Goal: Transaction & Acquisition: Obtain resource

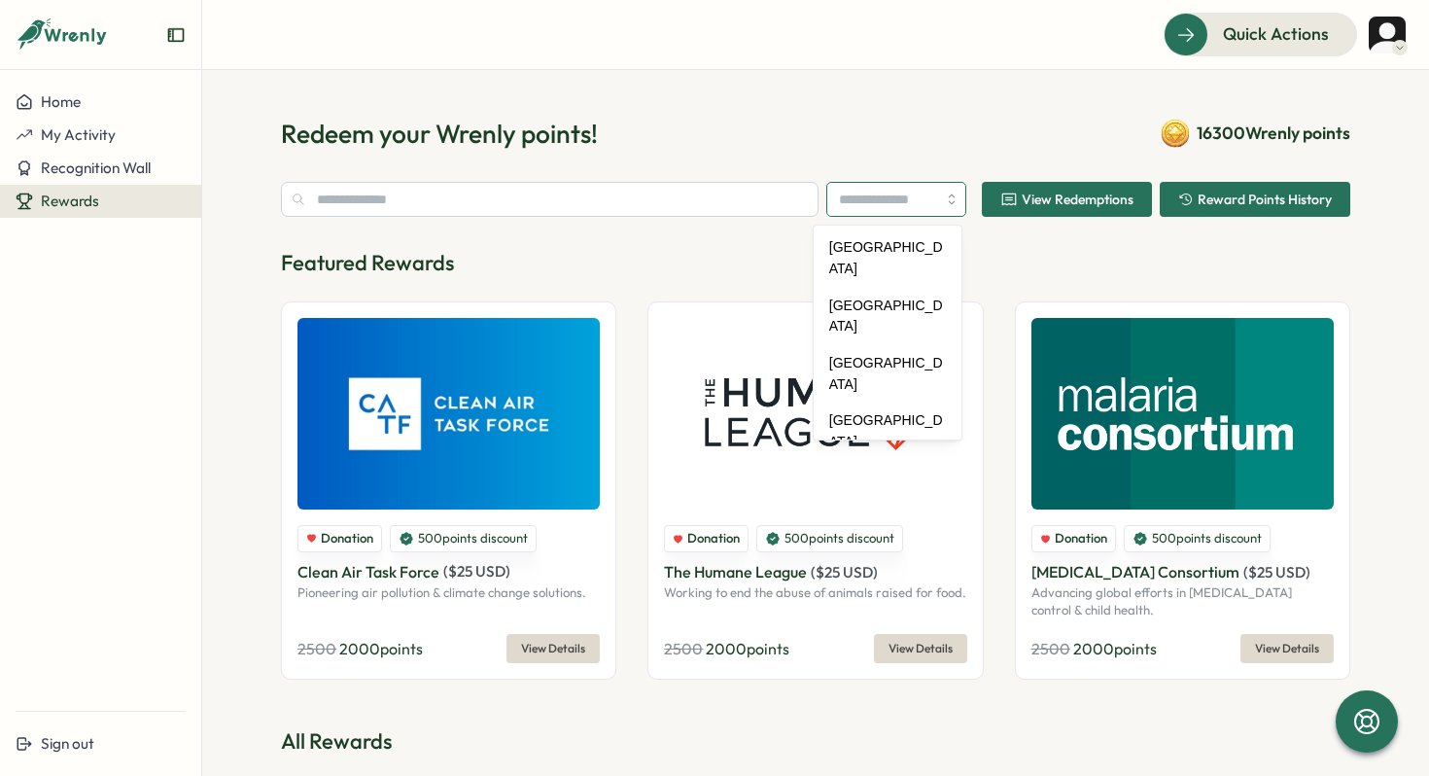
click at [899, 199] on input "search" at bounding box center [897, 199] width 140 height 35
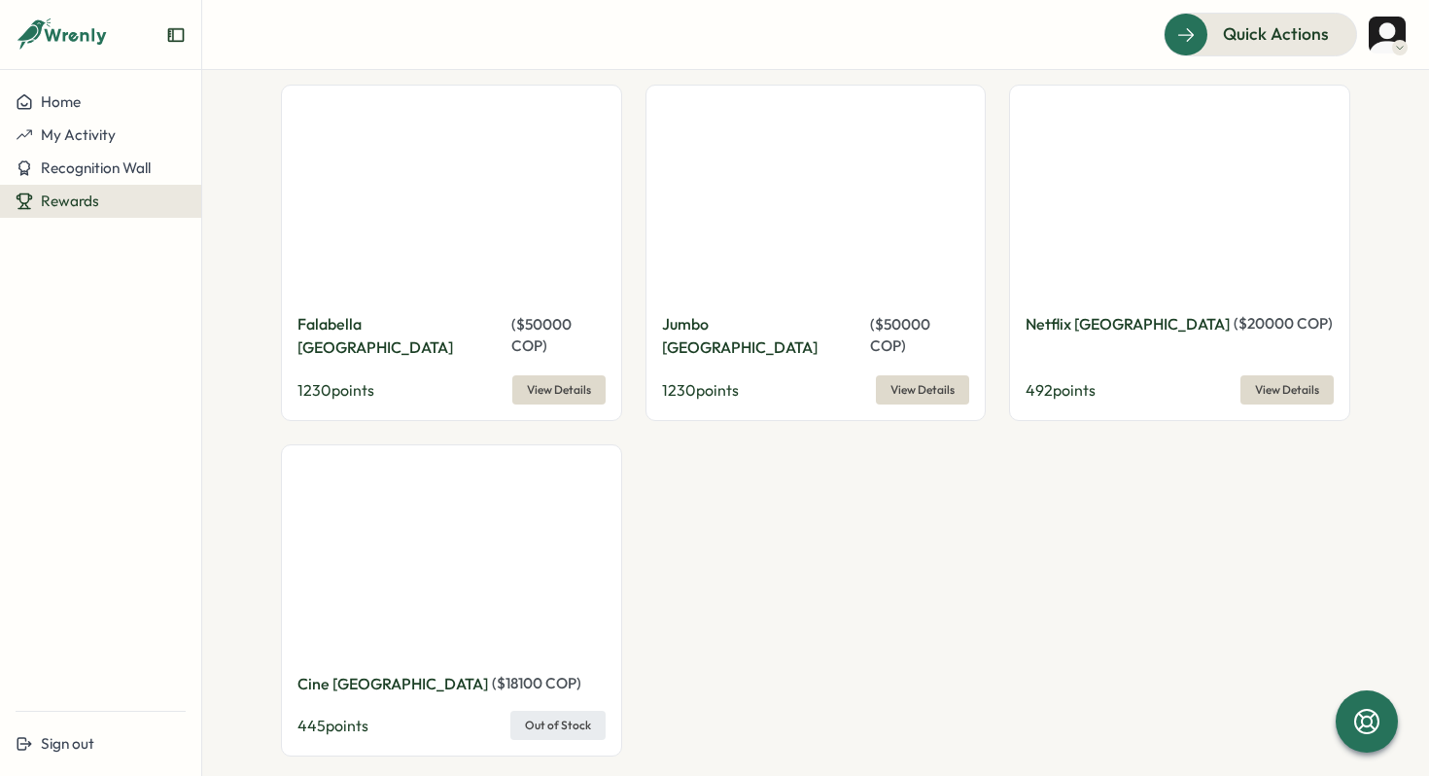
scroll to position [1698, 0]
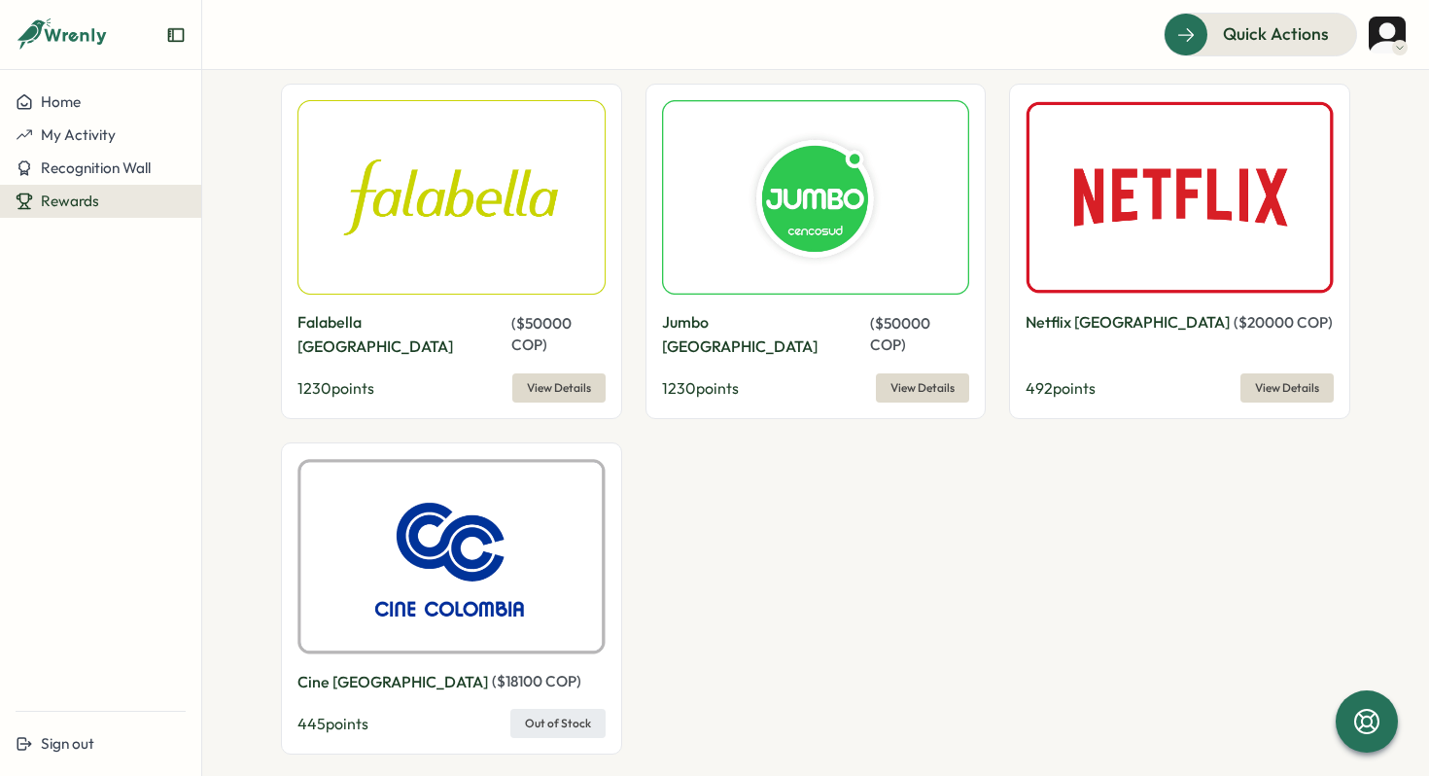
type input "********"
click at [911, 374] on span "View Details" at bounding box center [923, 387] width 64 height 27
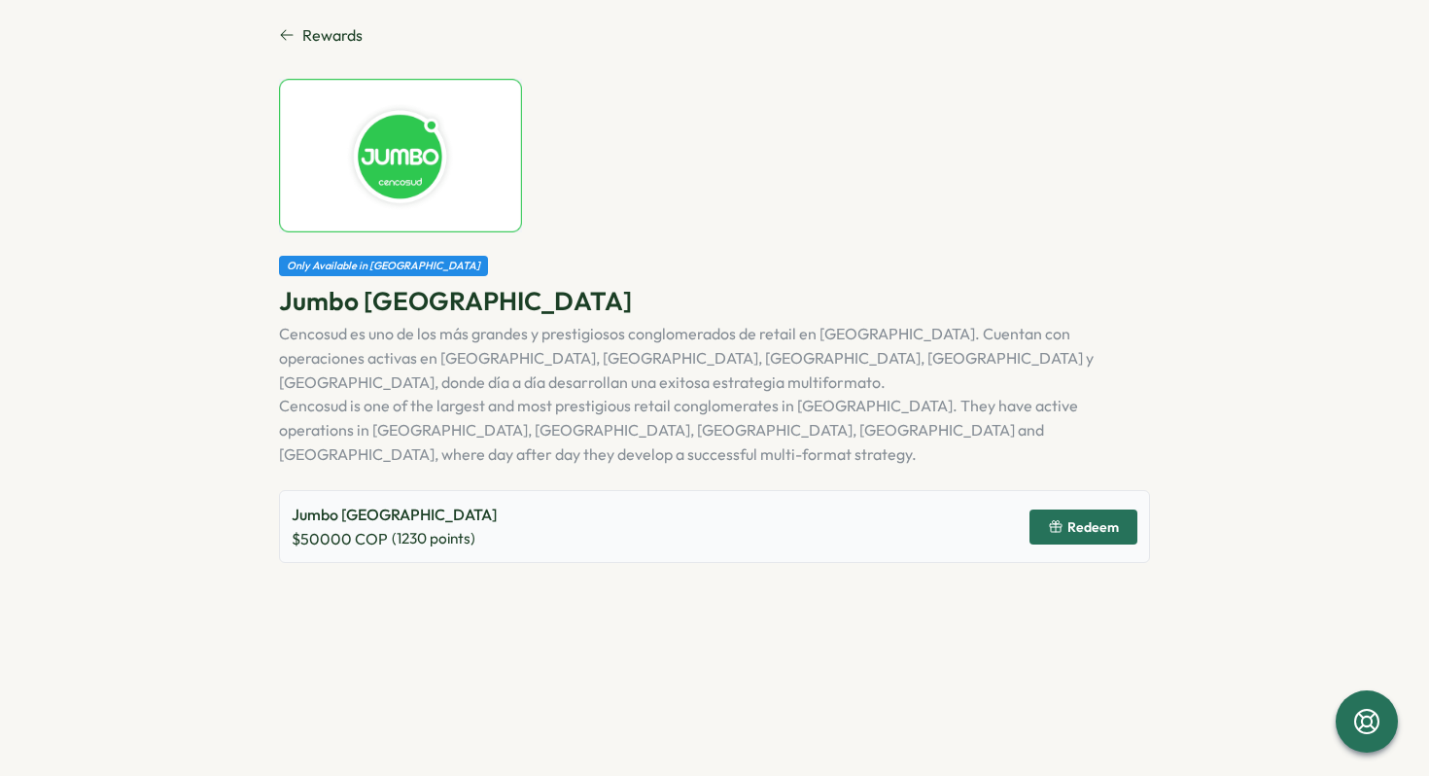
click at [1084, 510] on span "Redeem" at bounding box center [1083, 526] width 71 height 33
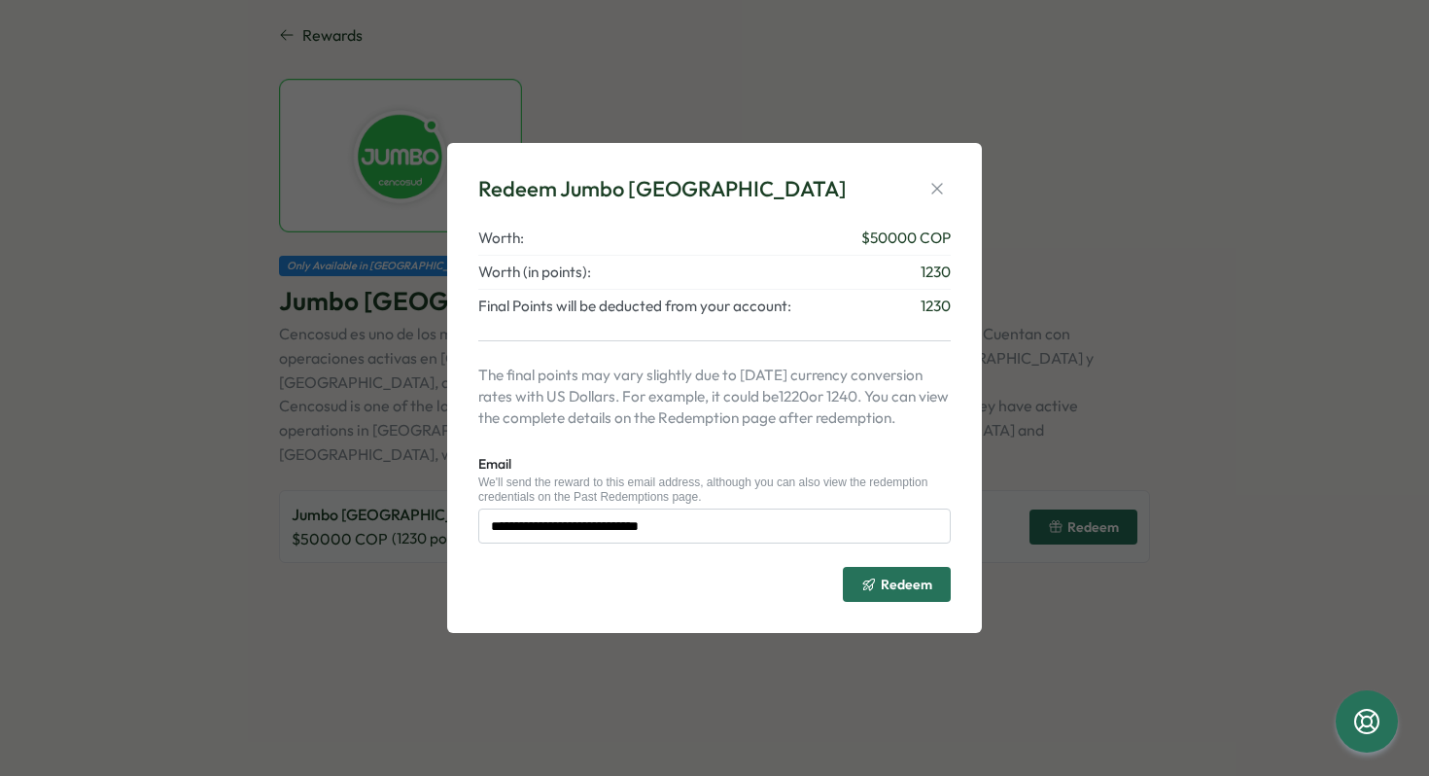
click at [902, 585] on span "Redeem" at bounding box center [907, 585] width 52 height 14
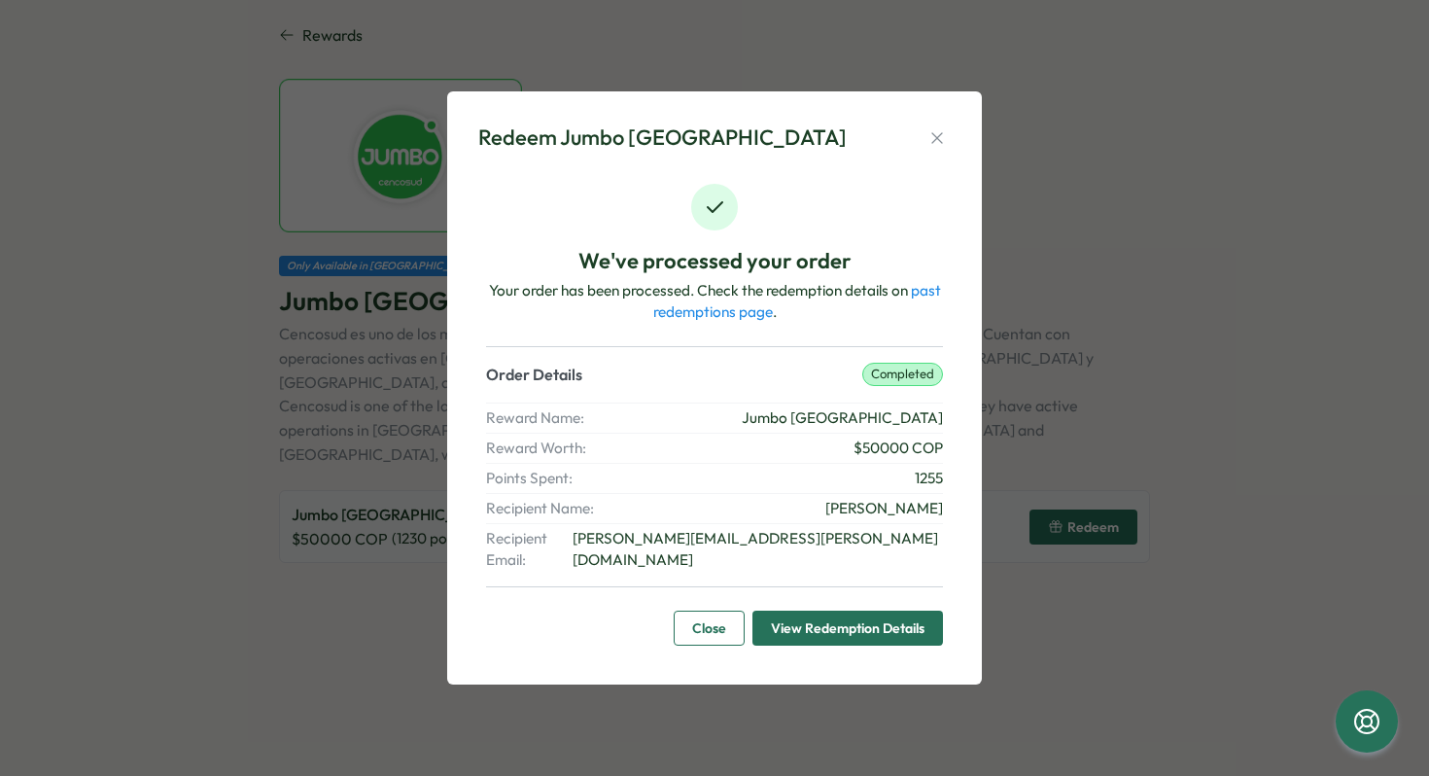
click at [726, 618] on button "Close" at bounding box center [709, 628] width 71 height 35
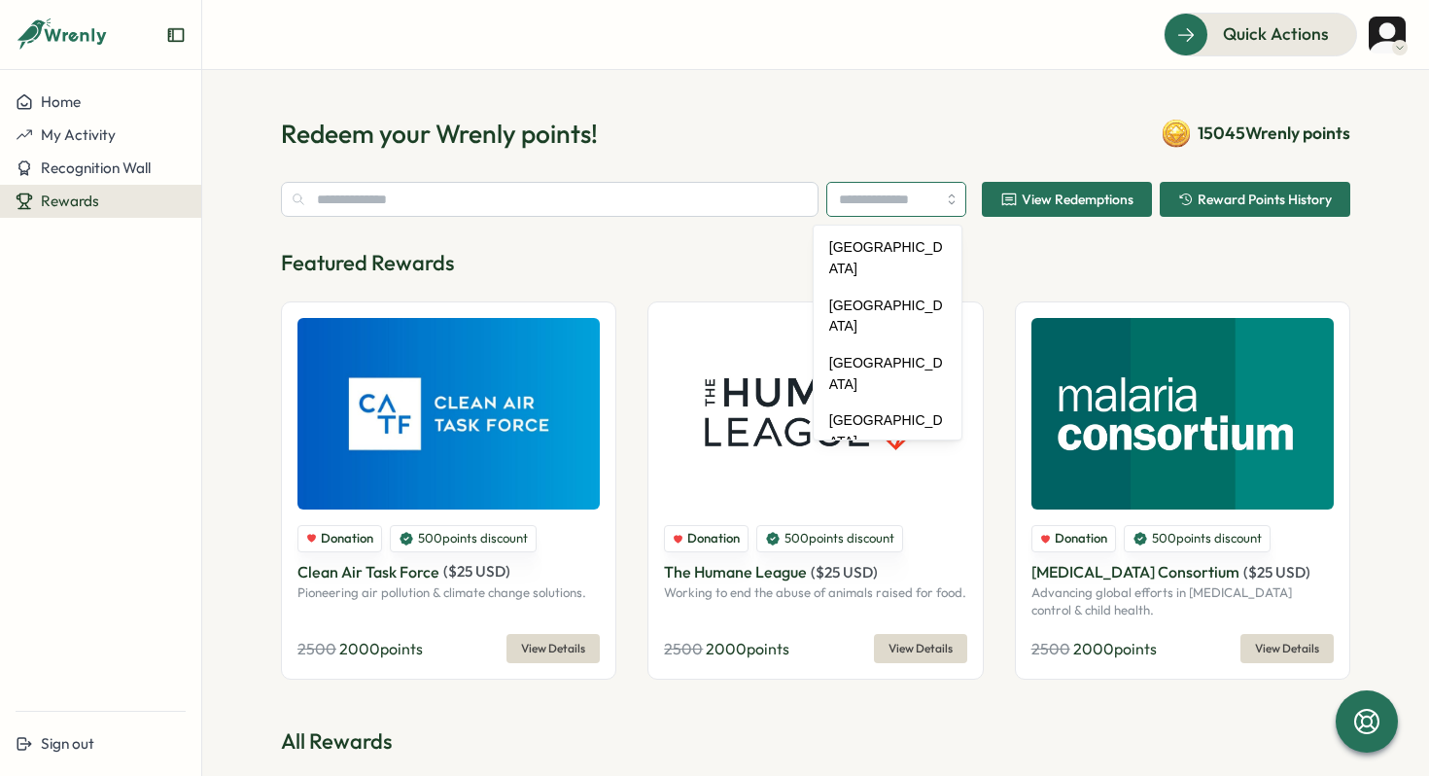
click at [887, 191] on input "search" at bounding box center [897, 199] width 140 height 35
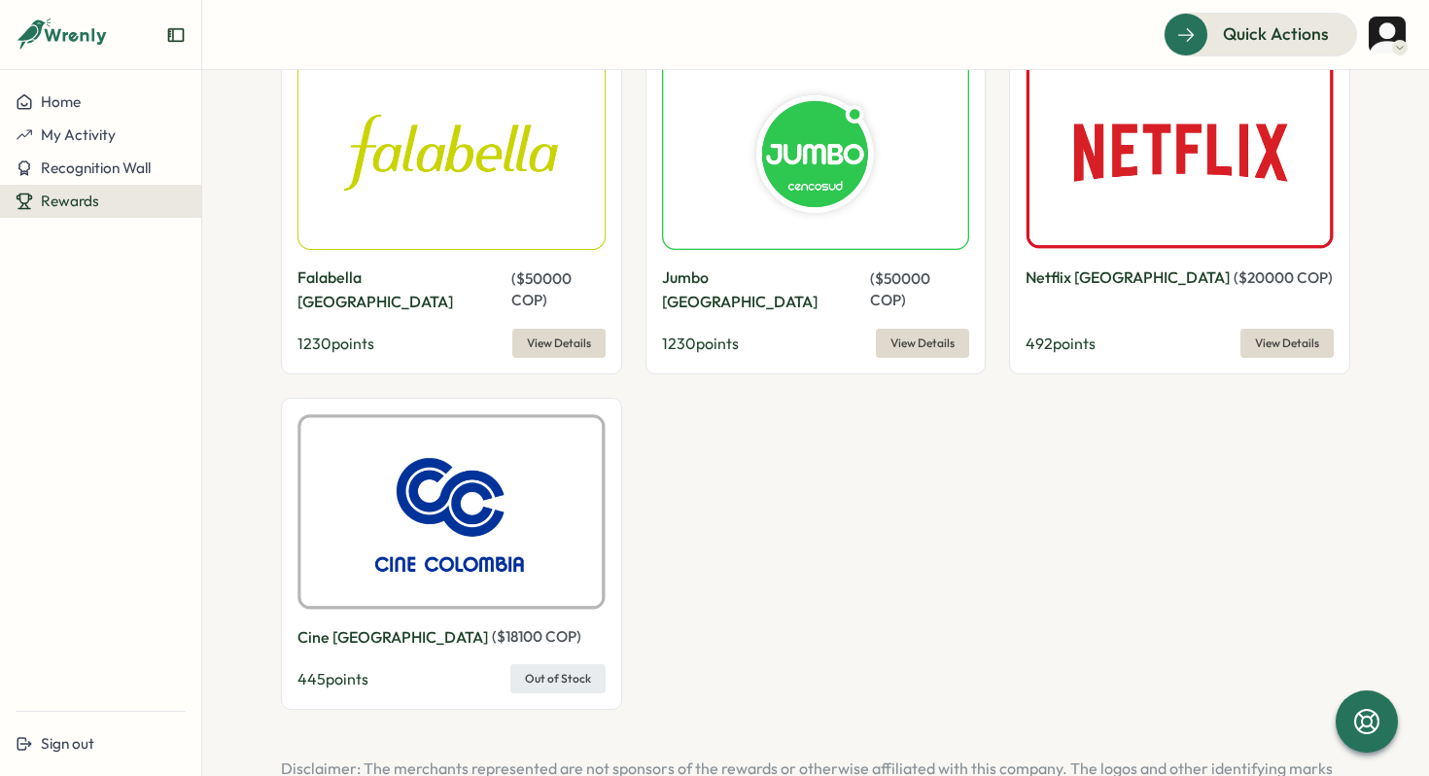
scroll to position [1818, 0]
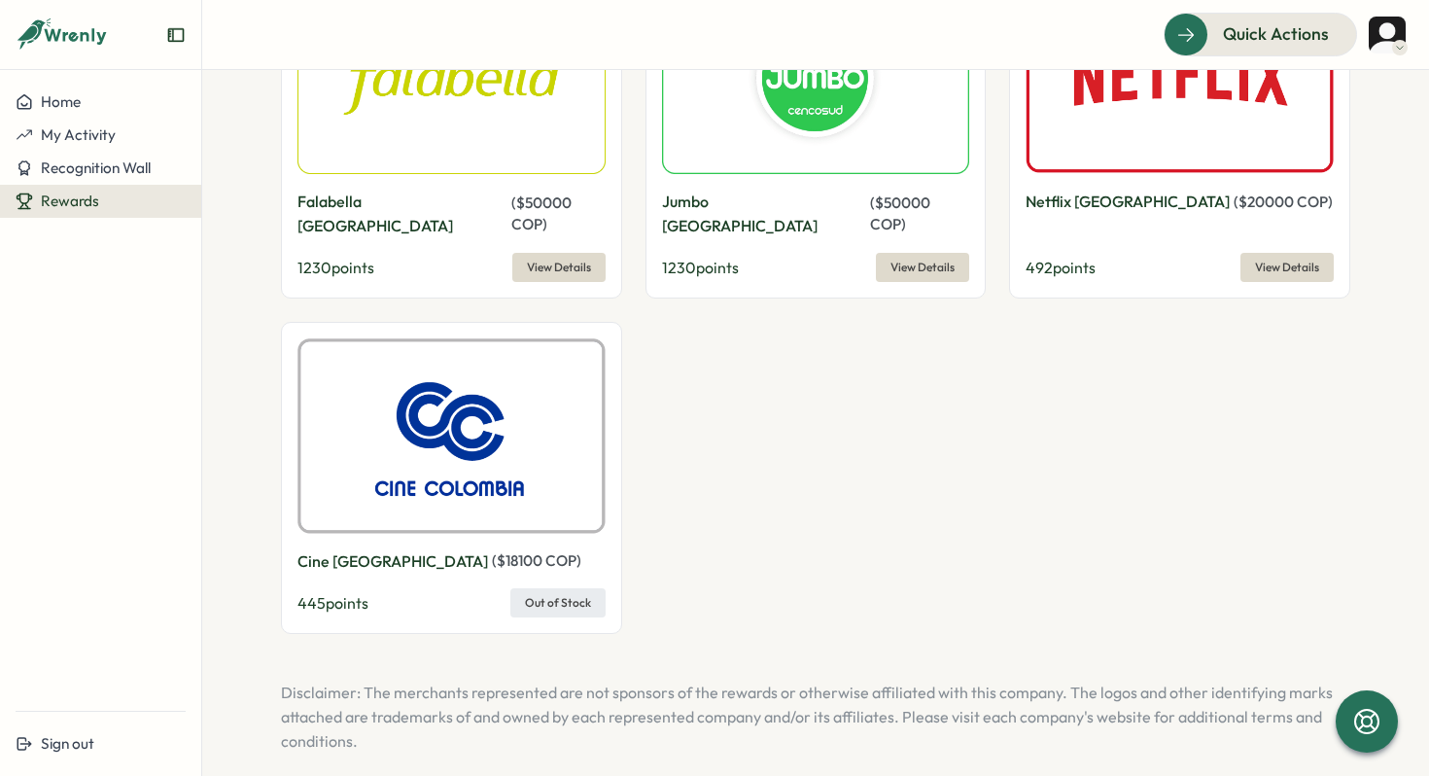
type input "********"
click at [901, 254] on span "View Details" at bounding box center [923, 267] width 64 height 27
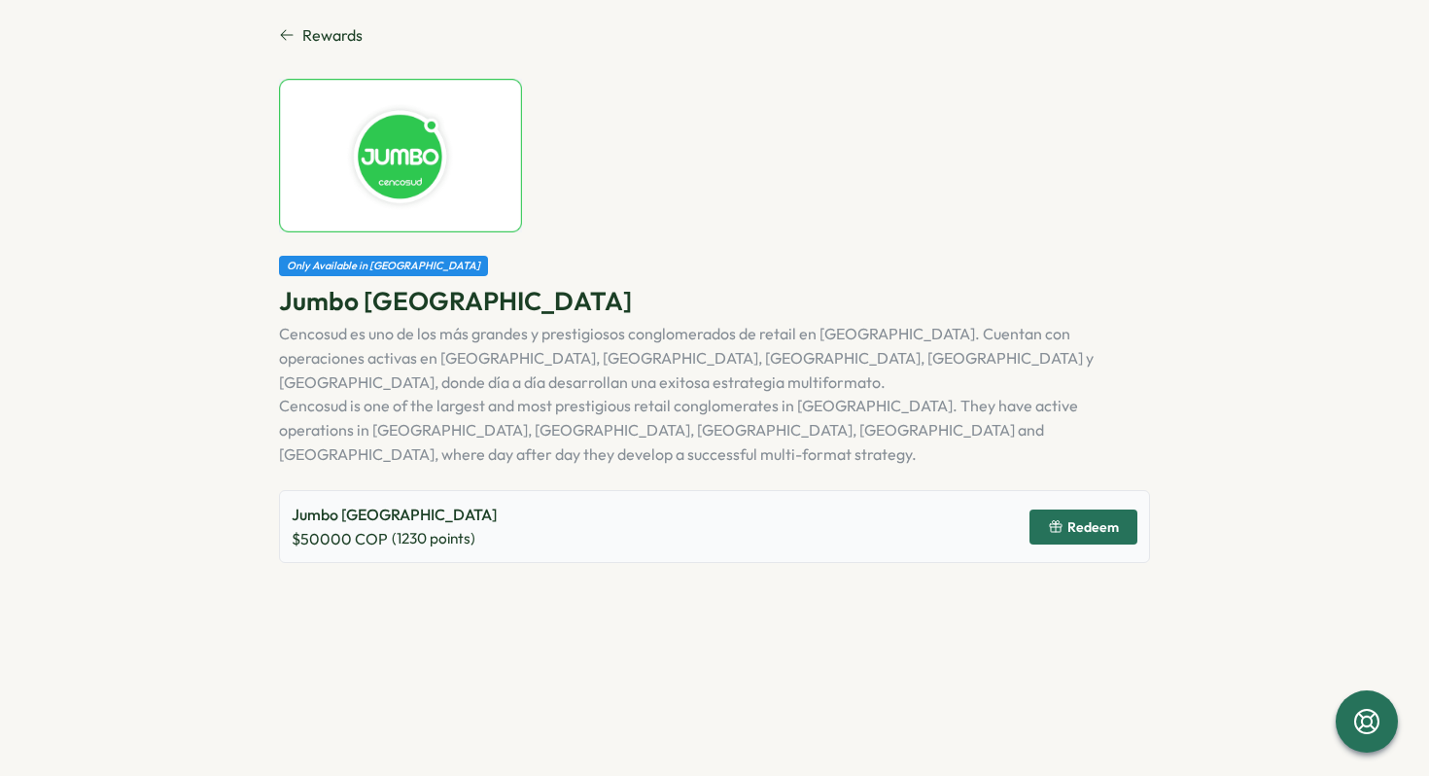
click at [1080, 520] on span "Redeem" at bounding box center [1094, 527] width 52 height 14
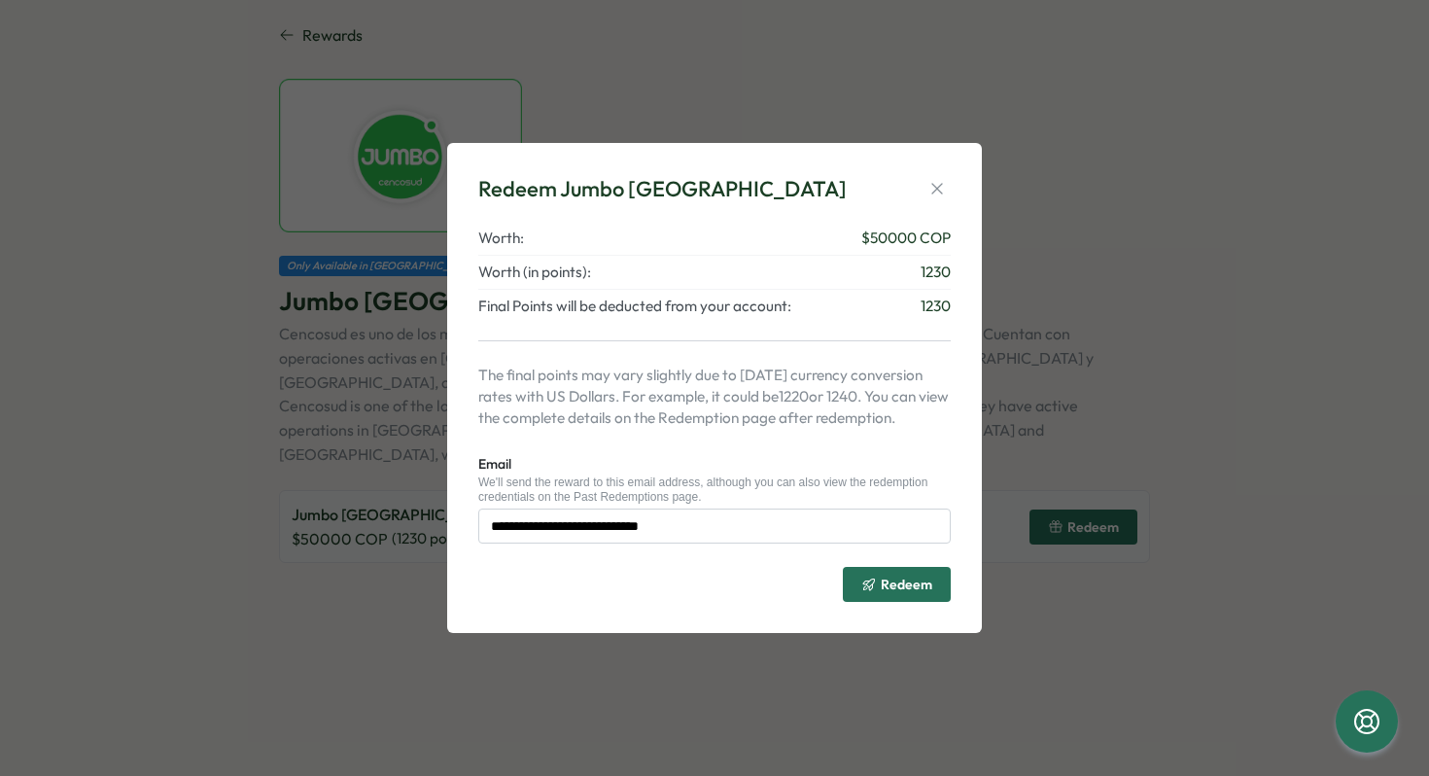
click at [885, 585] on span "Redeem" at bounding box center [907, 585] width 52 height 14
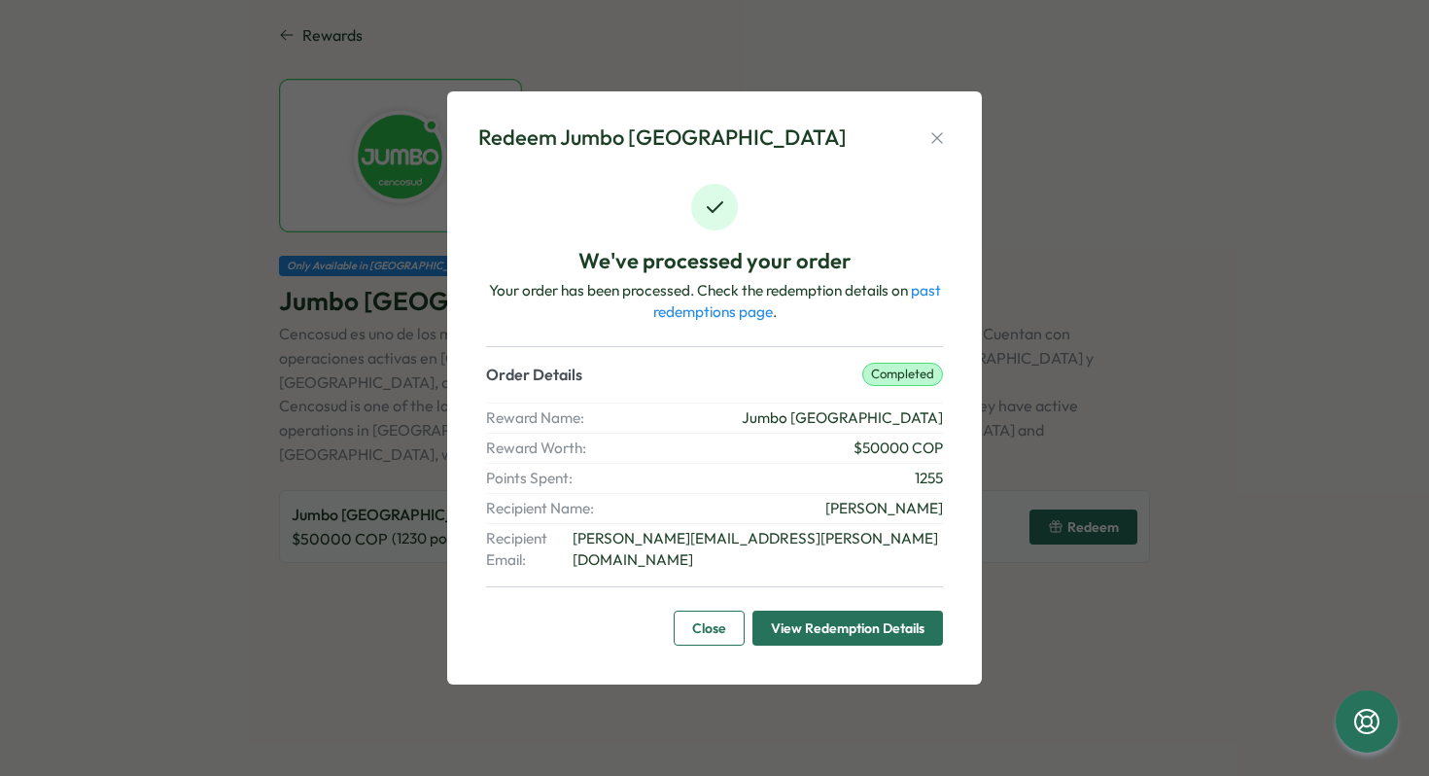
click at [735, 612] on button "Close" at bounding box center [709, 628] width 71 height 35
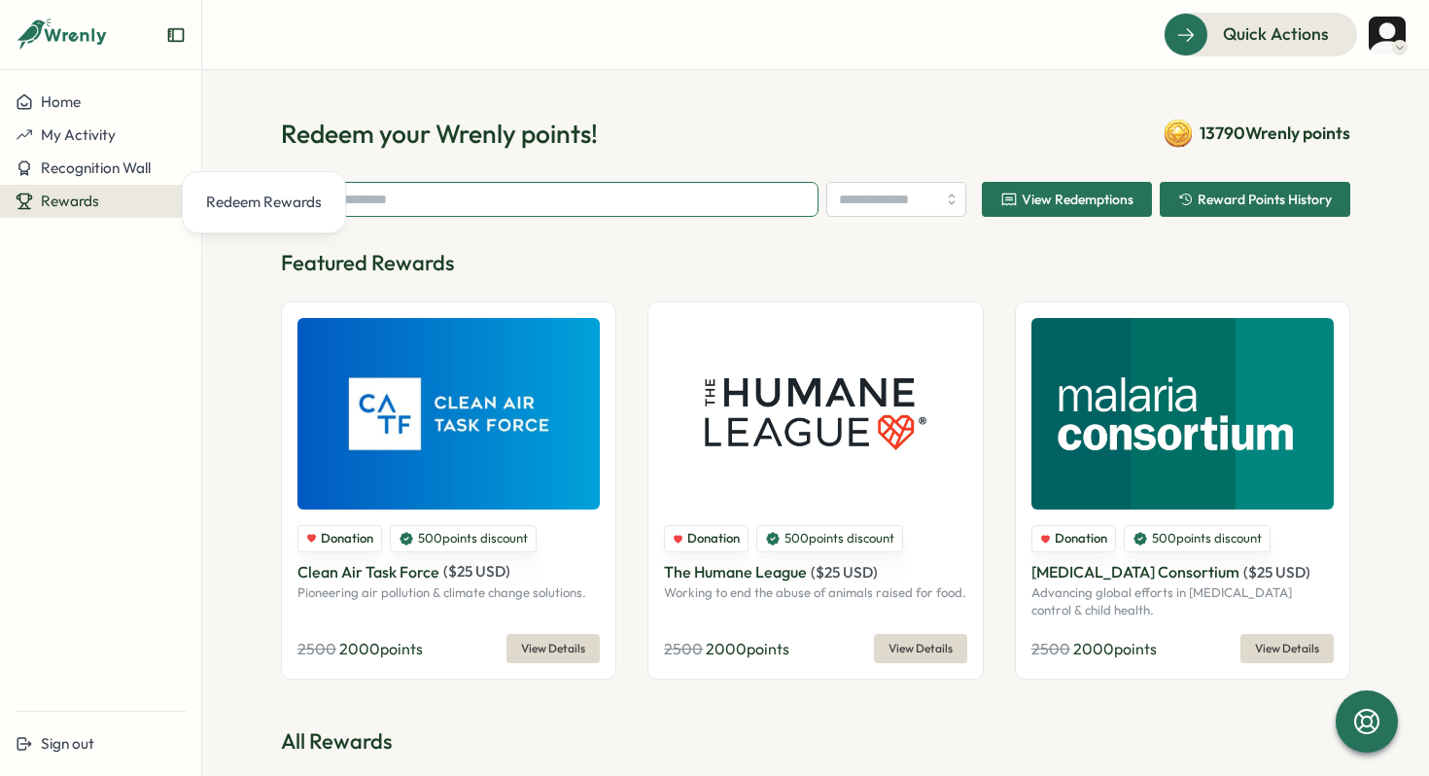
click at [677, 208] on input "text" at bounding box center [550, 199] width 538 height 35
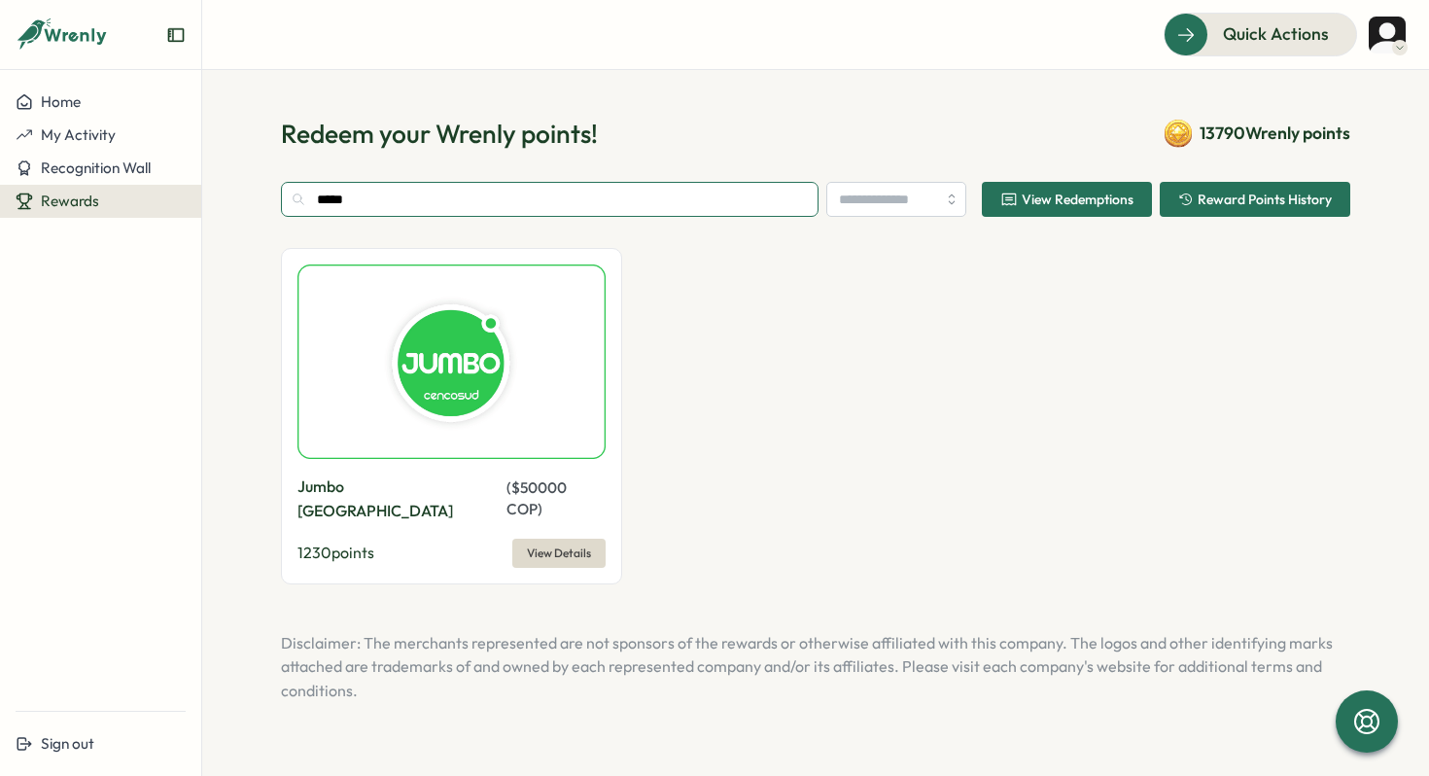
type input "*****"
click at [582, 540] on span "View Details" at bounding box center [559, 553] width 64 height 27
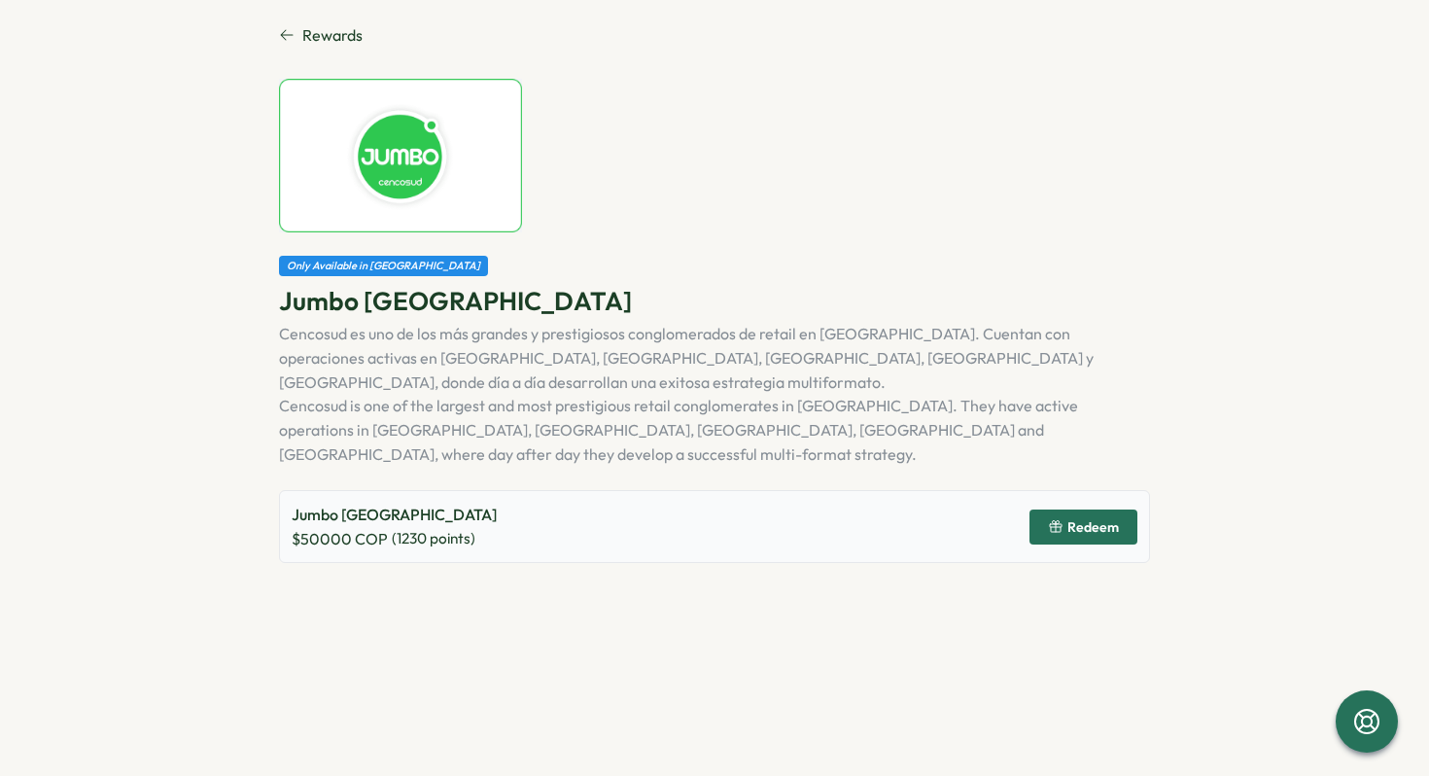
click at [1071, 520] on span "Redeem" at bounding box center [1094, 527] width 52 height 14
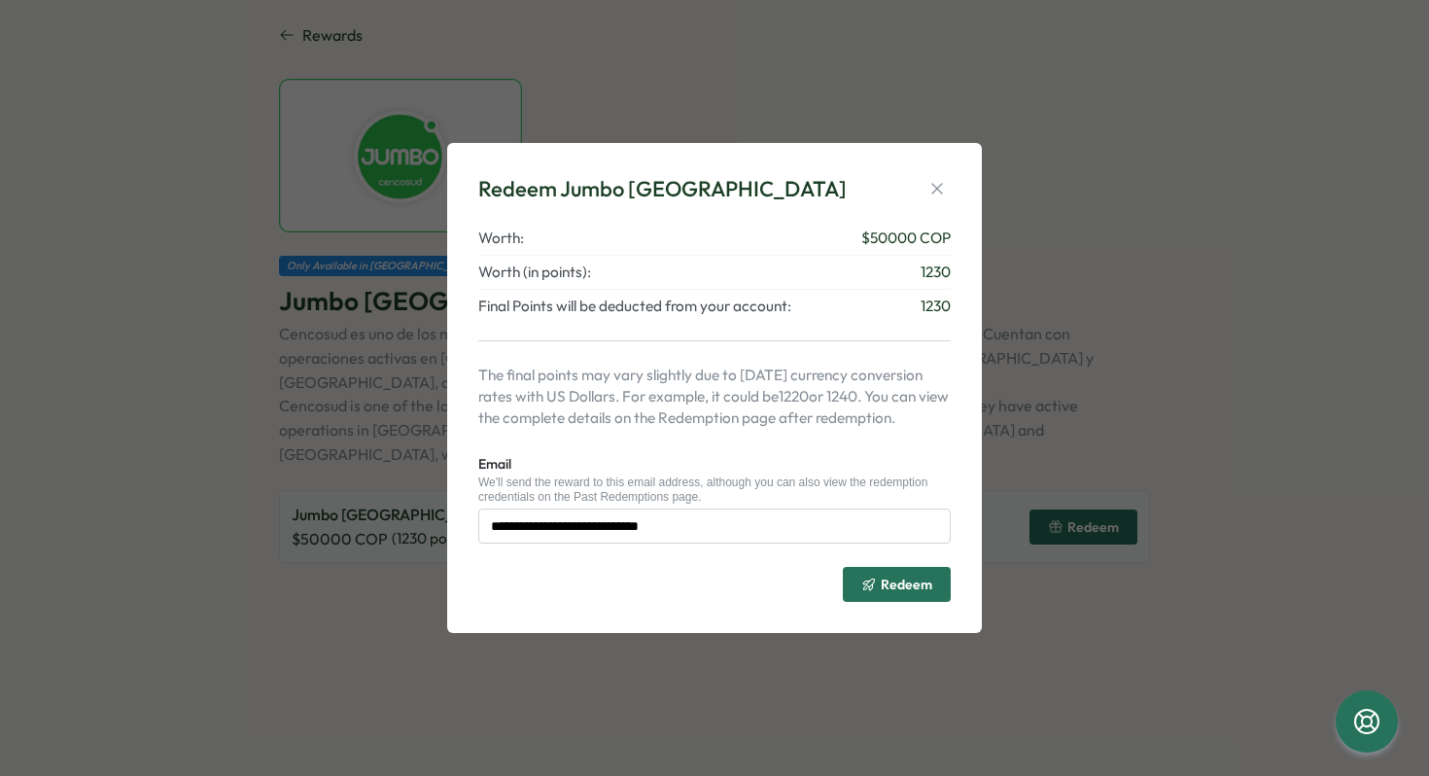
click at [897, 581] on span "Redeem" at bounding box center [907, 585] width 52 height 14
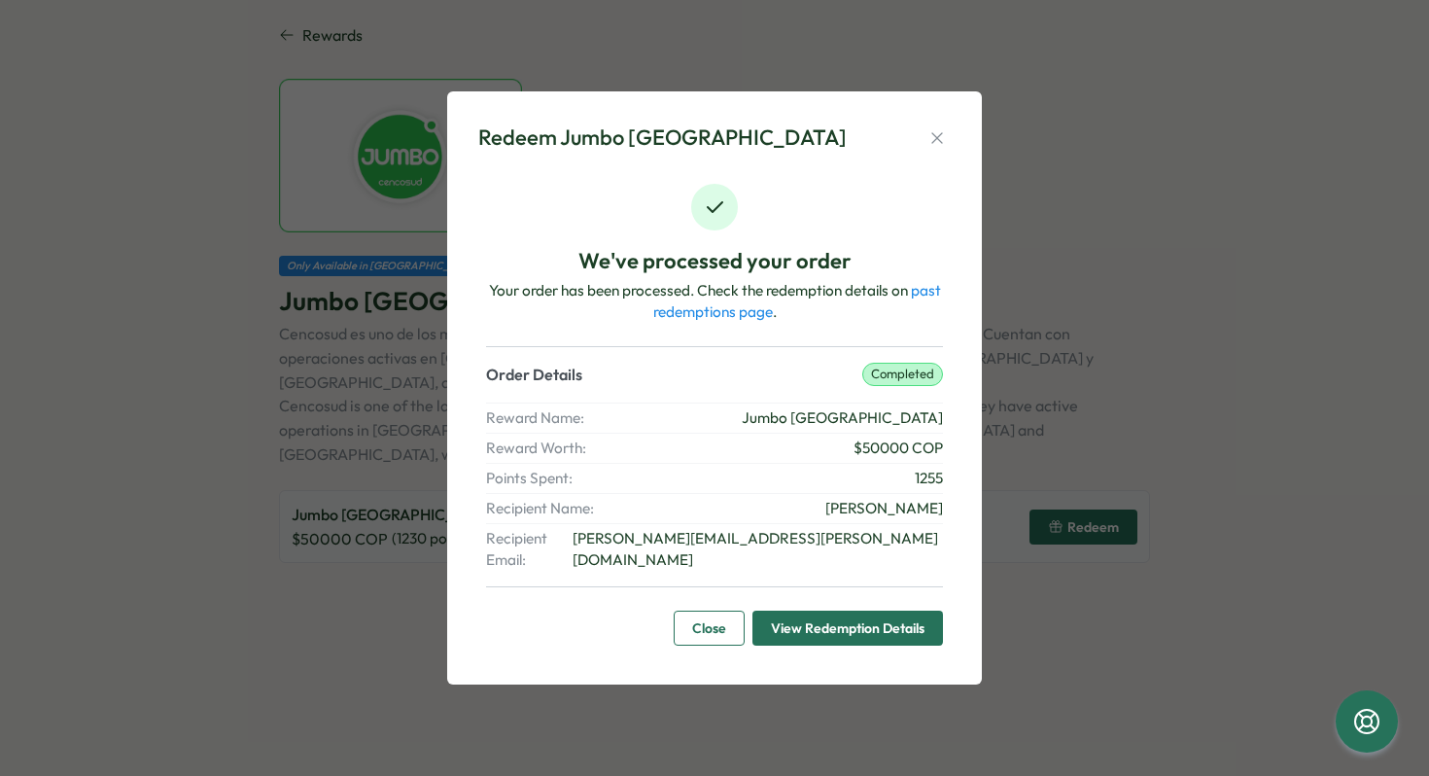
click at [707, 596] on div "We've processed your order Your order has been processed. Check the redemption …" at bounding box center [714, 414] width 473 height 477
click at [700, 612] on span "Close" at bounding box center [709, 628] width 34 height 33
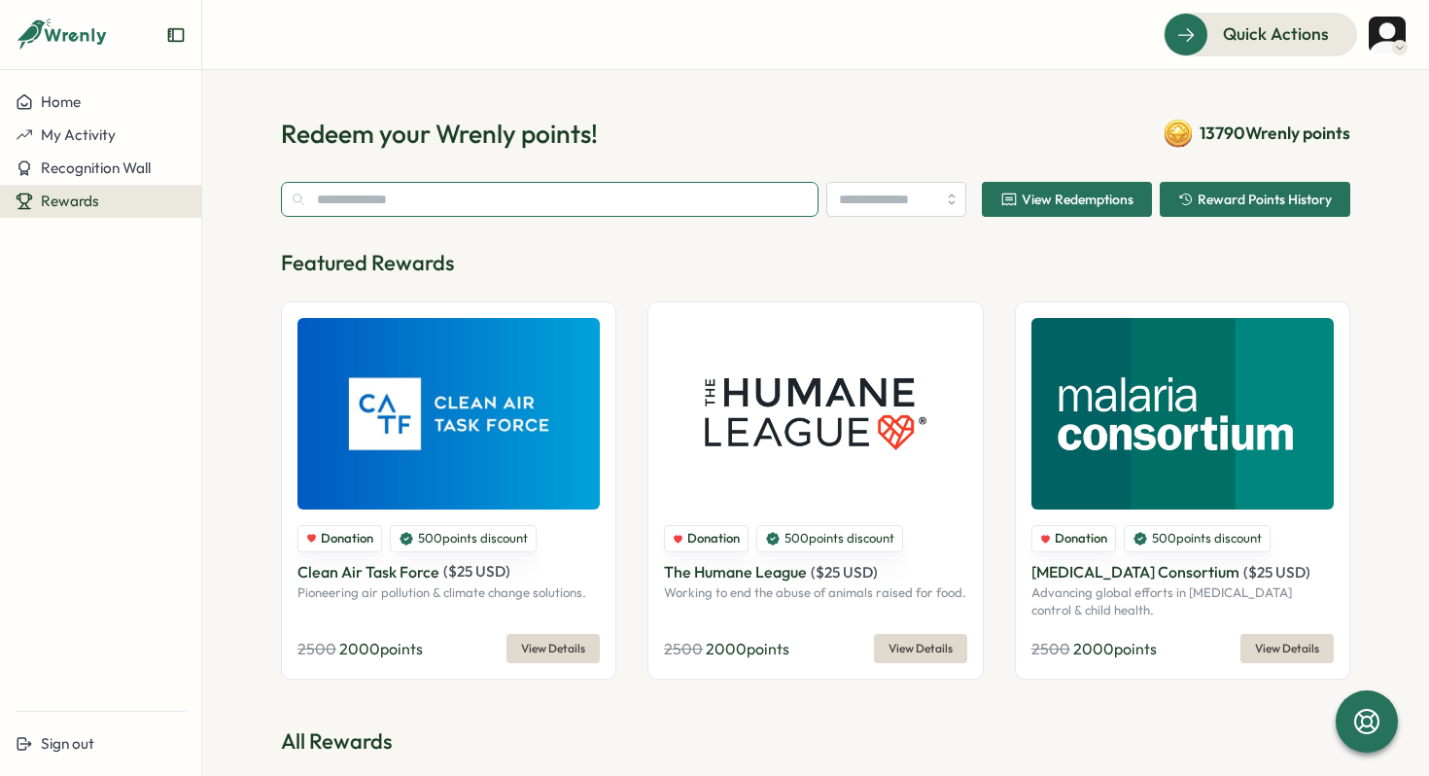
click at [571, 192] on input "text" at bounding box center [550, 199] width 538 height 35
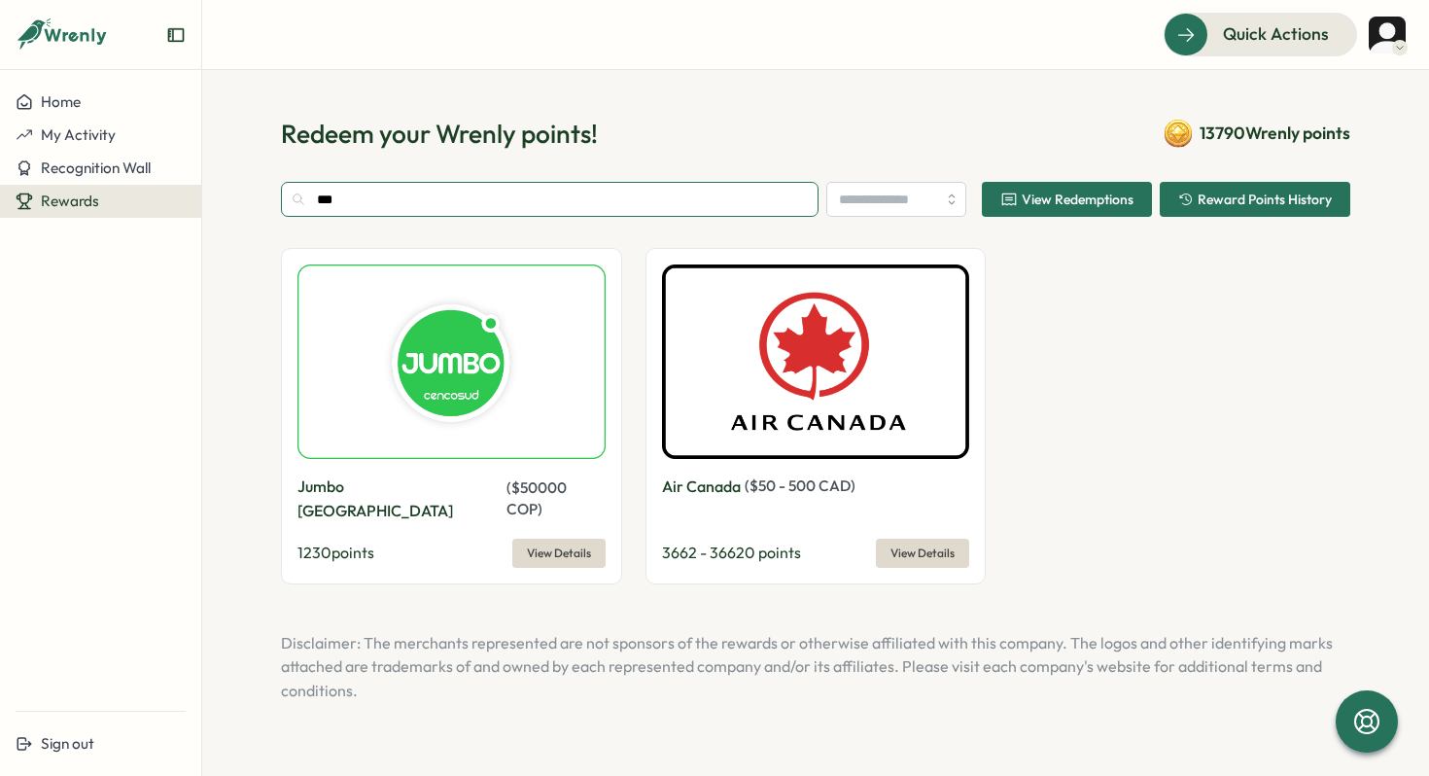
type input "***"
click at [525, 365] on img at bounding box center [452, 361] width 308 height 194
click at [532, 367] on img at bounding box center [452, 361] width 308 height 194
click at [379, 503] on div "Jumbo [GEOGRAPHIC_DATA] ( $ 50000 COP ) 1230 points View Details" at bounding box center [452, 521] width 308 height 93
click at [428, 453] on img at bounding box center [452, 361] width 308 height 194
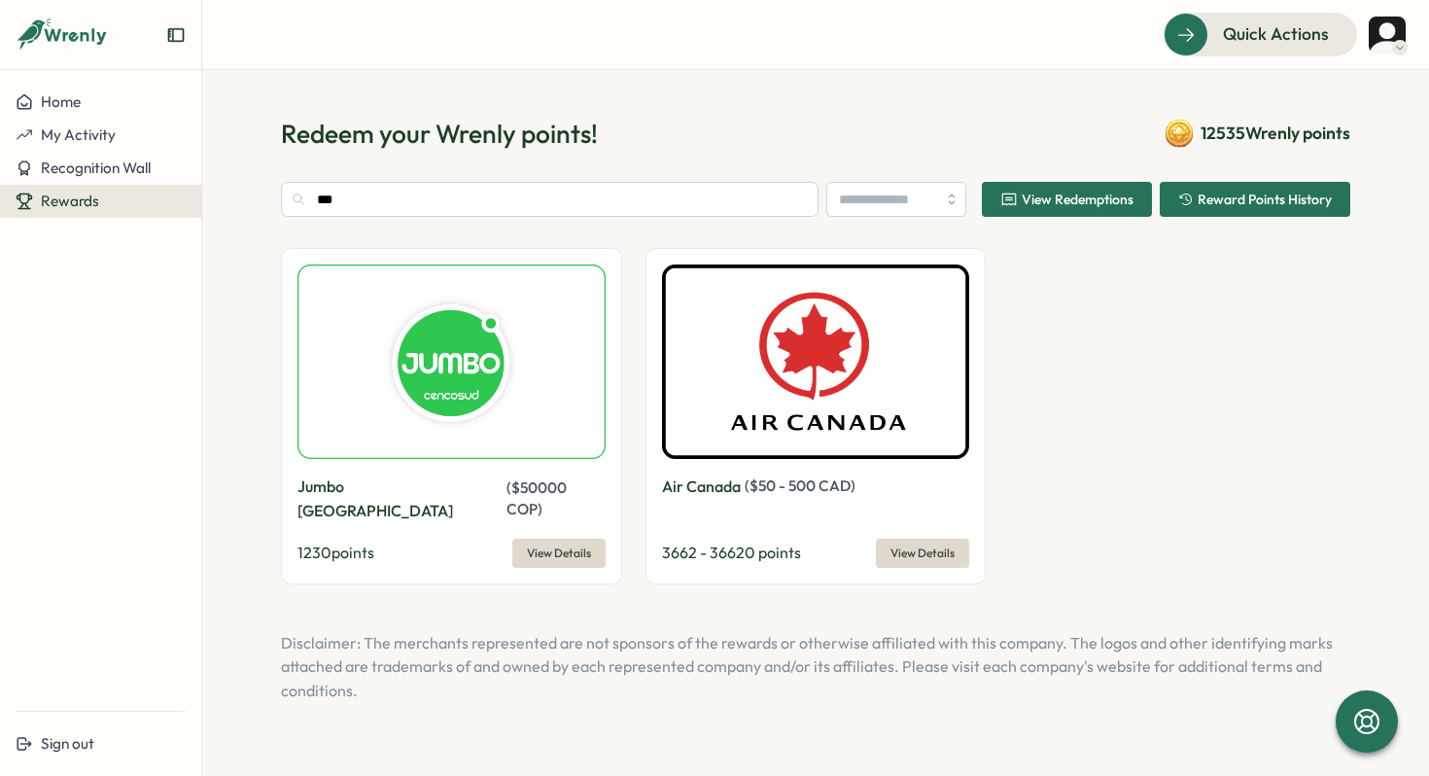
click at [590, 539] on button "View Details" at bounding box center [558, 553] width 93 height 29
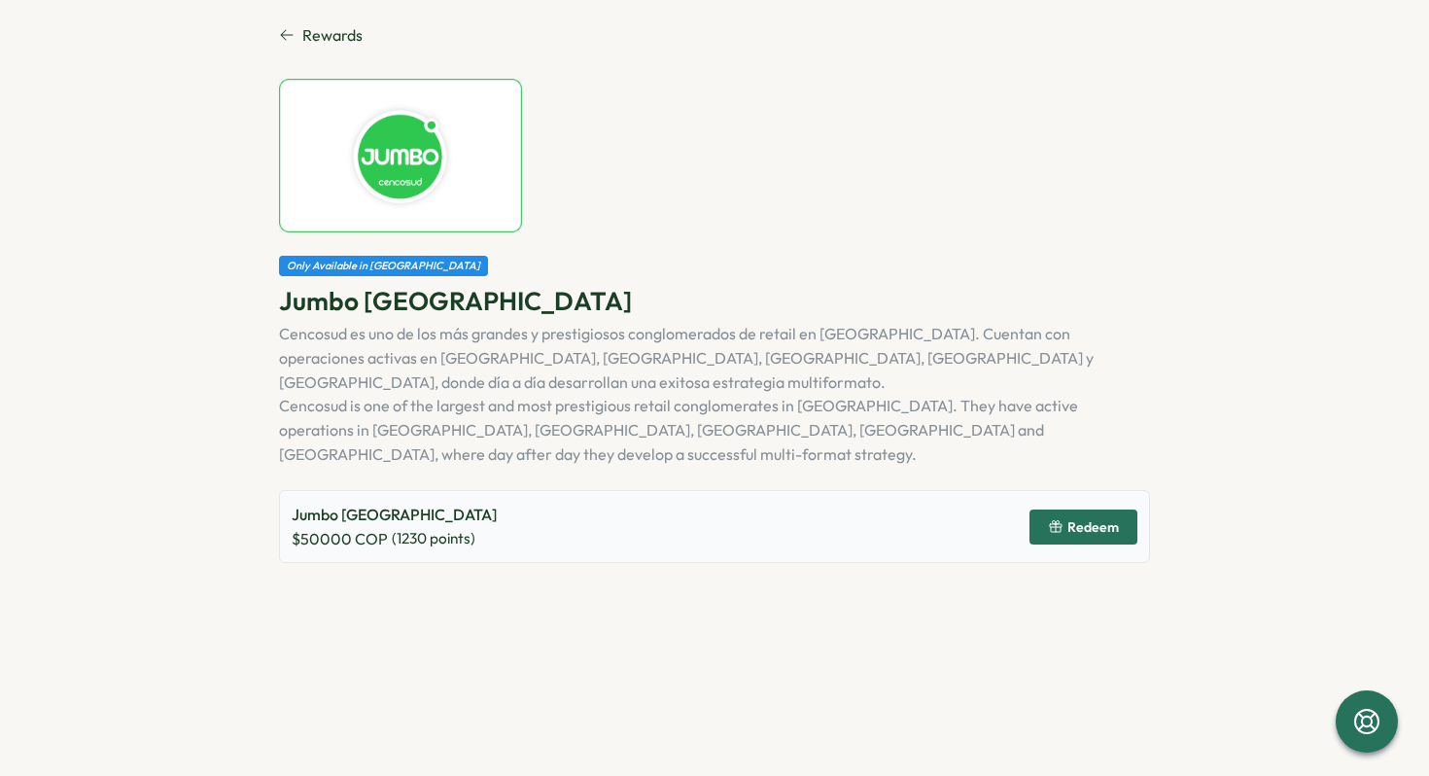
click at [1102, 520] on span "Redeem" at bounding box center [1094, 527] width 52 height 14
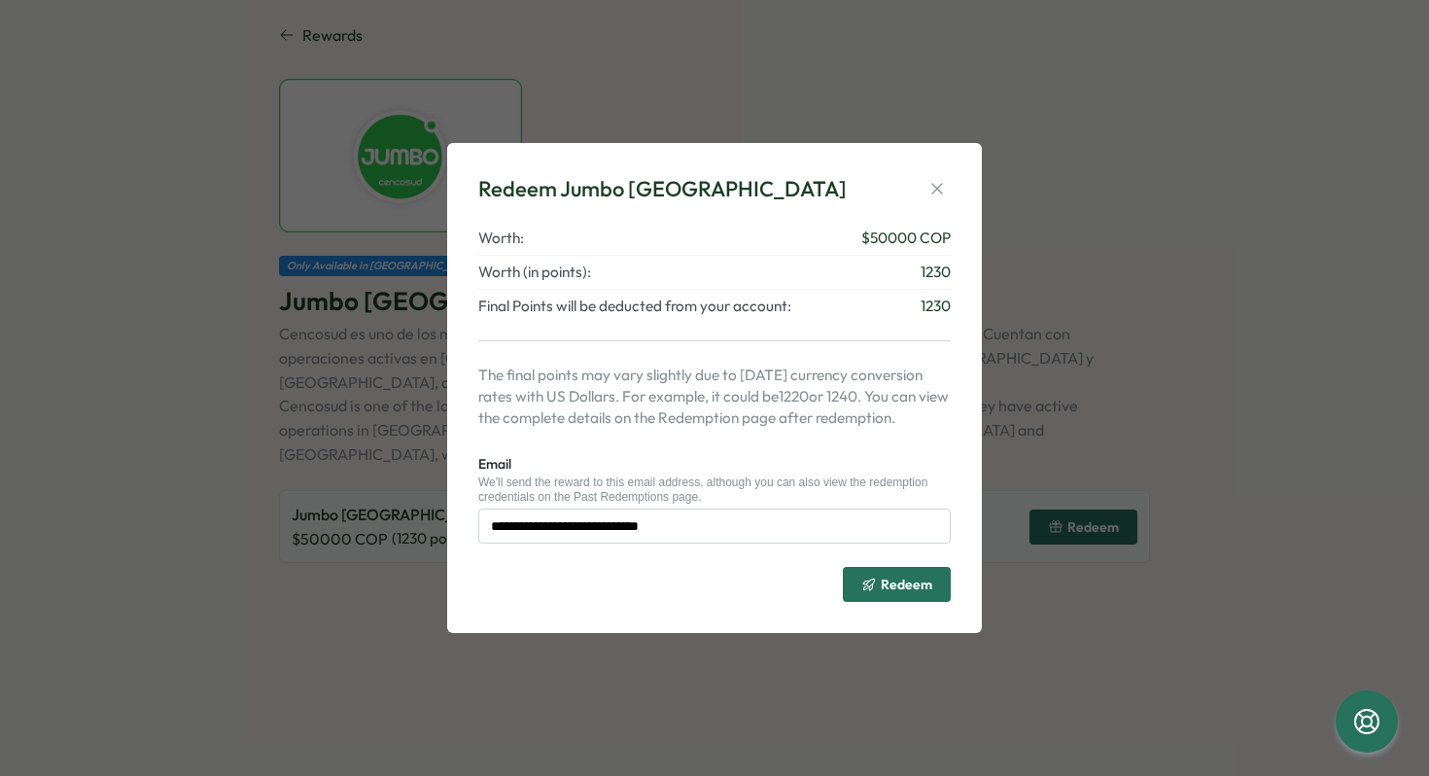
click at [898, 580] on span "Redeem" at bounding box center [907, 585] width 52 height 14
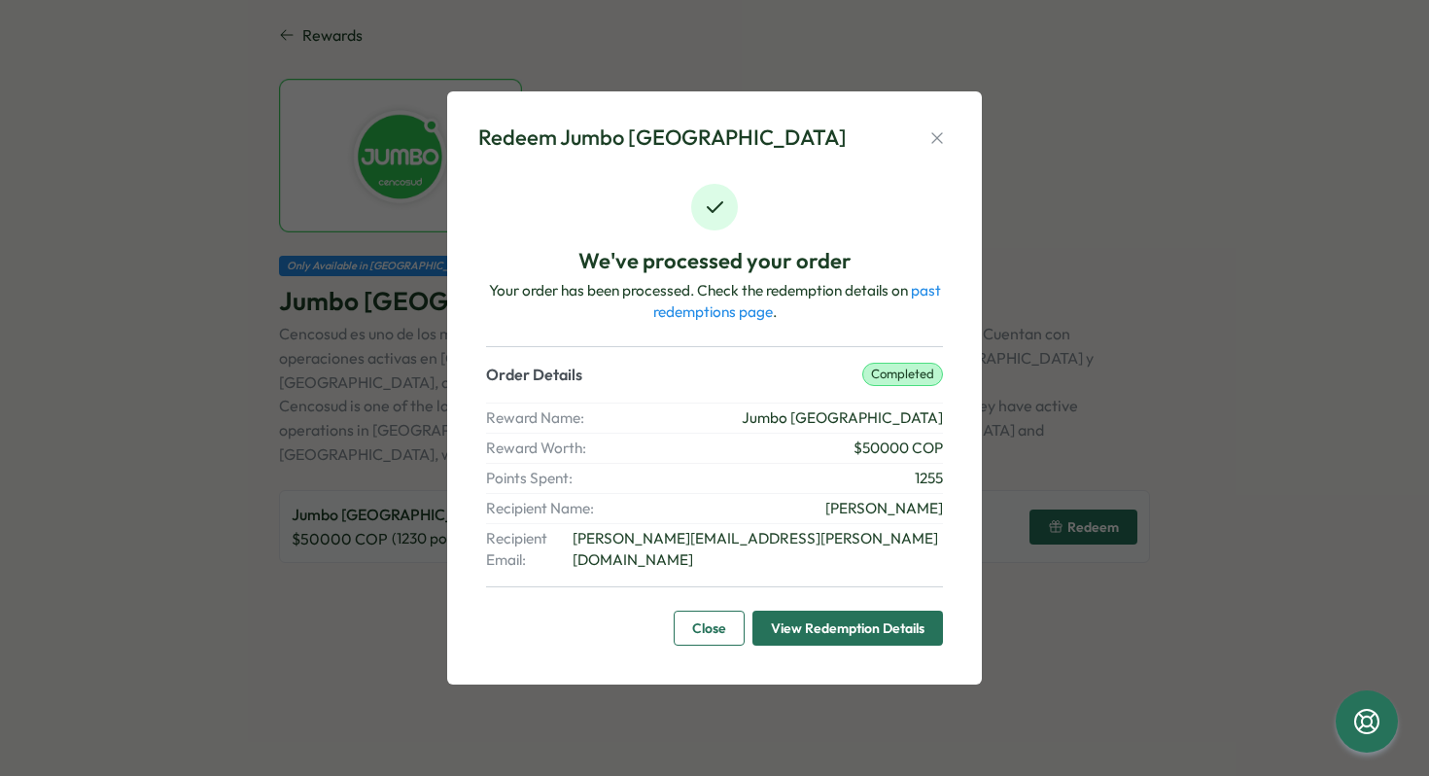
click at [711, 612] on span "Close" at bounding box center [709, 628] width 34 height 33
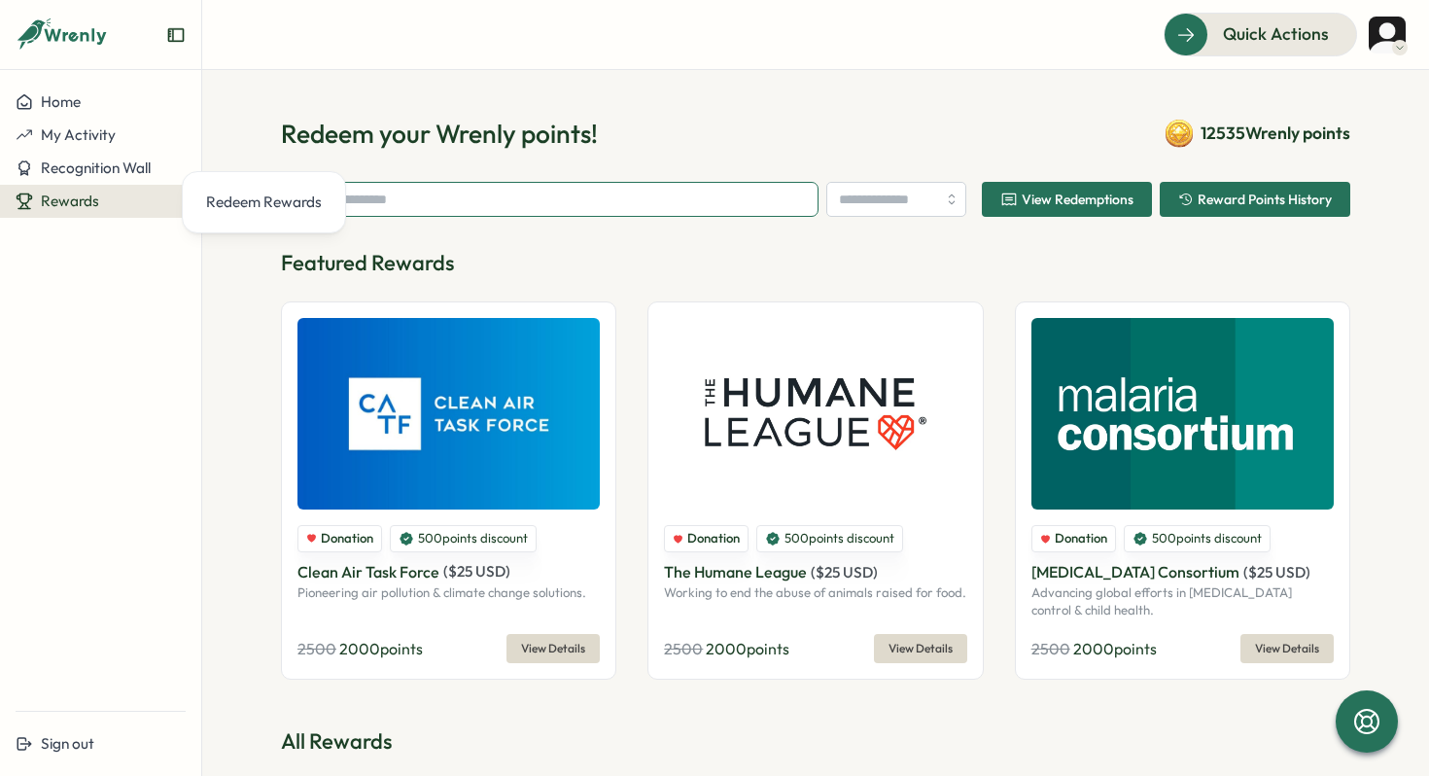
click at [714, 199] on input "text" at bounding box center [550, 199] width 538 height 35
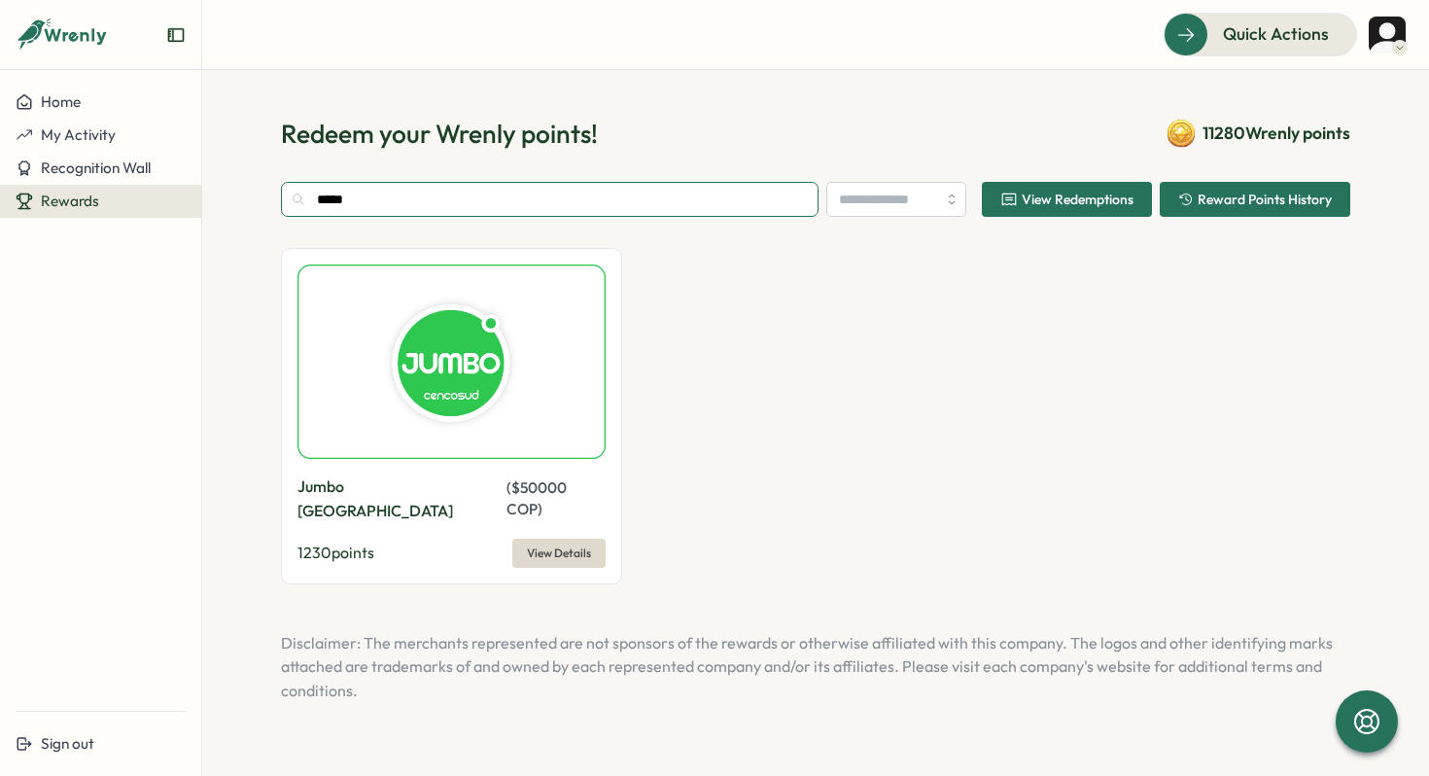
type input "*****"
click at [578, 540] on span "View Details" at bounding box center [559, 553] width 64 height 27
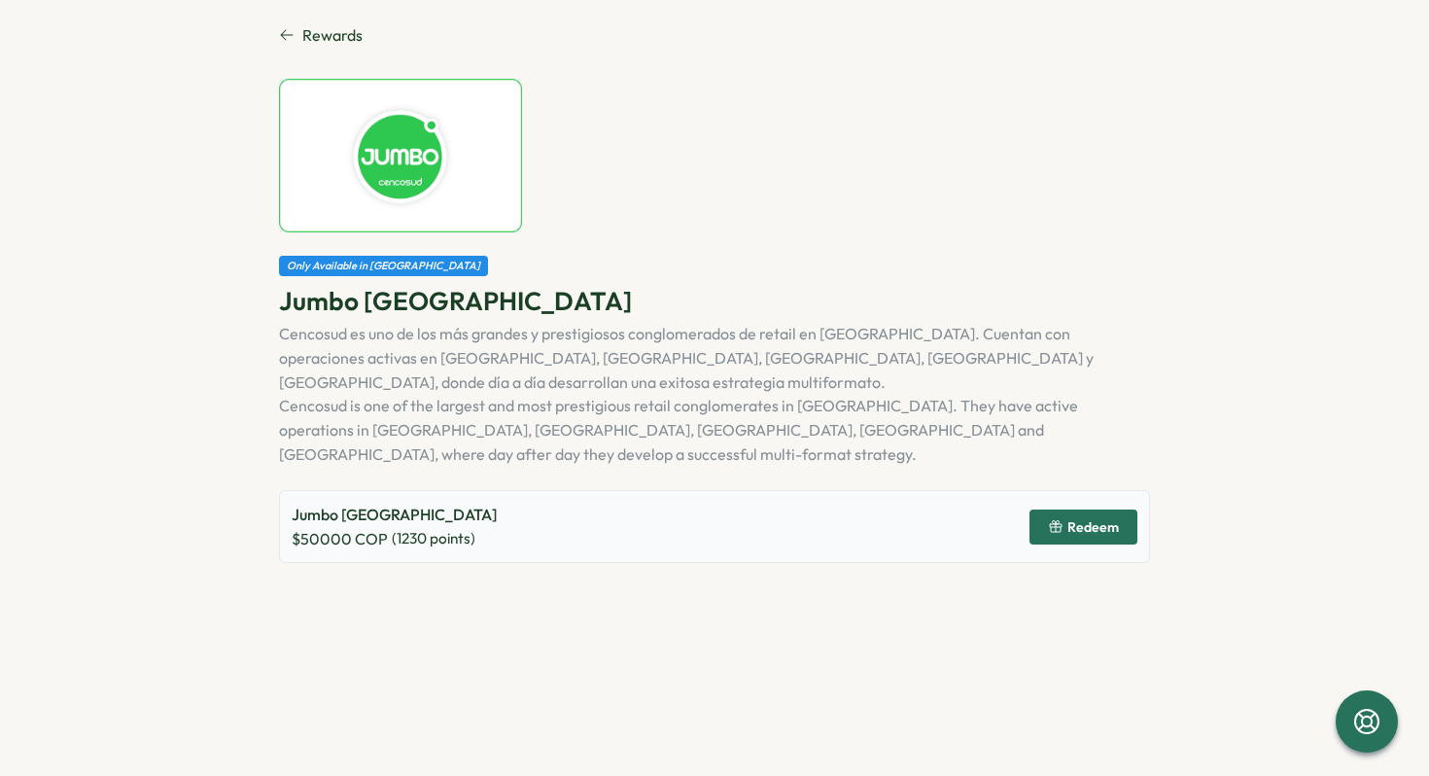
click at [1057, 519] on icon "button" at bounding box center [1056, 527] width 16 height 16
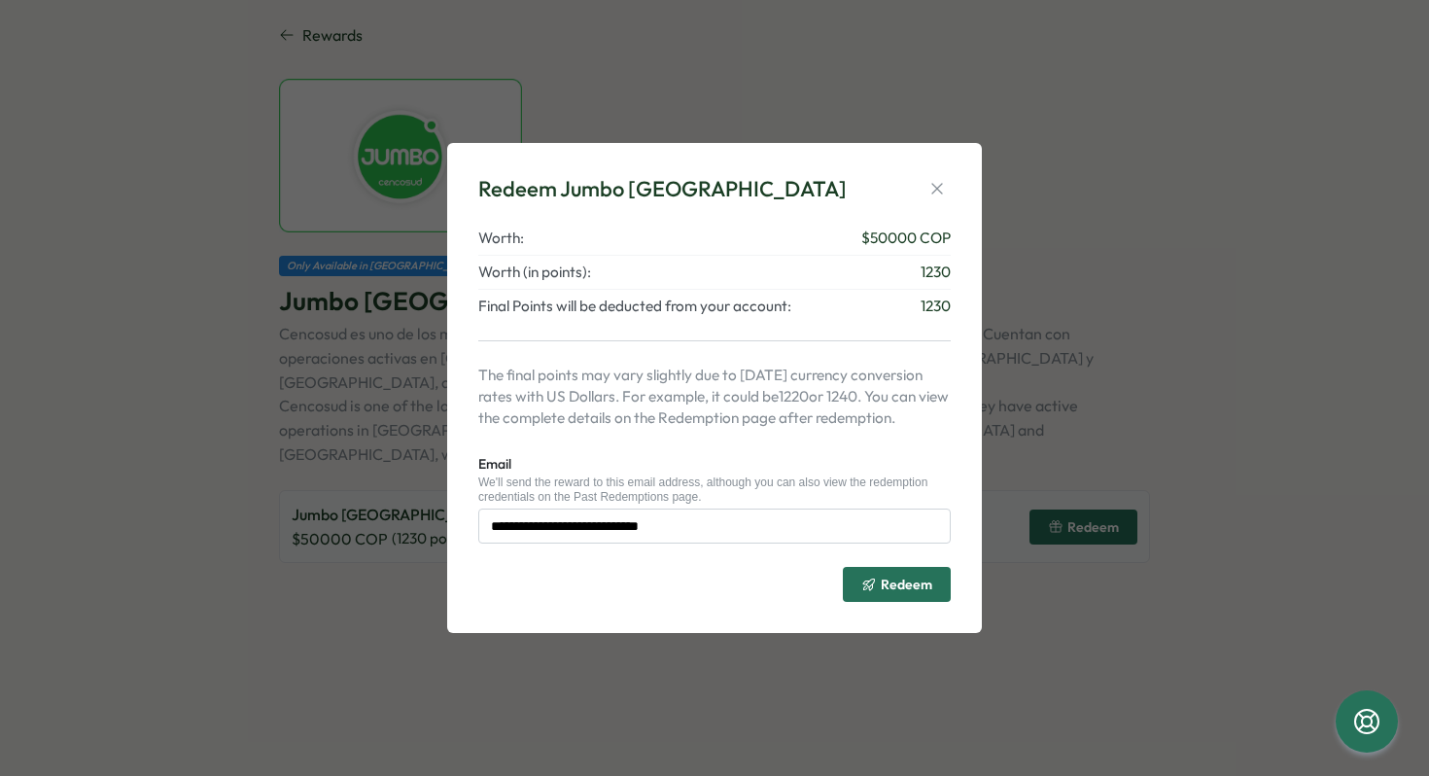
click at [874, 578] on icon "submit" at bounding box center [870, 585] width 16 height 16
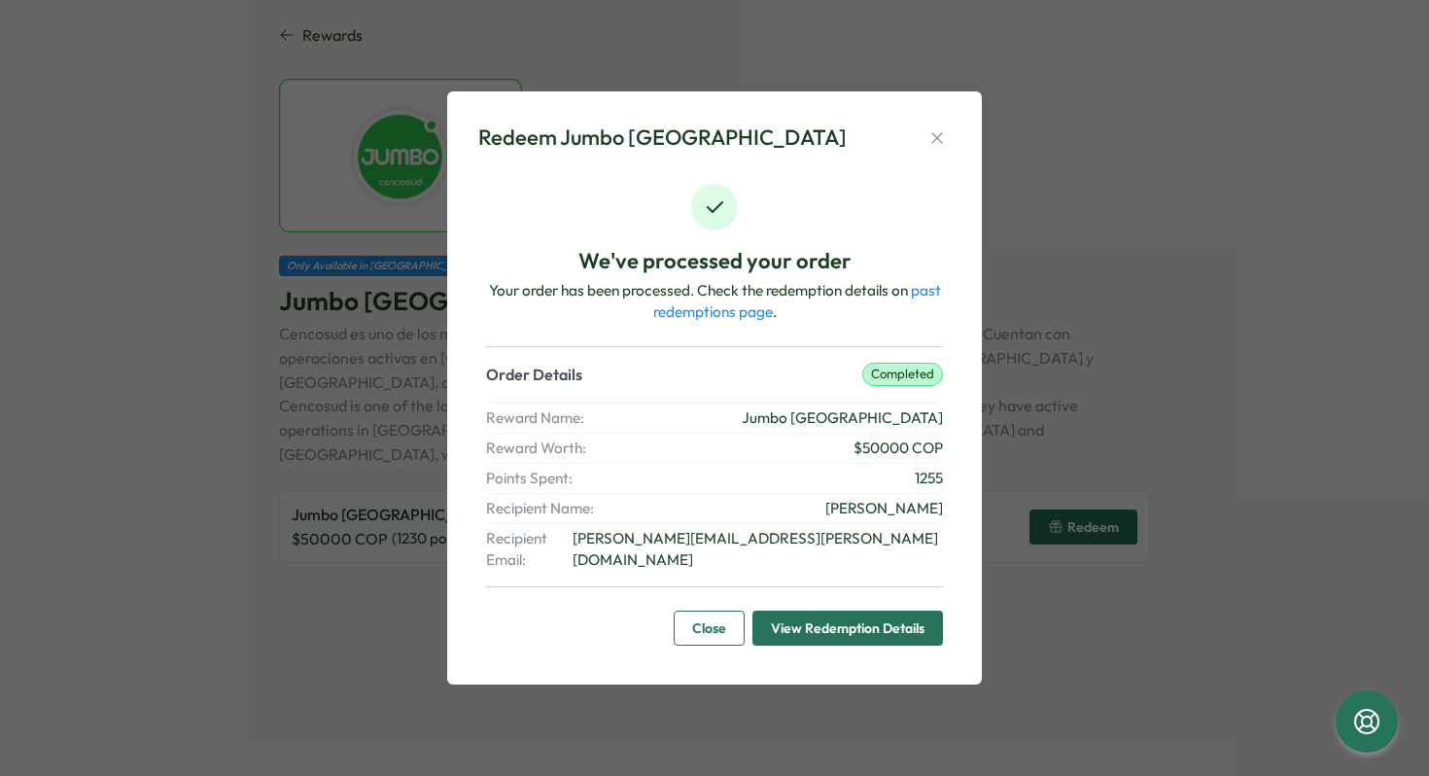
click at [704, 618] on span "Close" at bounding box center [709, 628] width 34 height 33
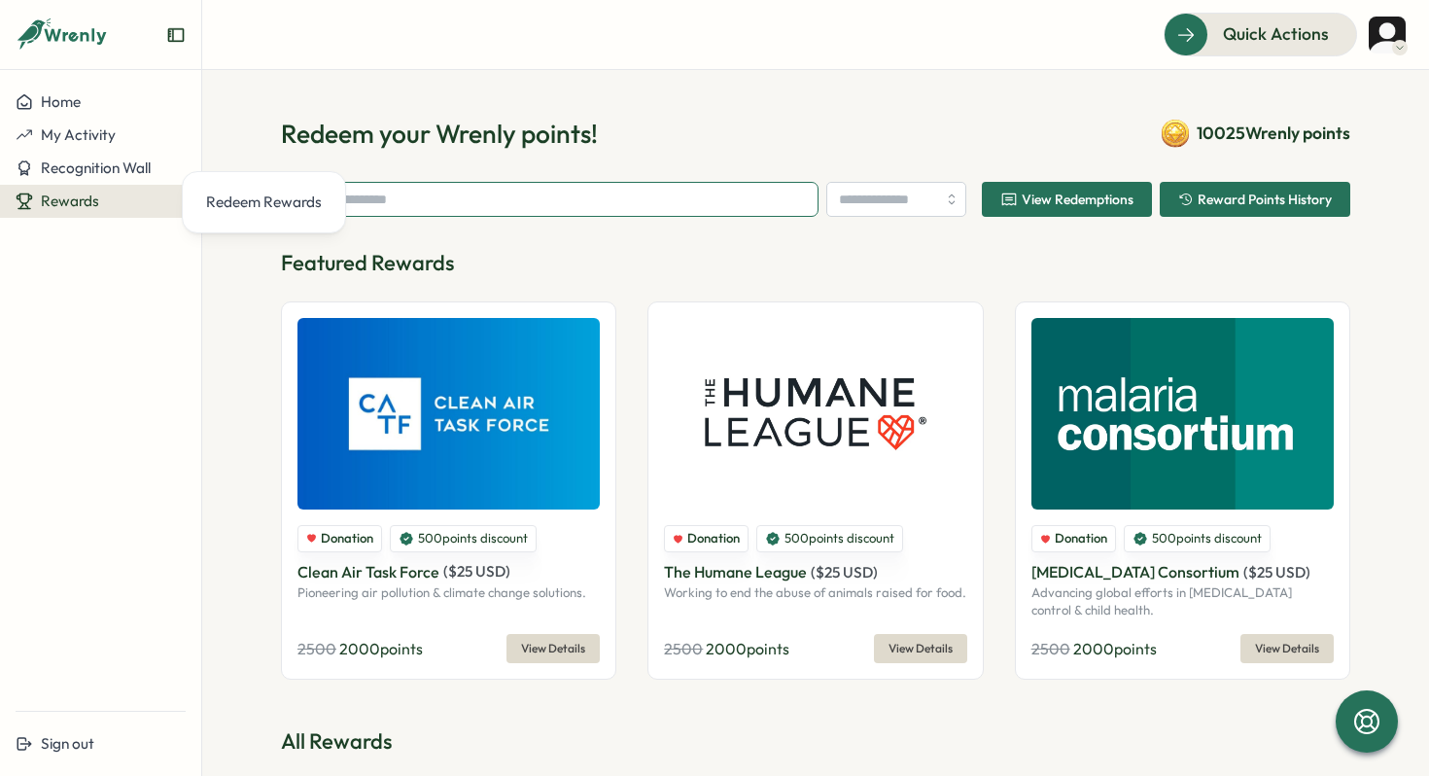
click at [799, 193] on input "text" at bounding box center [550, 199] width 538 height 35
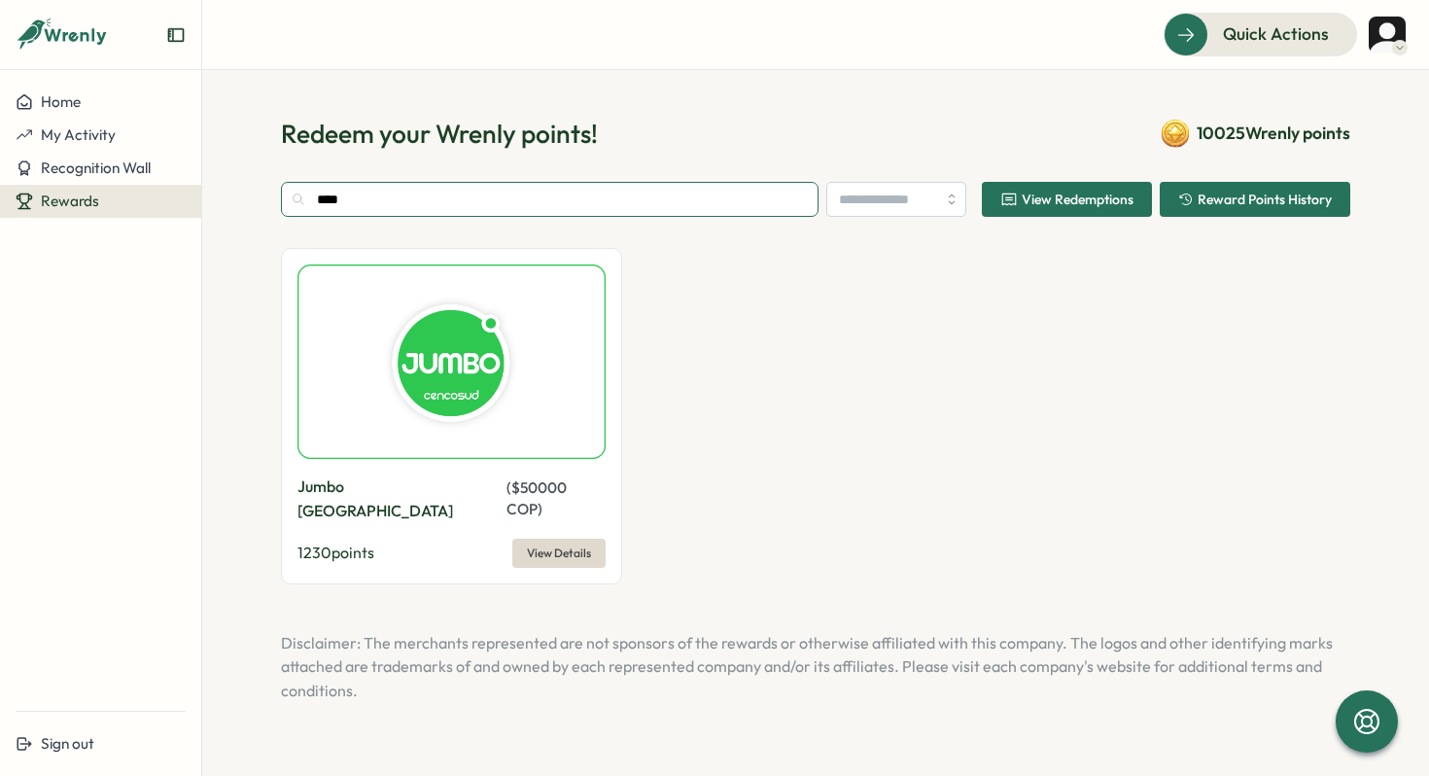
type input "****"
click at [570, 540] on span "View Details" at bounding box center [559, 553] width 64 height 27
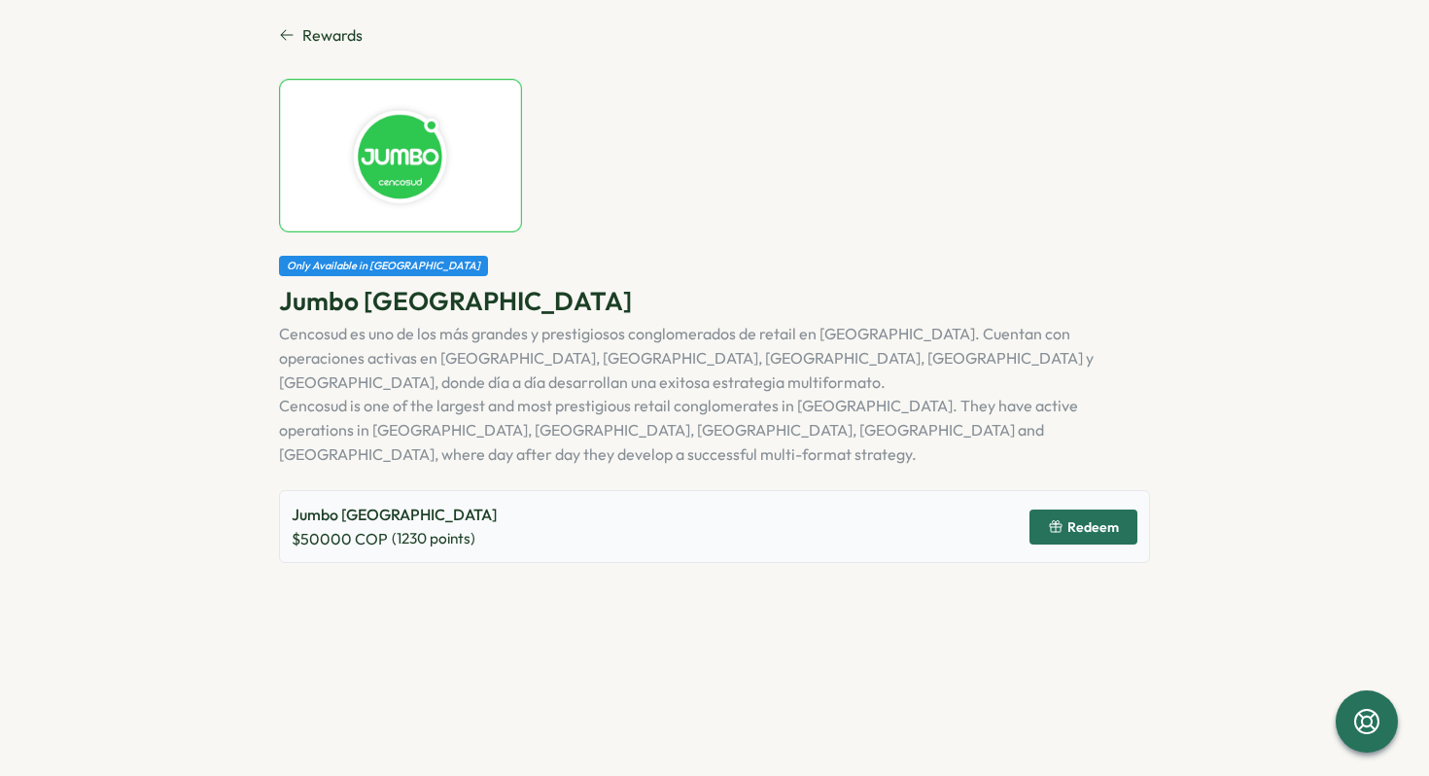
click at [1076, 490] on div "Jumbo Colombia $ 50000 COP ( 1230 points) Redeem" at bounding box center [714, 527] width 871 height 74
click at [1065, 519] on div "Redeem" at bounding box center [1083, 527] width 71 height 16
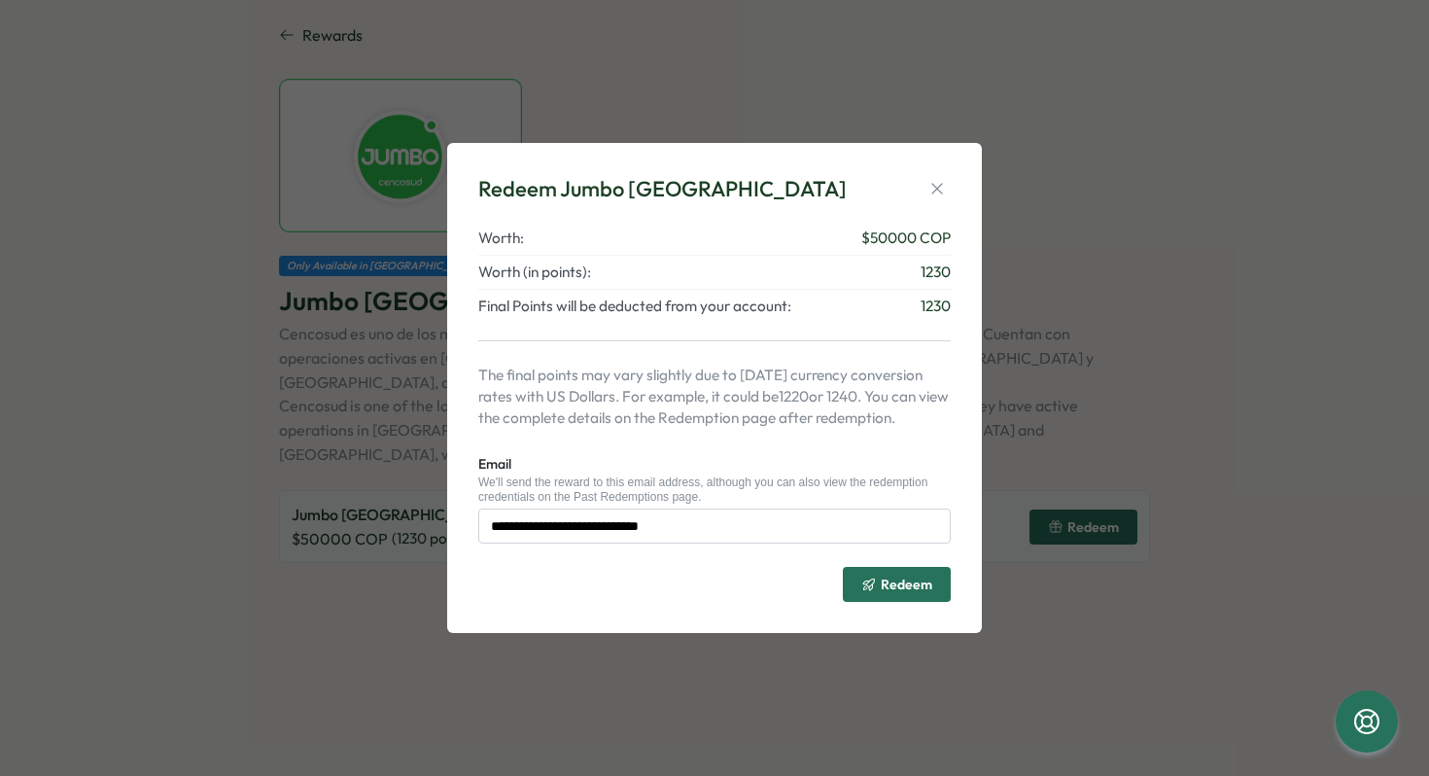
click at [904, 605] on div "**********" at bounding box center [715, 387] width 488 height 443
click at [916, 585] on span "Redeem" at bounding box center [907, 585] width 52 height 14
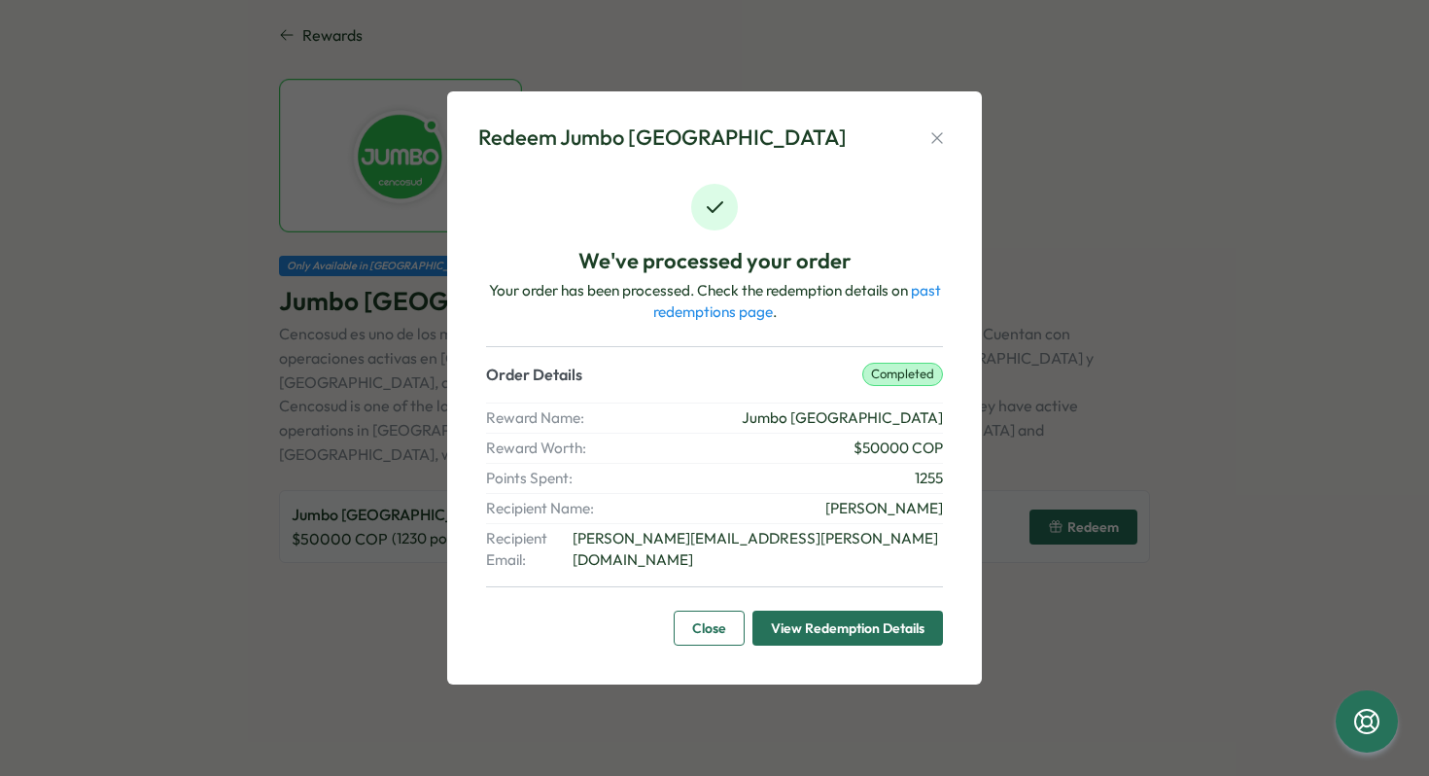
click at [693, 628] on span "Close" at bounding box center [709, 628] width 34 height 33
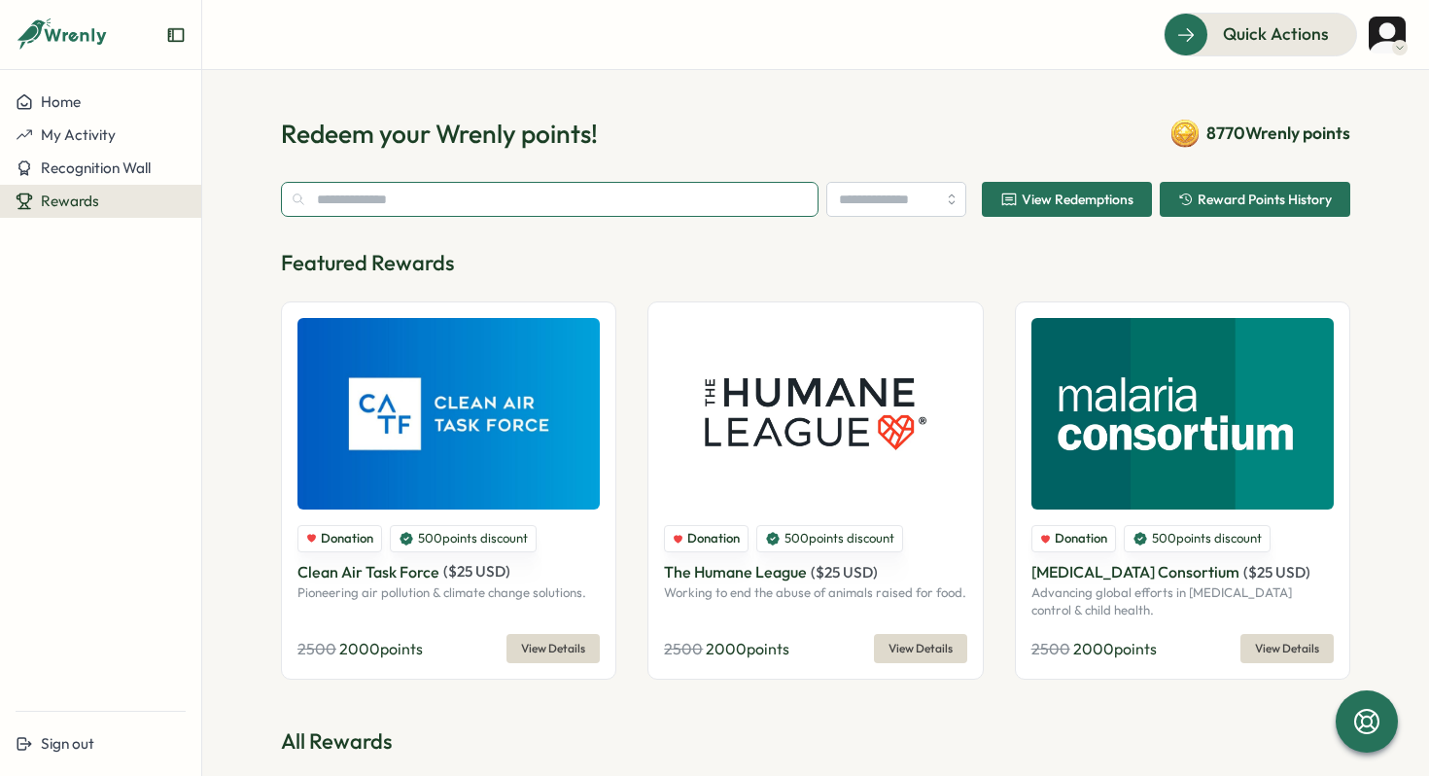
click at [422, 211] on input "text" at bounding box center [550, 199] width 538 height 35
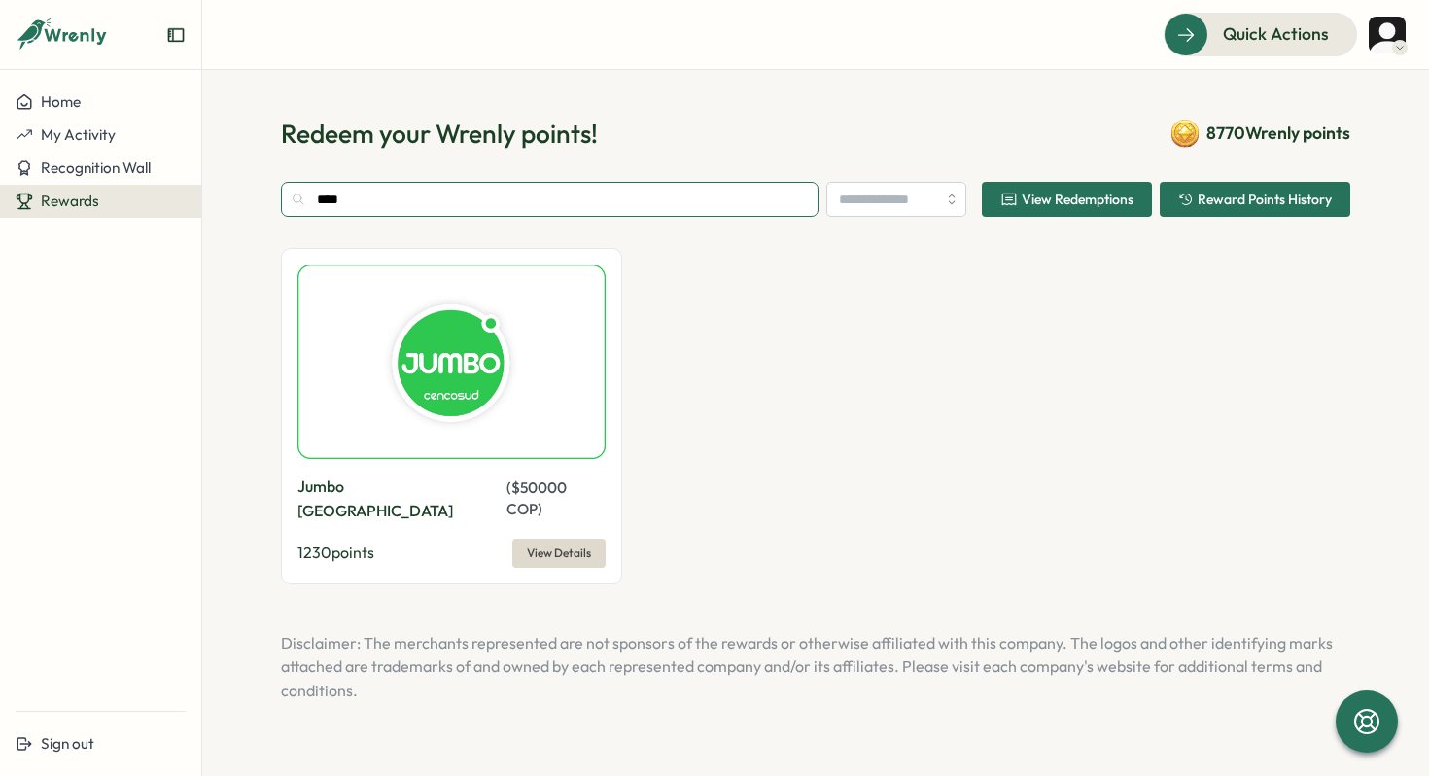
type input "****"
click at [581, 540] on span "View Details" at bounding box center [559, 553] width 64 height 27
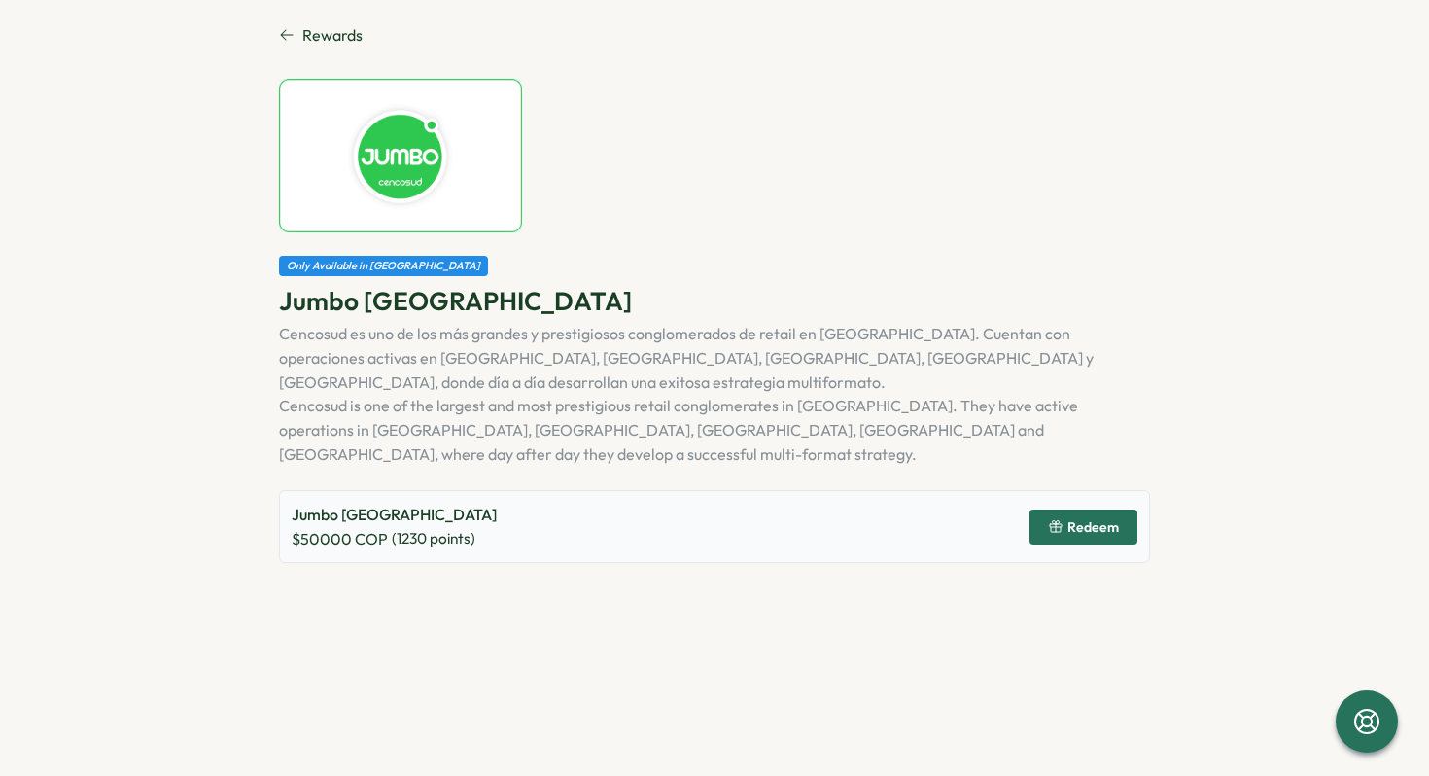
click at [1069, 520] on span "Redeem" at bounding box center [1094, 527] width 52 height 14
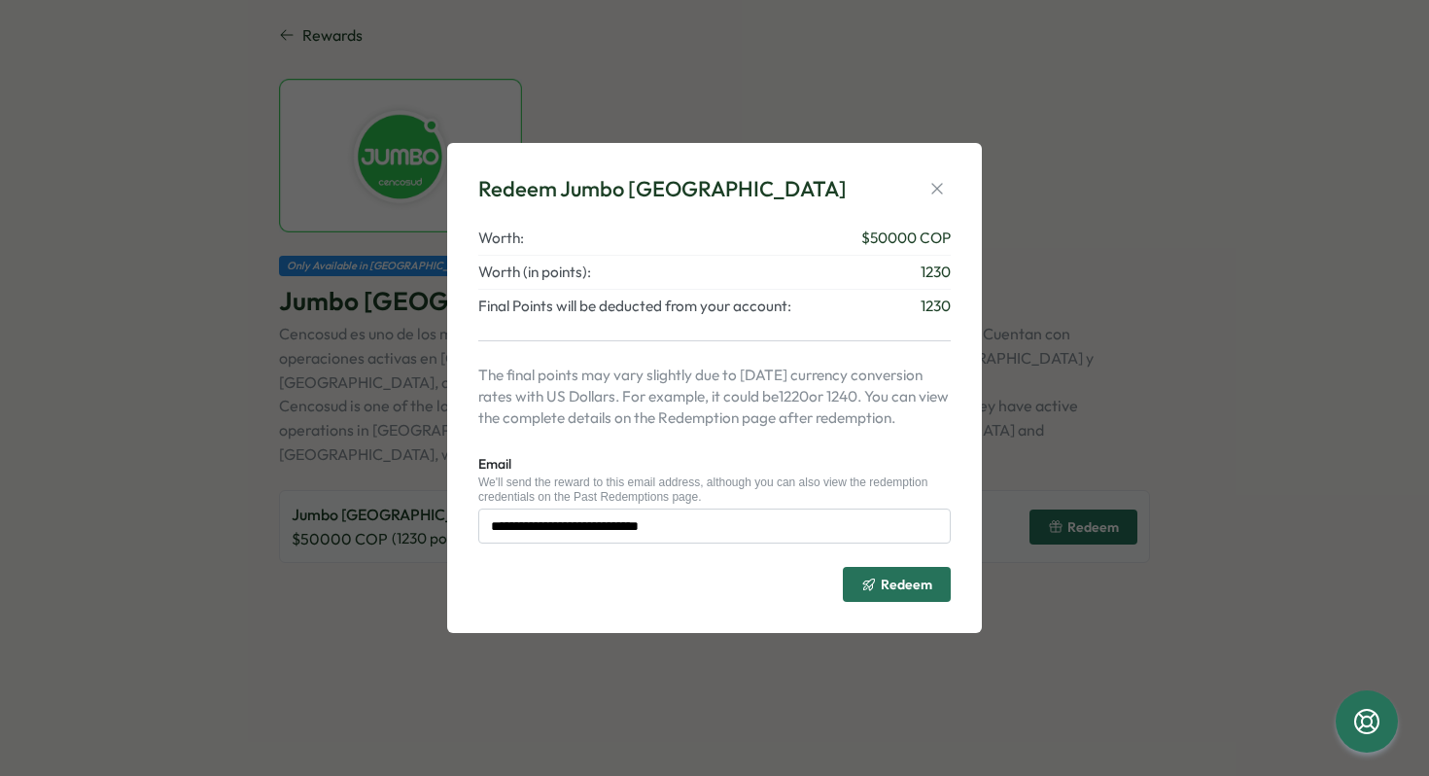
click at [859, 578] on button "Redeem" at bounding box center [897, 584] width 108 height 35
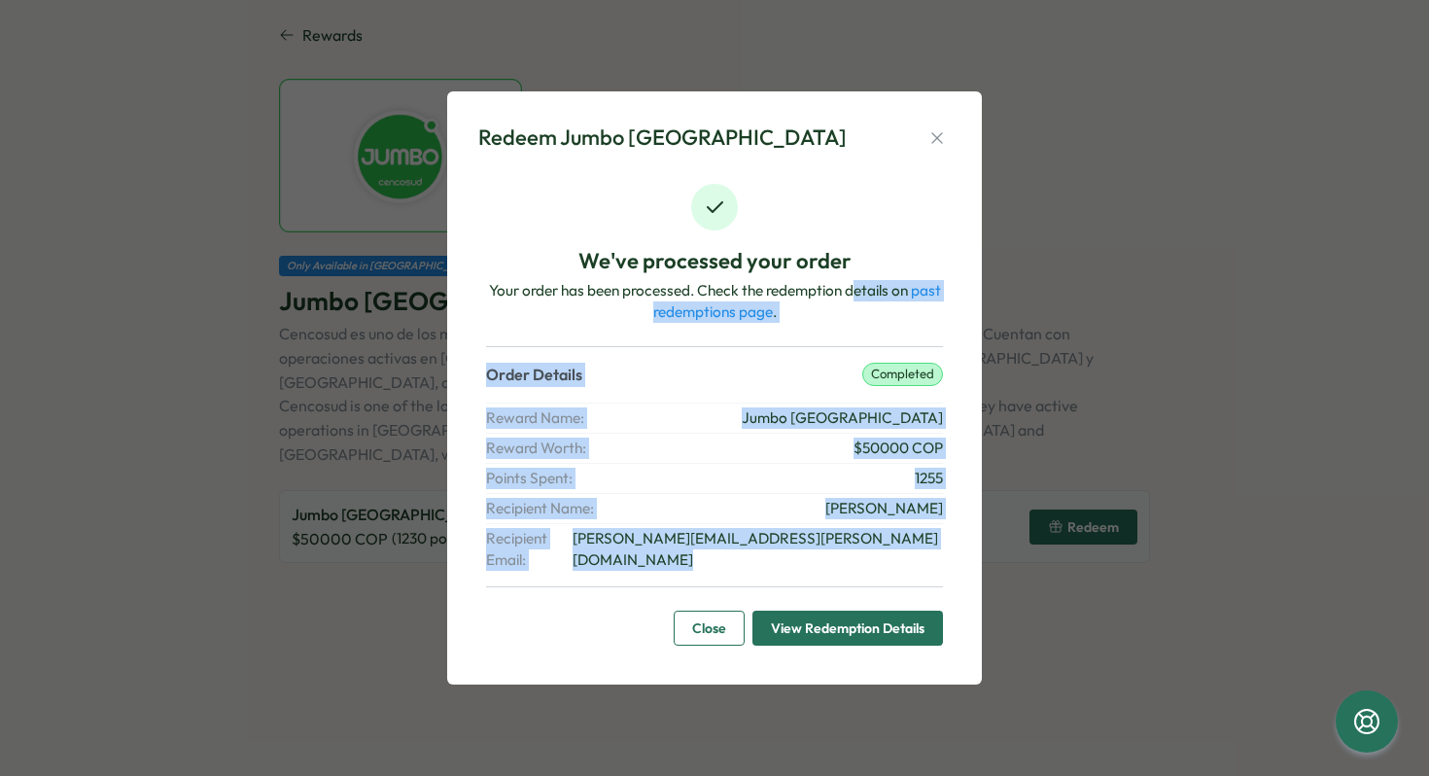
drag, startPoint x: 859, startPoint y: 578, endPoint x: 900, endPoint y: -154, distance: 732.4
click at [900, 0] on html "Rewards Only Available in [GEOGRAPHIC_DATA] [GEOGRAPHIC_DATA] [GEOGRAPHIC_DATA]…" at bounding box center [714, 388] width 1429 height 776
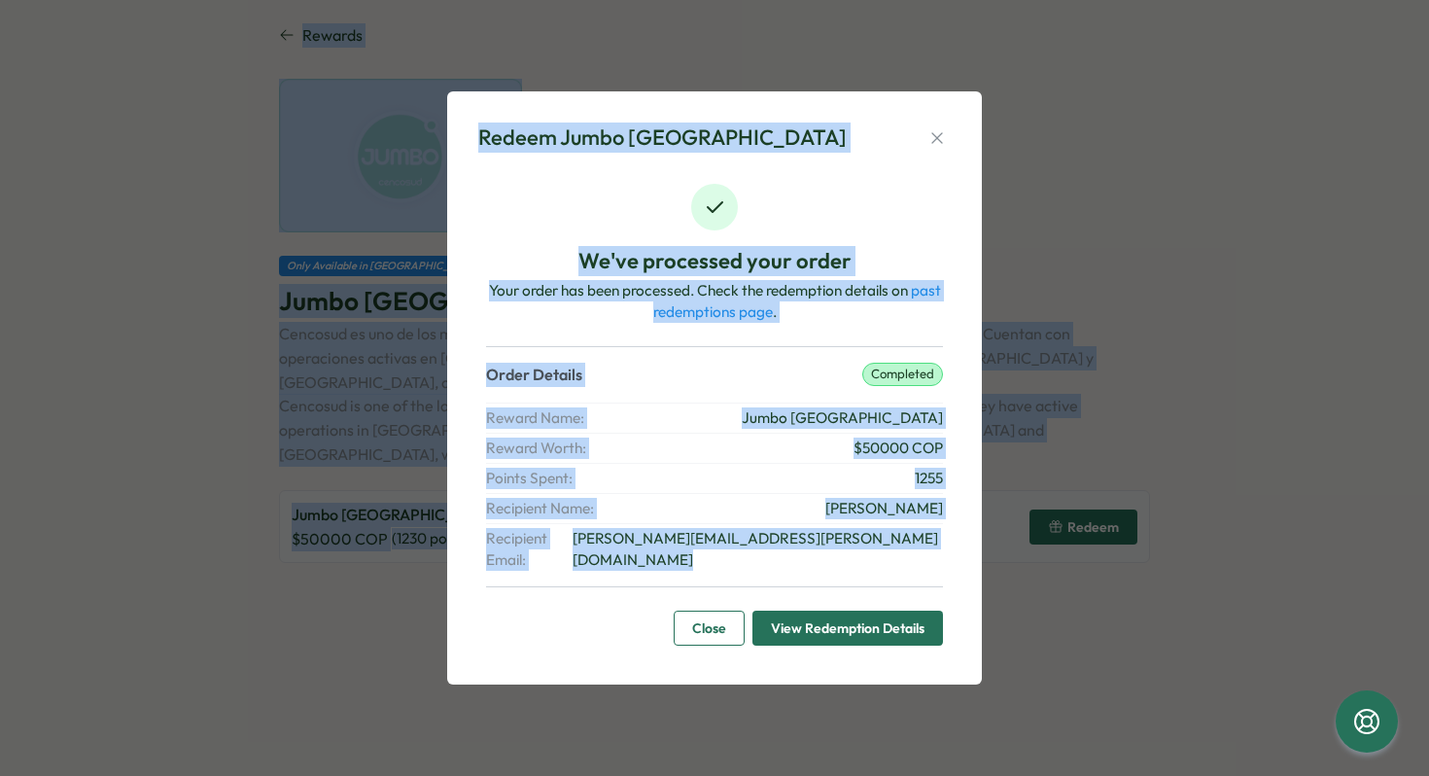
click at [703, 621] on span "Close" at bounding box center [709, 628] width 34 height 33
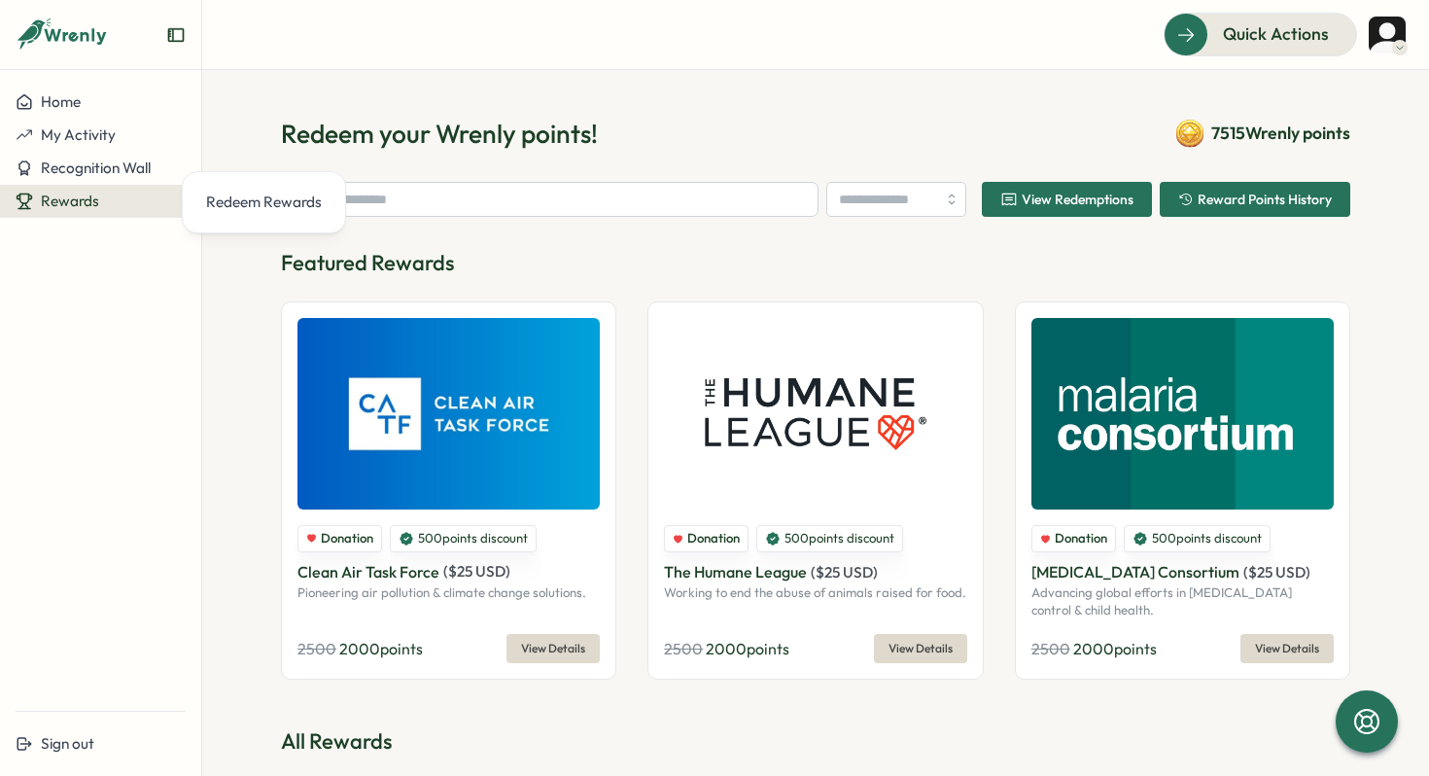
click at [922, 132] on div "Redeem your Wrenly points! 7515 Wrenly points" at bounding box center [816, 134] width 1070 height 34
click at [687, 186] on input "text" at bounding box center [550, 199] width 538 height 35
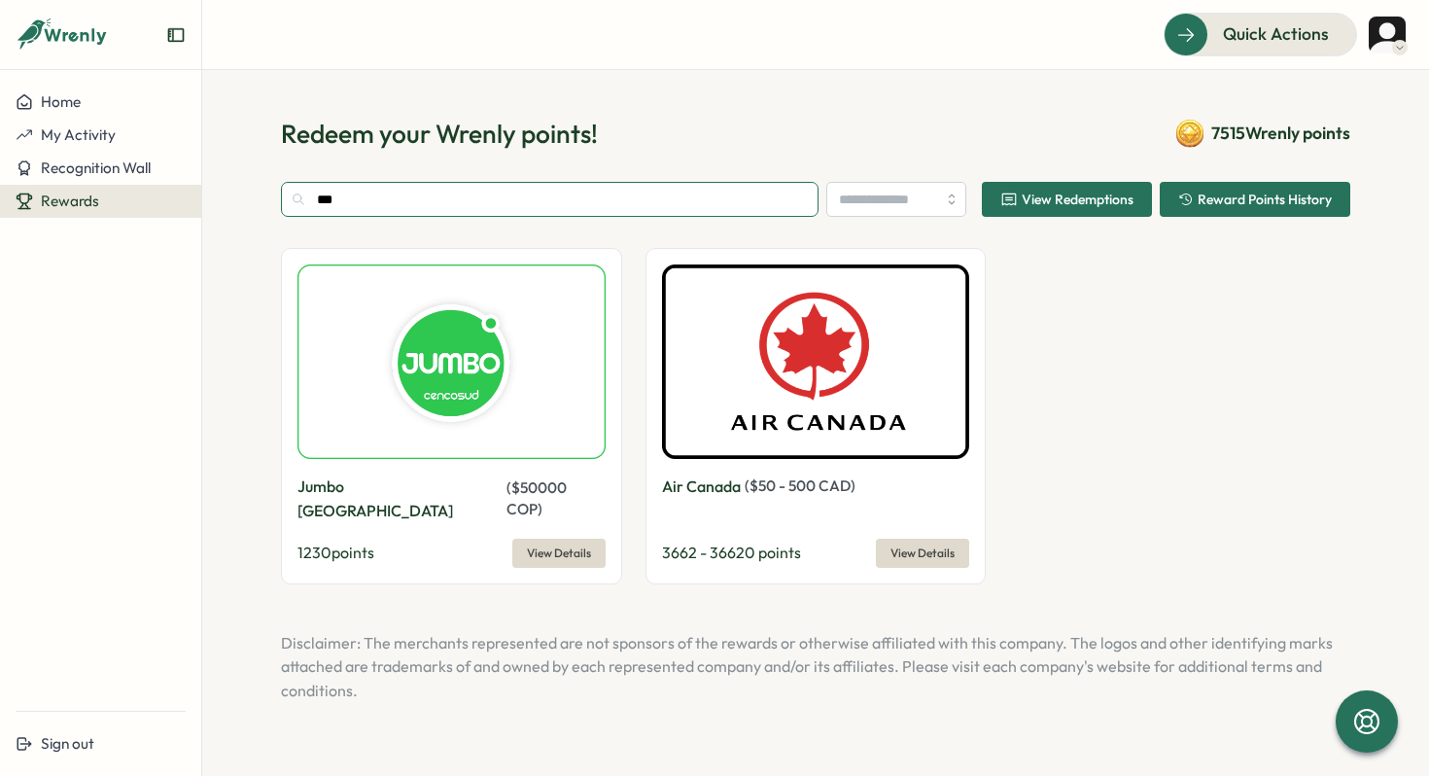
type input "***"
click at [570, 540] on span "View Details" at bounding box center [559, 553] width 64 height 27
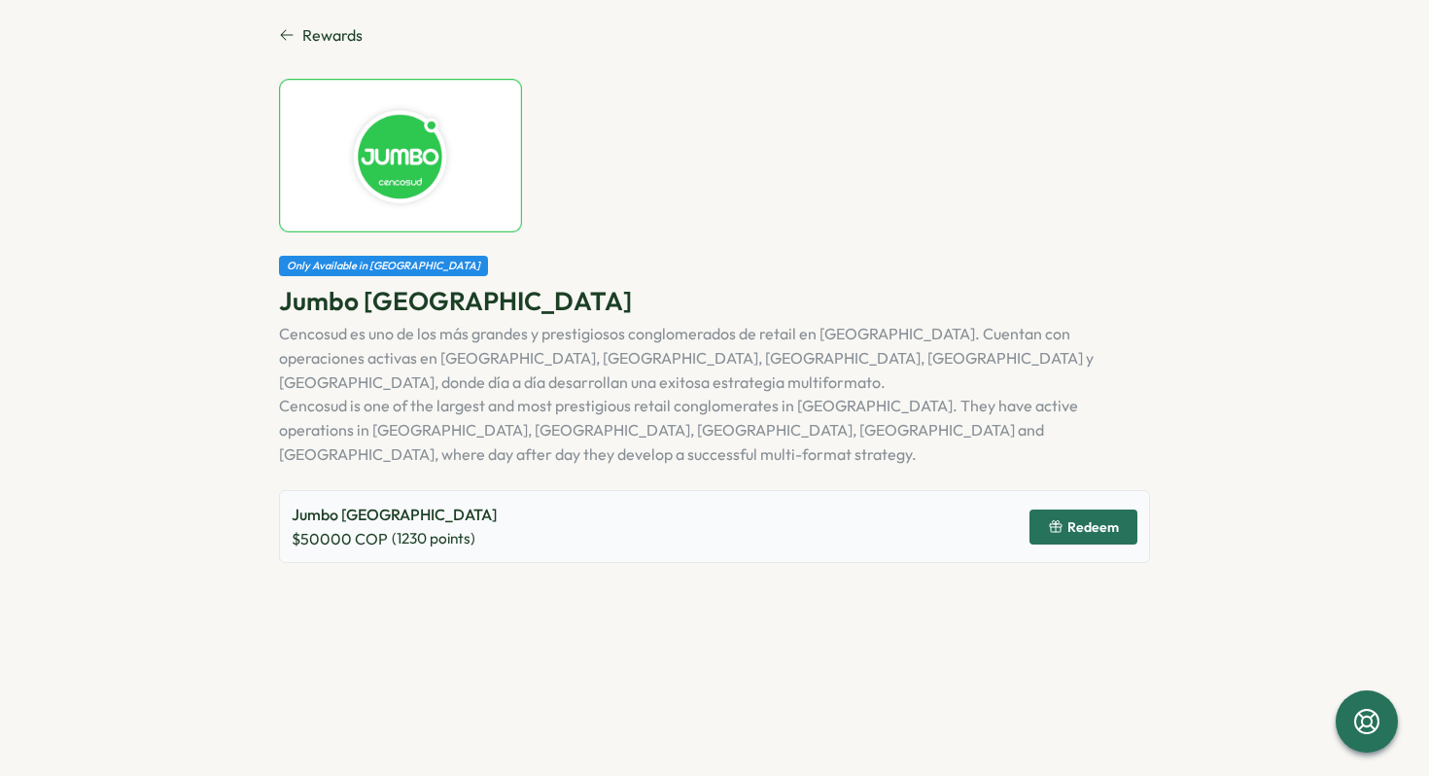
click at [1114, 520] on span "Redeem" at bounding box center [1094, 527] width 52 height 14
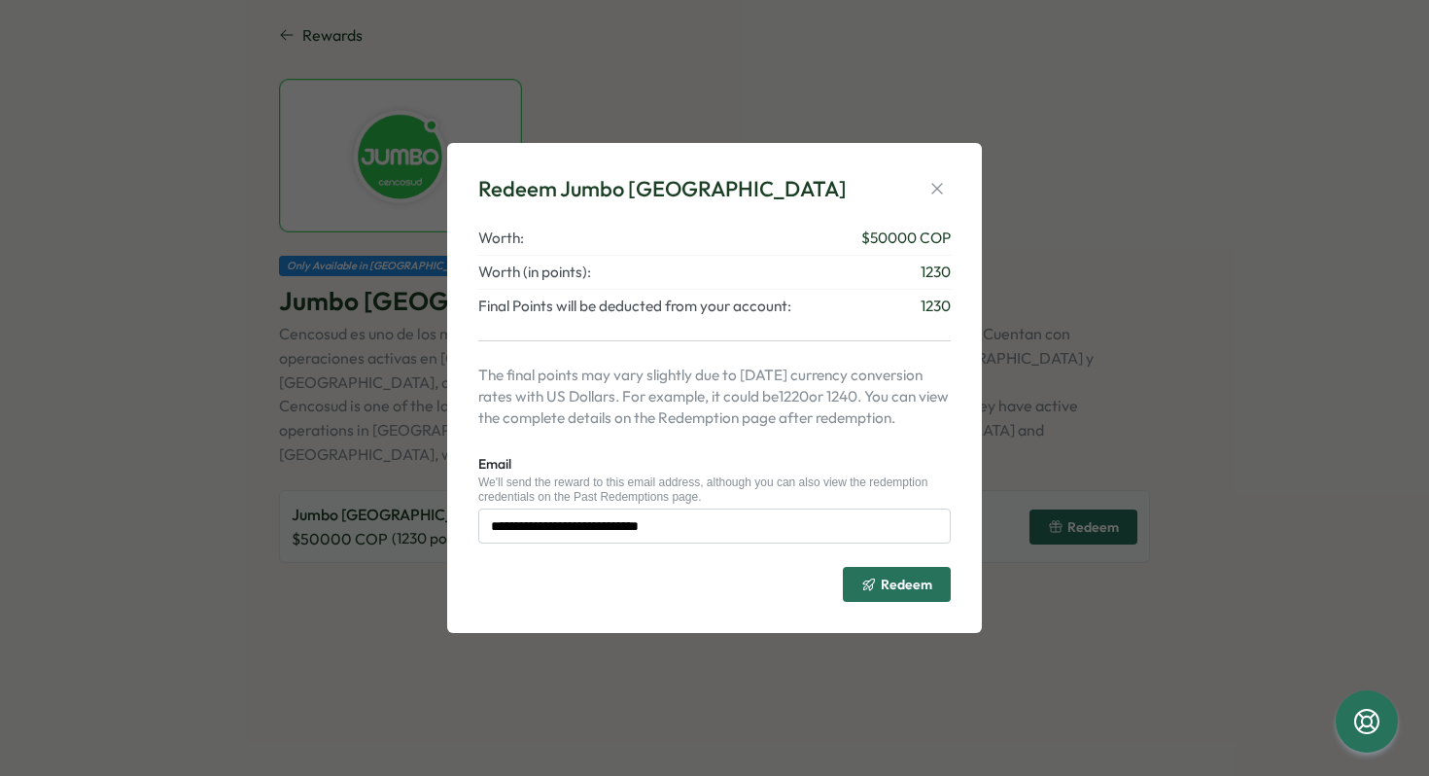
click at [906, 578] on span "Redeem" at bounding box center [907, 585] width 52 height 14
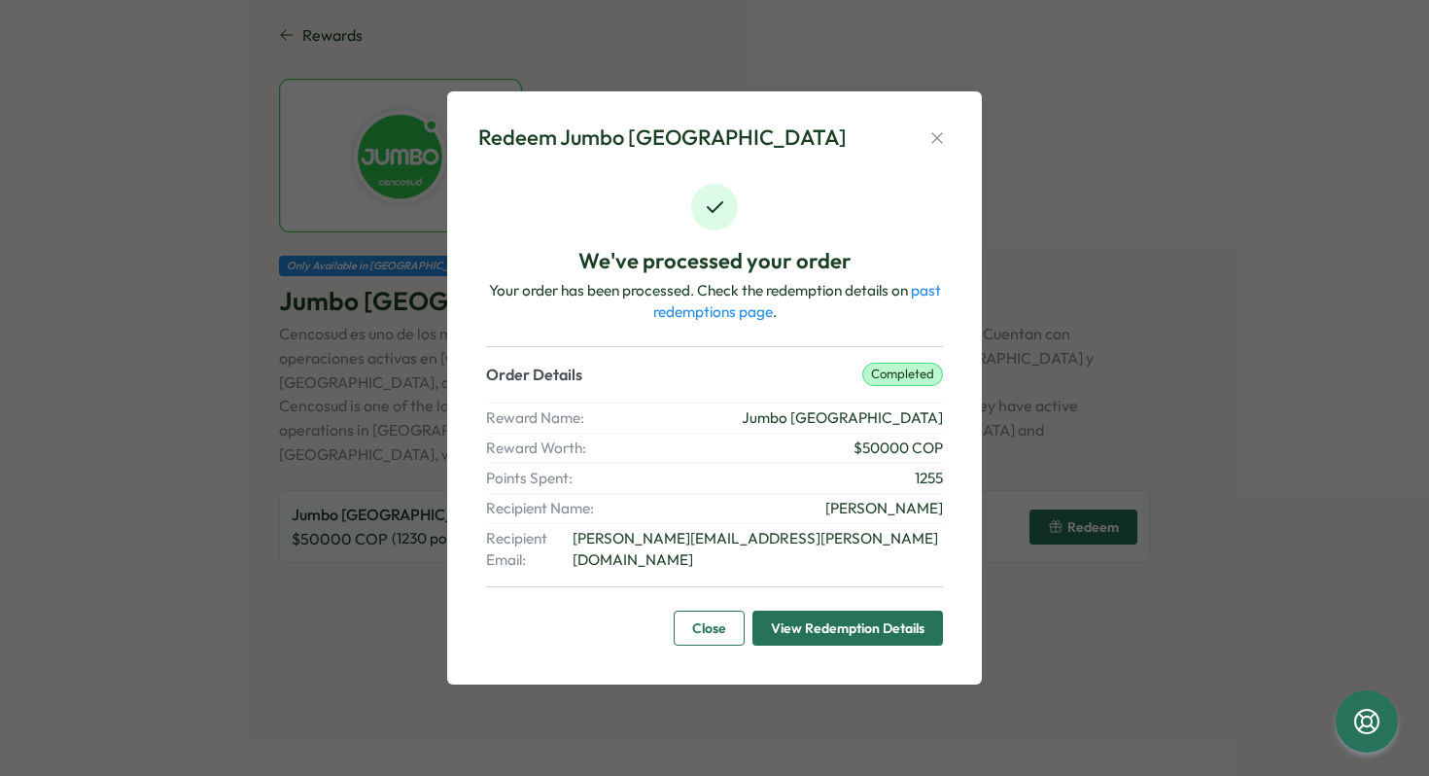
click at [714, 611] on link "Close" at bounding box center [709, 628] width 71 height 35
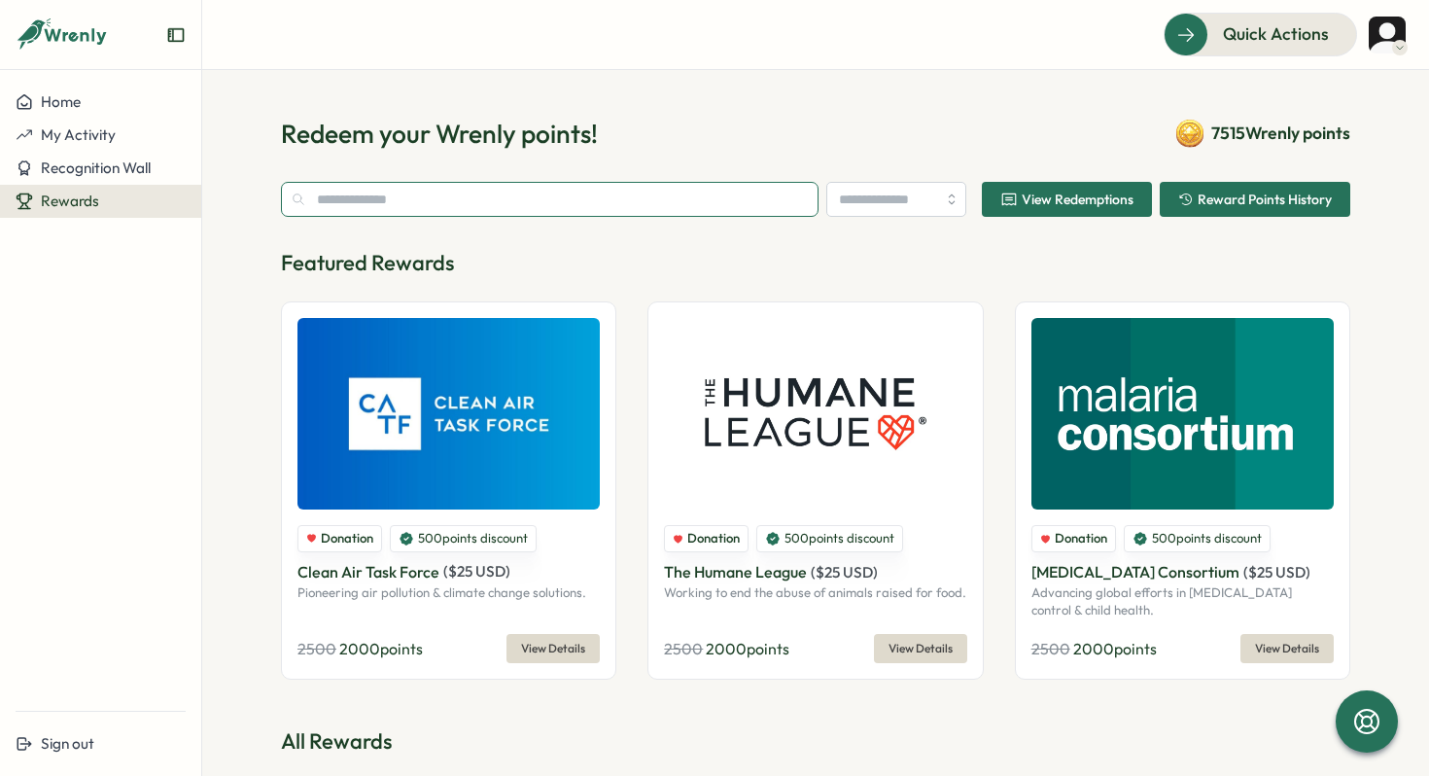
click at [541, 197] on input "text" at bounding box center [550, 199] width 538 height 35
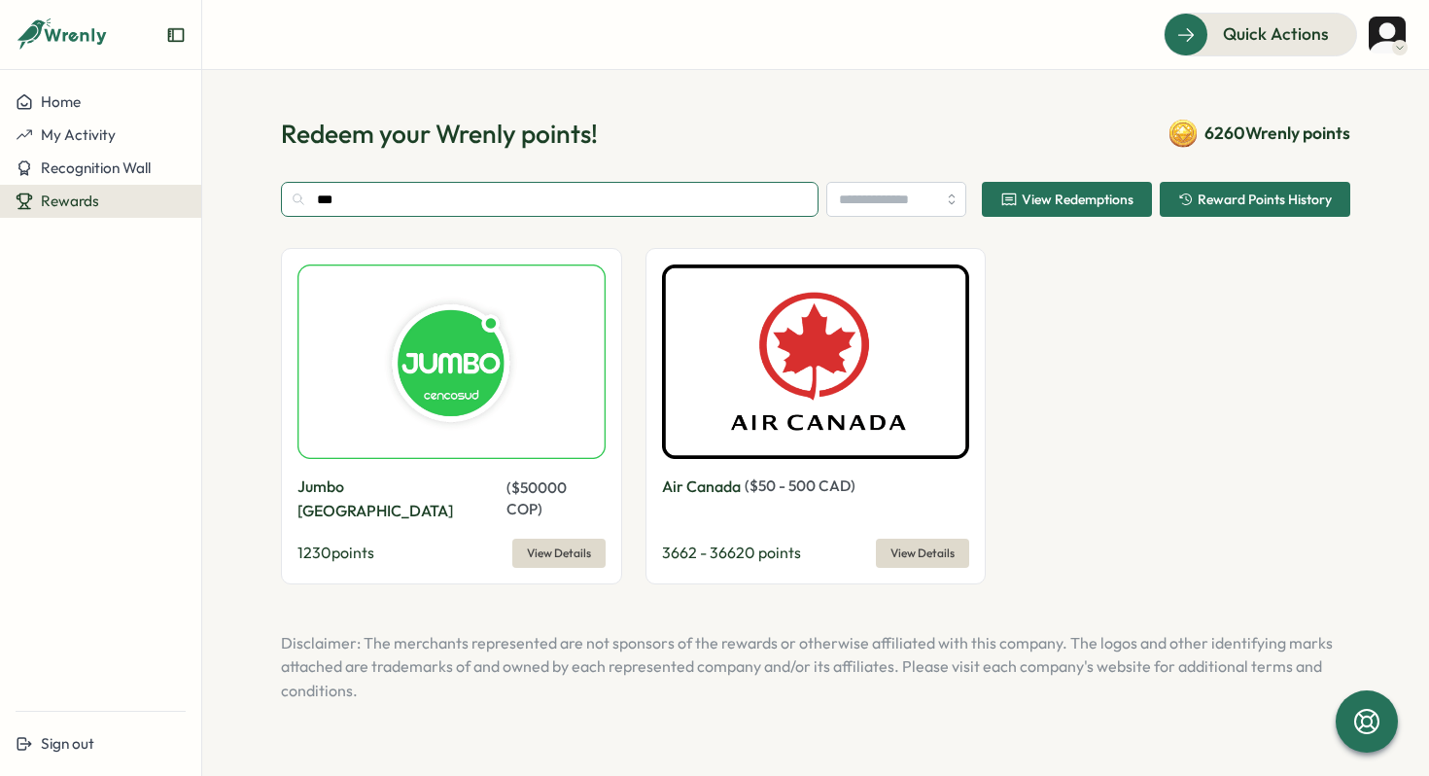
type input "***"
click at [567, 546] on div "Jumbo [GEOGRAPHIC_DATA] ( $ 50000 COP ) 1230 points View Details" at bounding box center [451, 415] width 341 height 335
click at [547, 540] on span "View Details" at bounding box center [559, 553] width 64 height 27
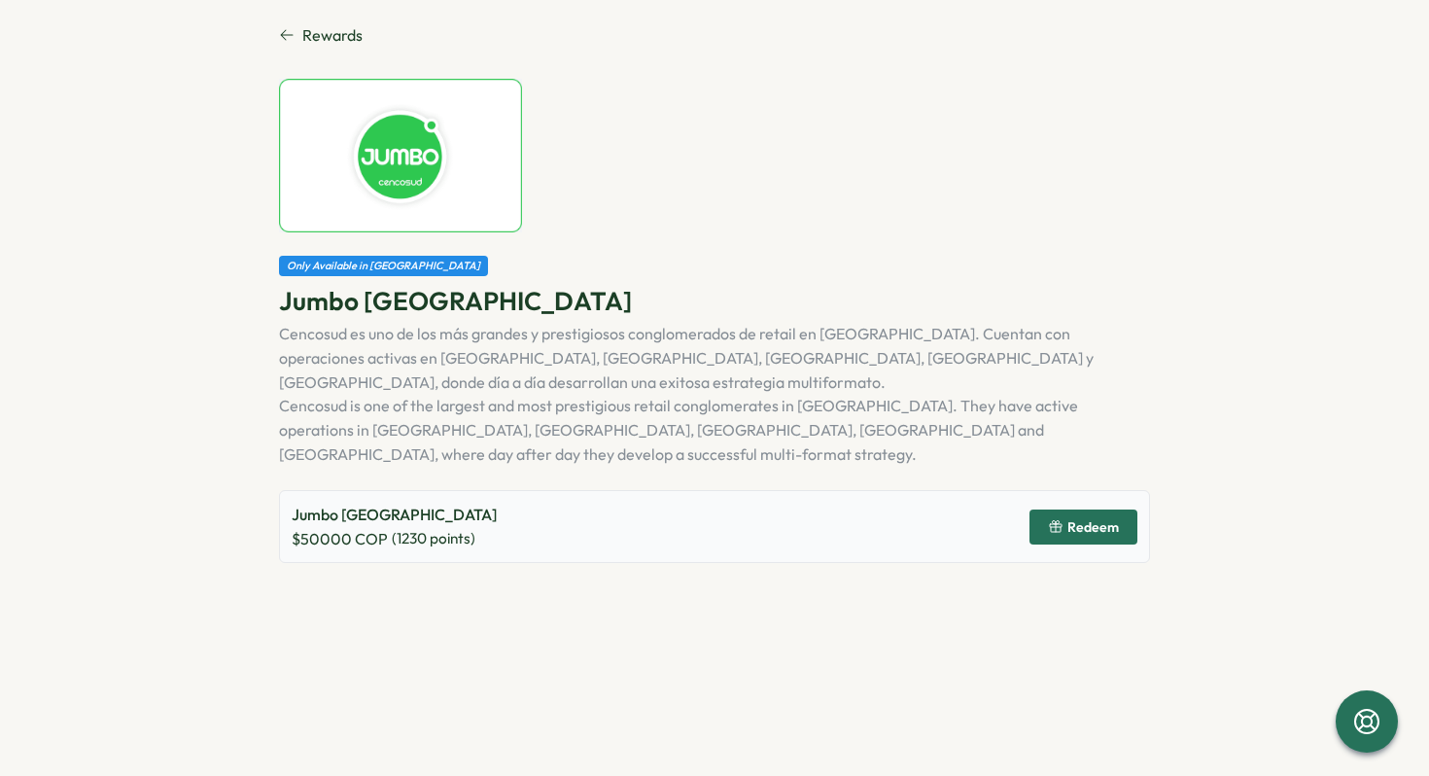
click at [1056, 519] on icon "button" at bounding box center [1056, 527] width 16 height 16
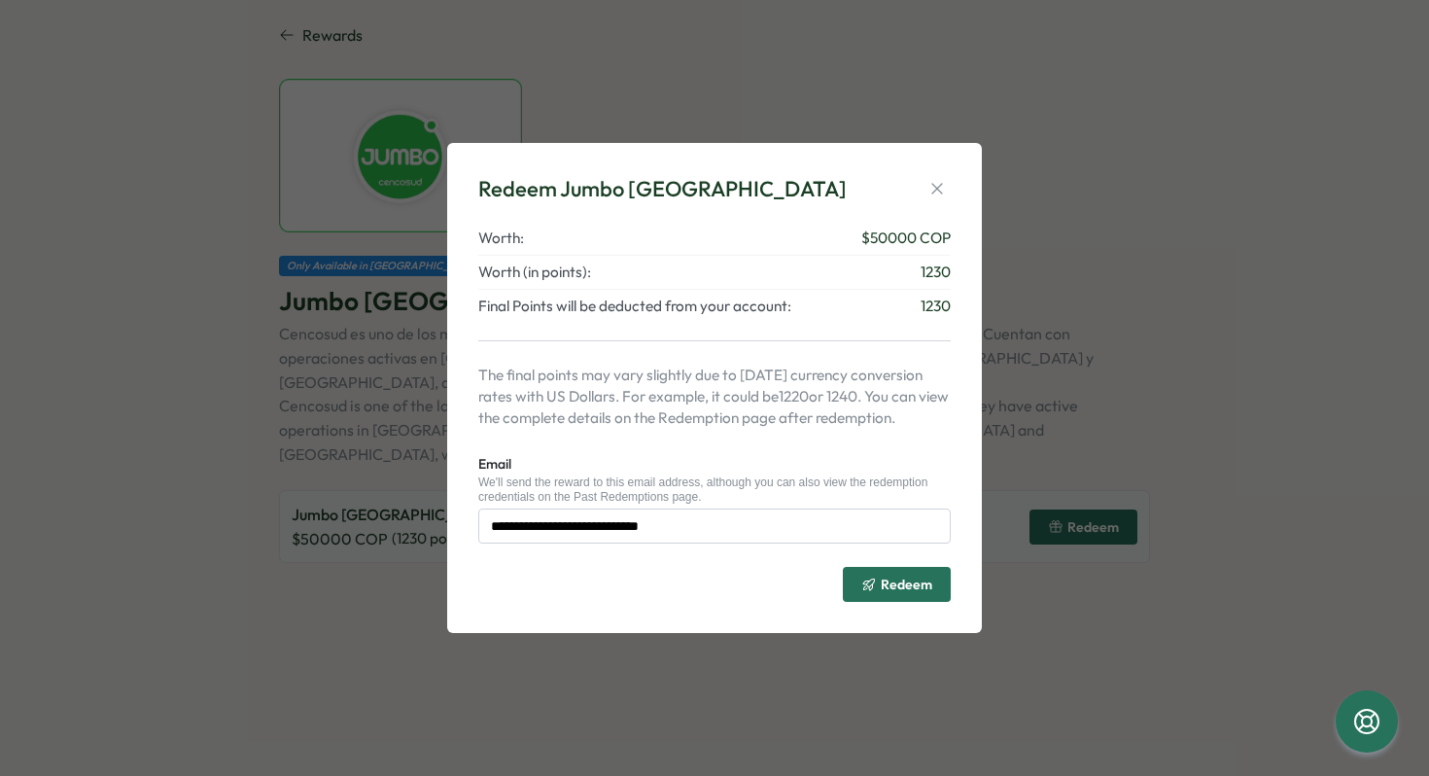
click at [891, 599] on span "Redeem" at bounding box center [897, 584] width 71 height 33
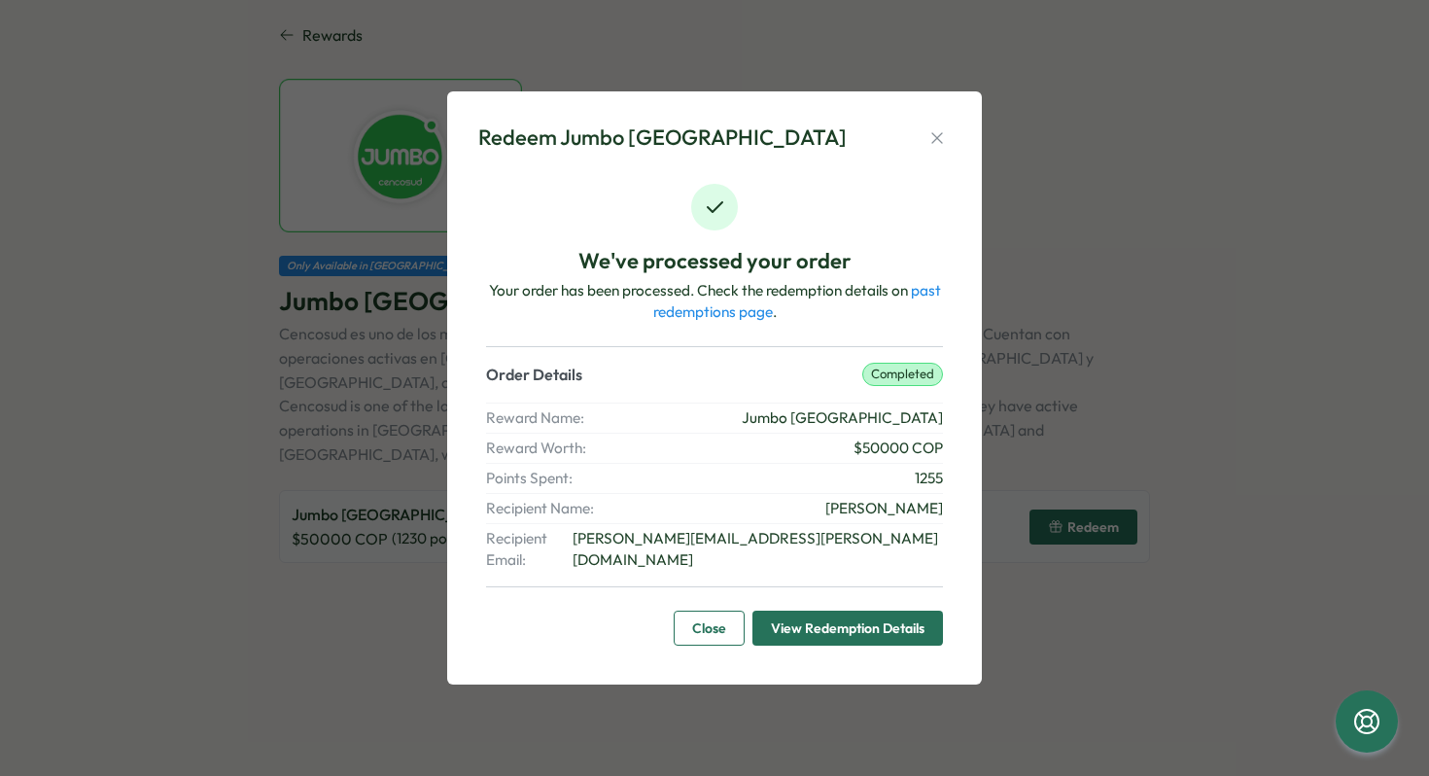
click at [718, 612] on span "Close" at bounding box center [709, 628] width 34 height 33
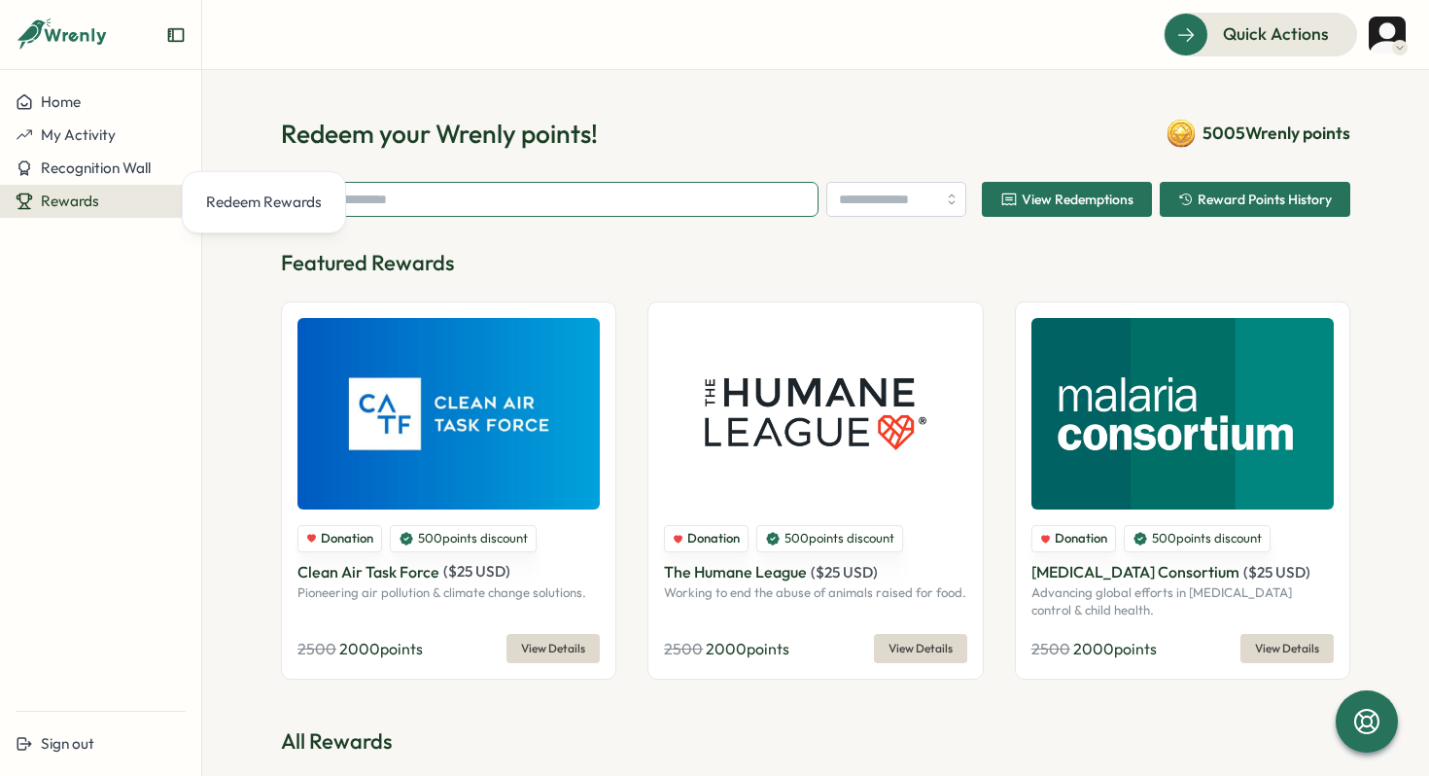
click at [698, 201] on input "text" at bounding box center [550, 199] width 538 height 35
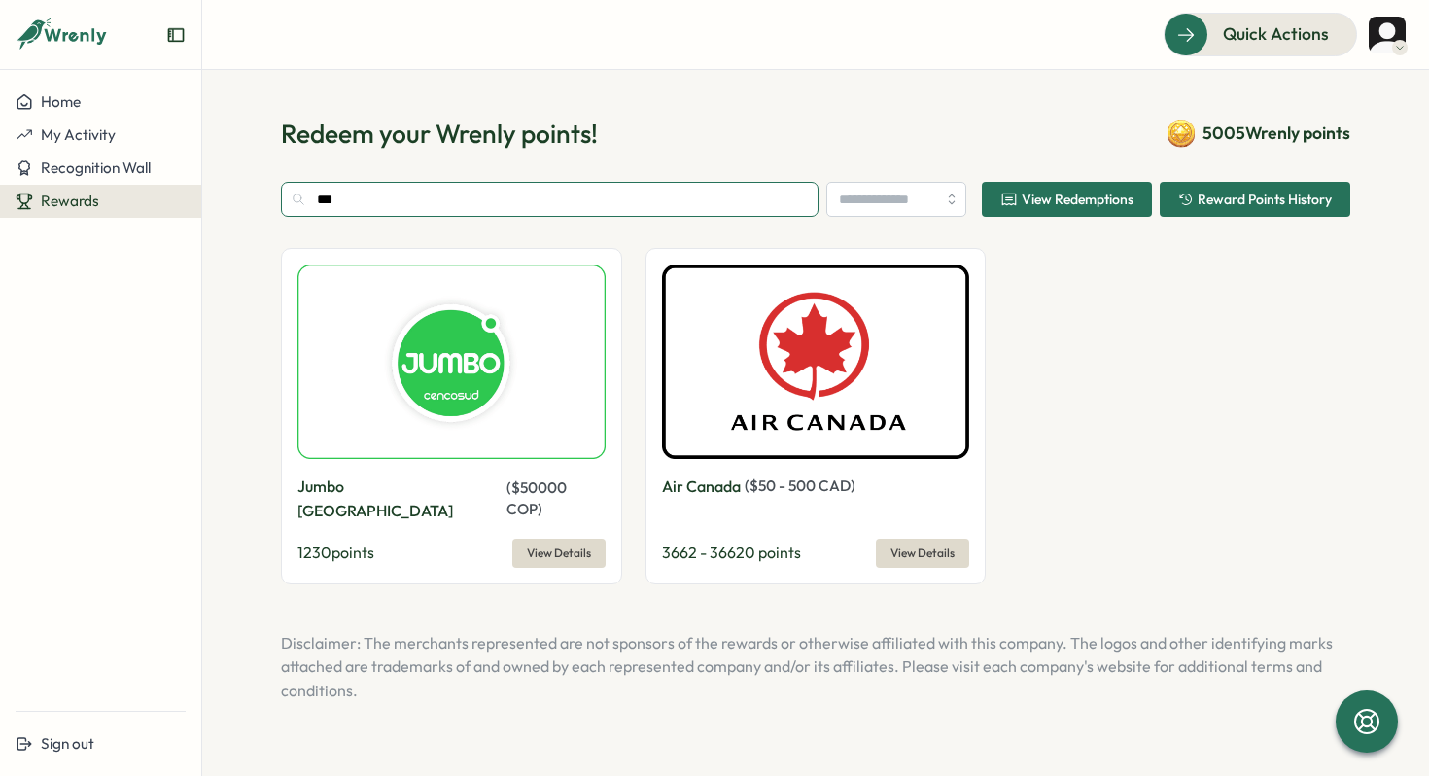
type input "***"
click at [525, 539] on button "View Details" at bounding box center [558, 553] width 93 height 29
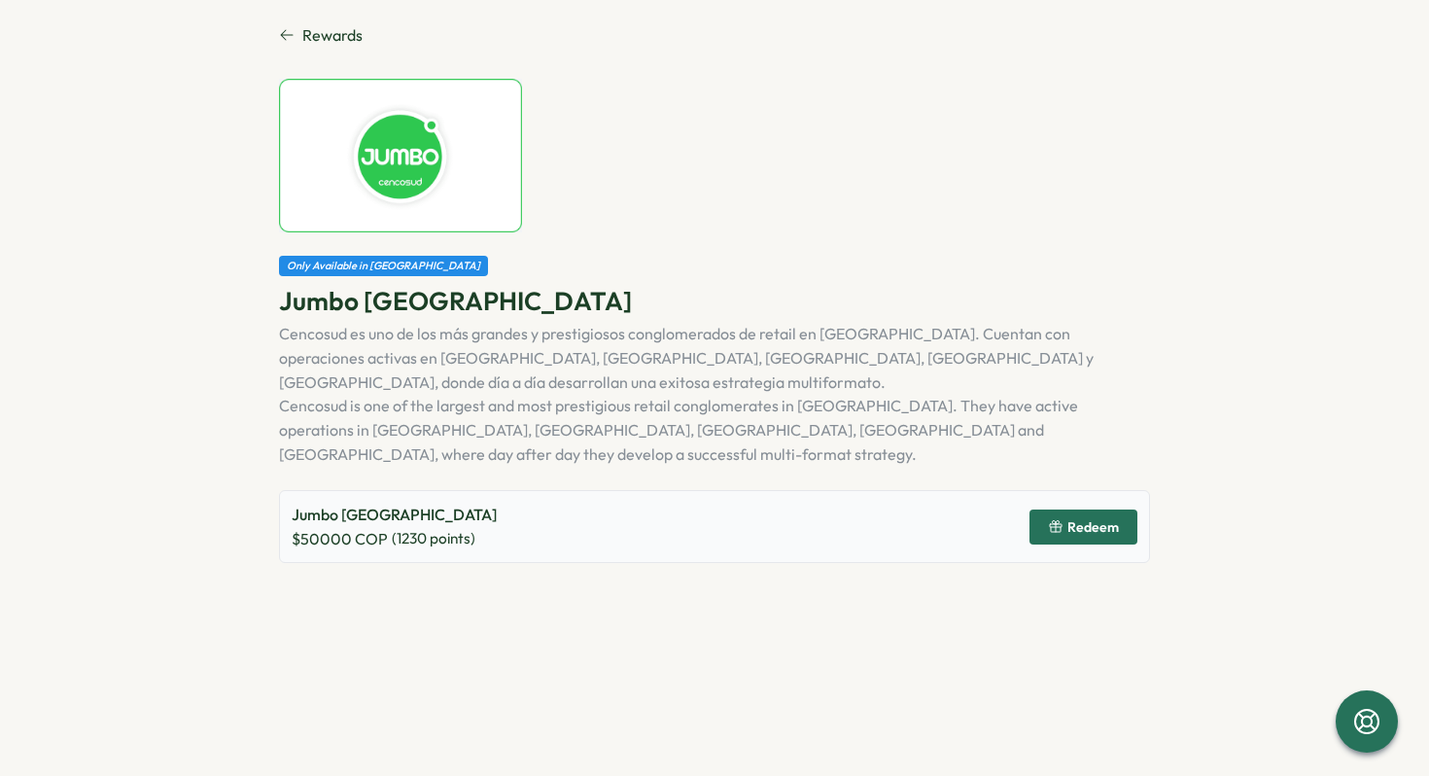
click at [1126, 510] on button "Redeem" at bounding box center [1084, 527] width 108 height 35
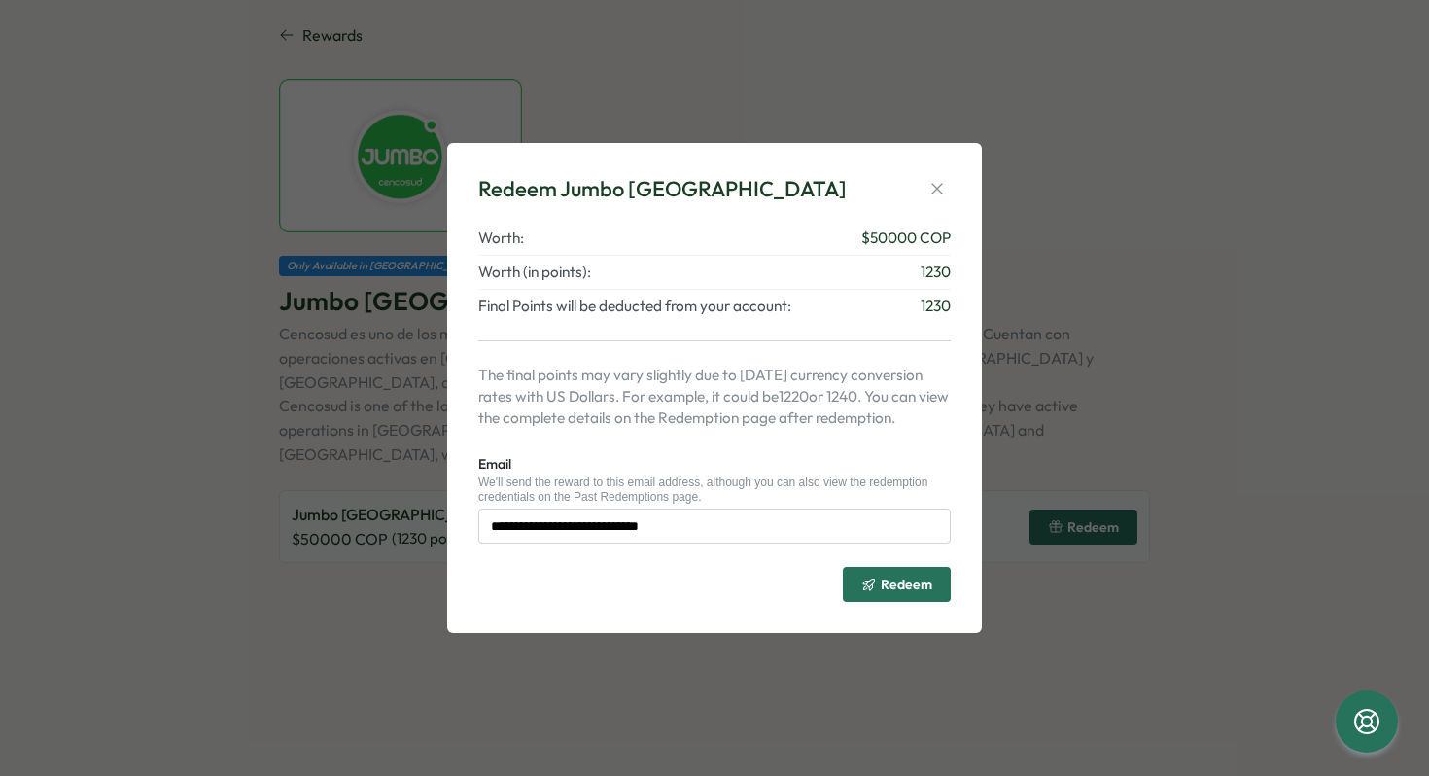
click at [912, 590] on span "Redeem" at bounding box center [907, 585] width 52 height 14
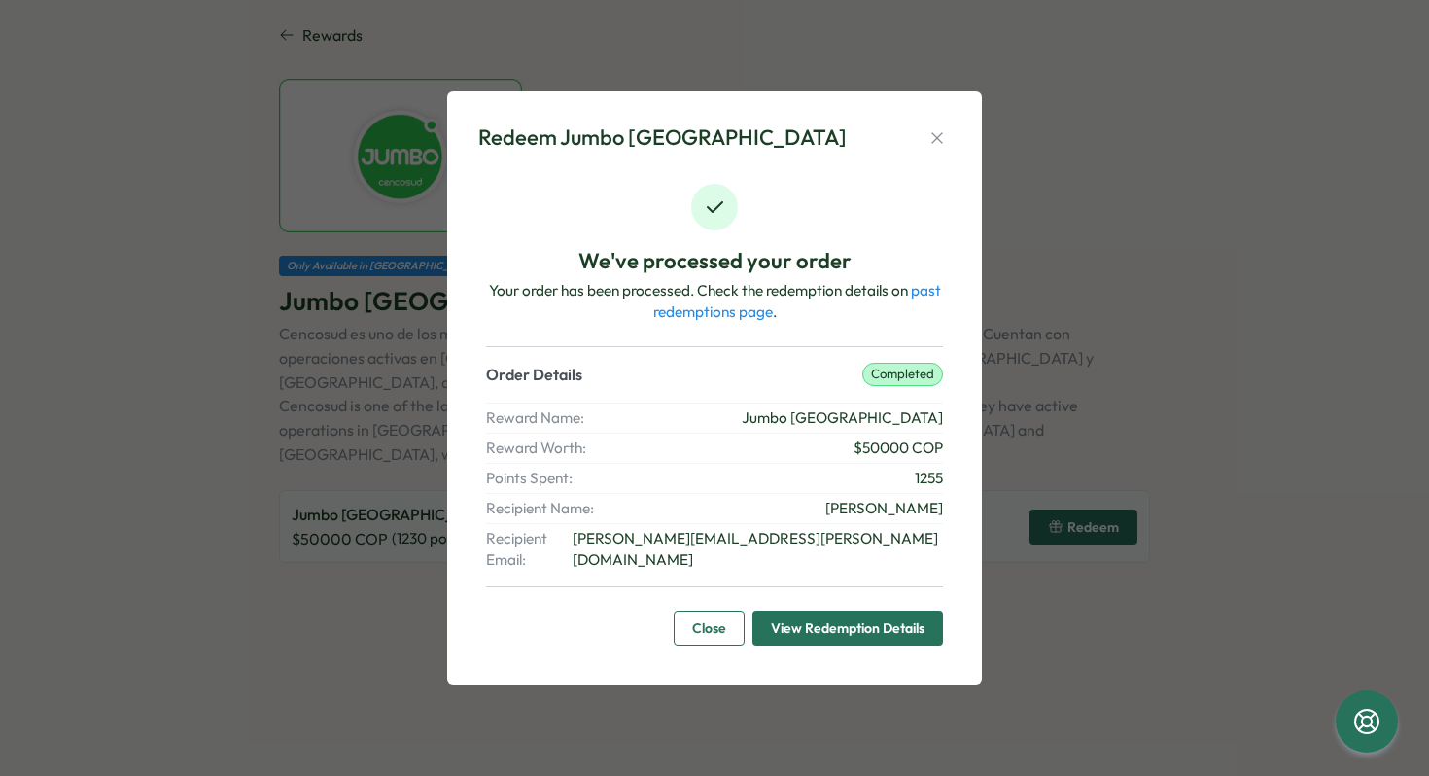
click at [690, 621] on button "Close" at bounding box center [709, 628] width 71 height 35
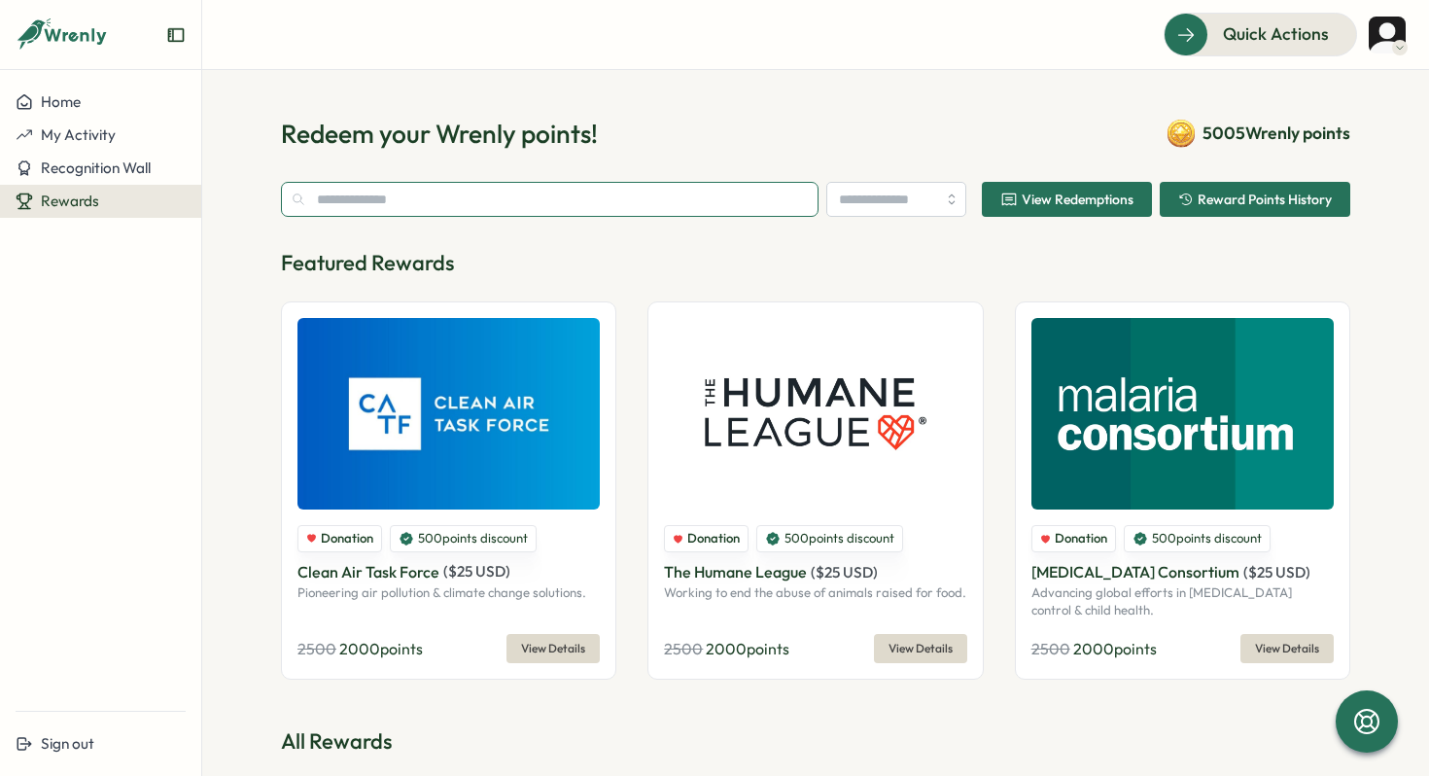
click at [510, 211] on input "text" at bounding box center [550, 199] width 538 height 35
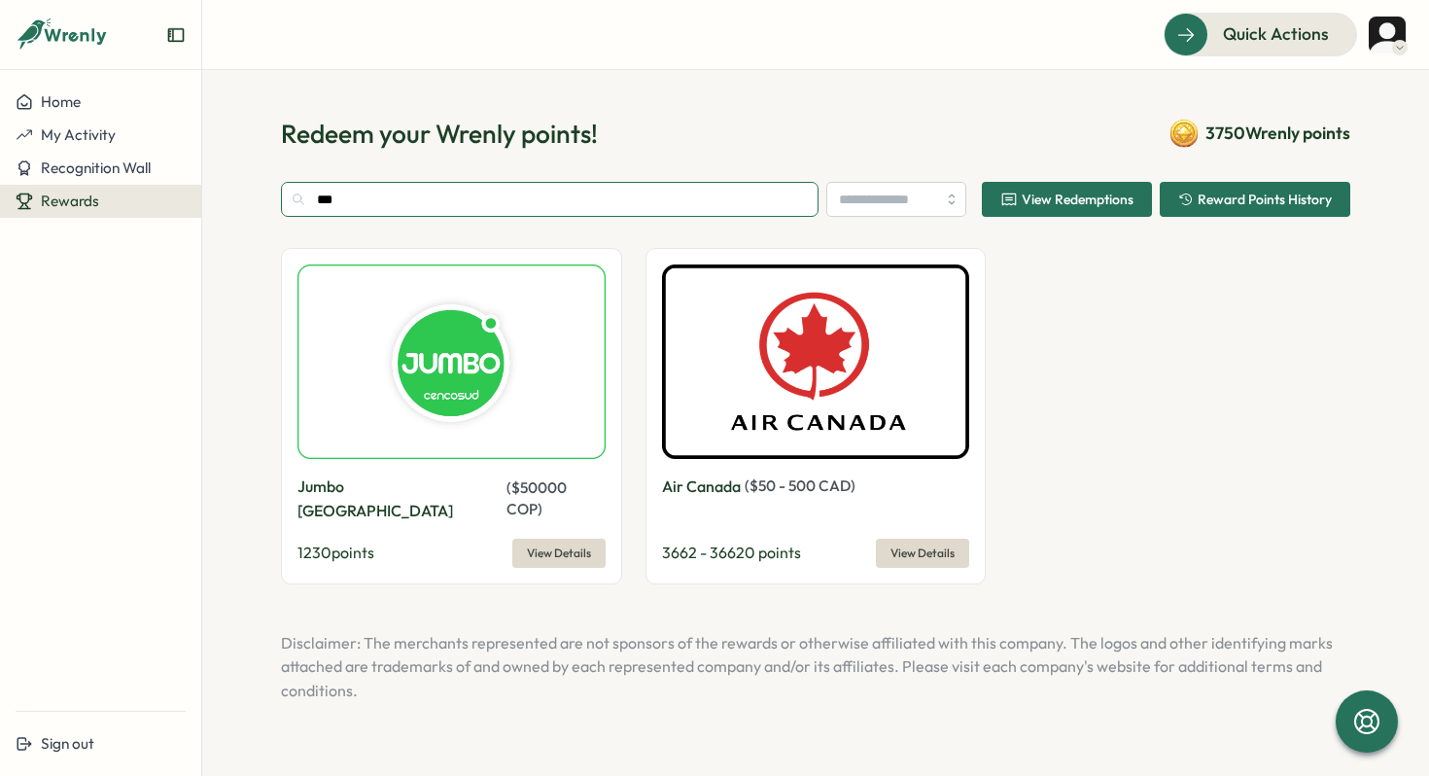
type input "***"
click at [535, 543] on div "Jumbo [GEOGRAPHIC_DATA] ( $ 50000 COP ) 1230 points View Details" at bounding box center [451, 415] width 341 height 335
click at [561, 542] on span "View Details" at bounding box center [559, 553] width 64 height 27
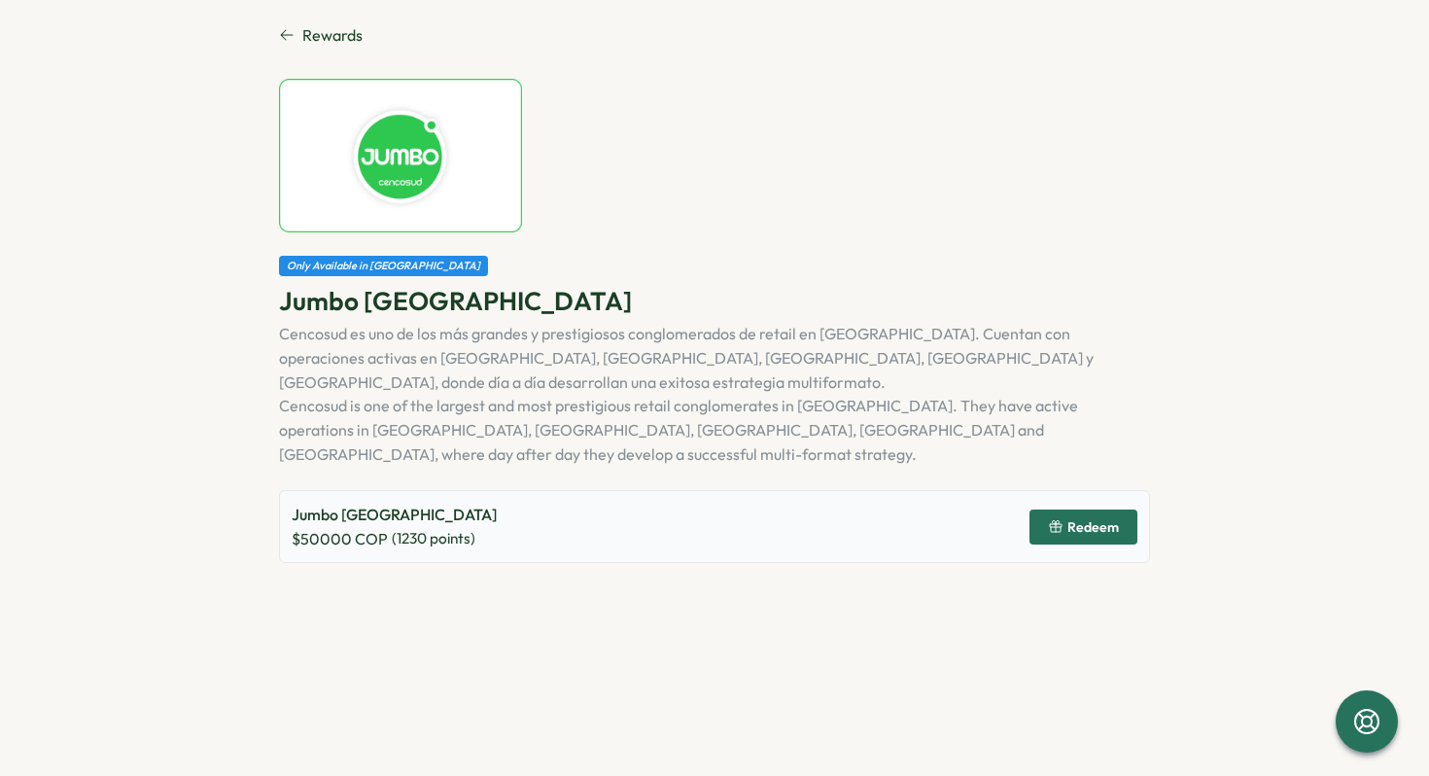
click at [1118, 520] on span "Redeem" at bounding box center [1094, 527] width 52 height 14
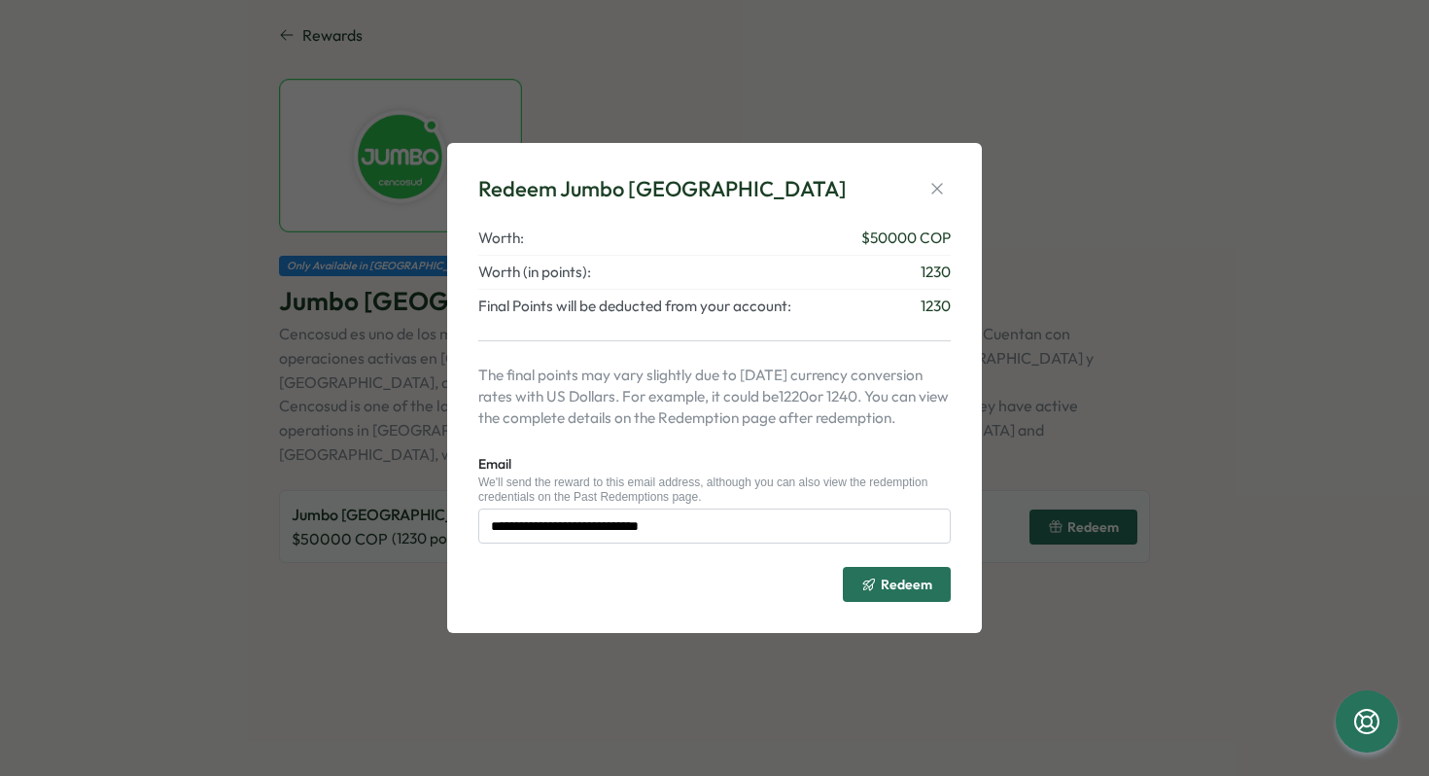
click at [905, 581] on span "Redeem" at bounding box center [907, 585] width 52 height 14
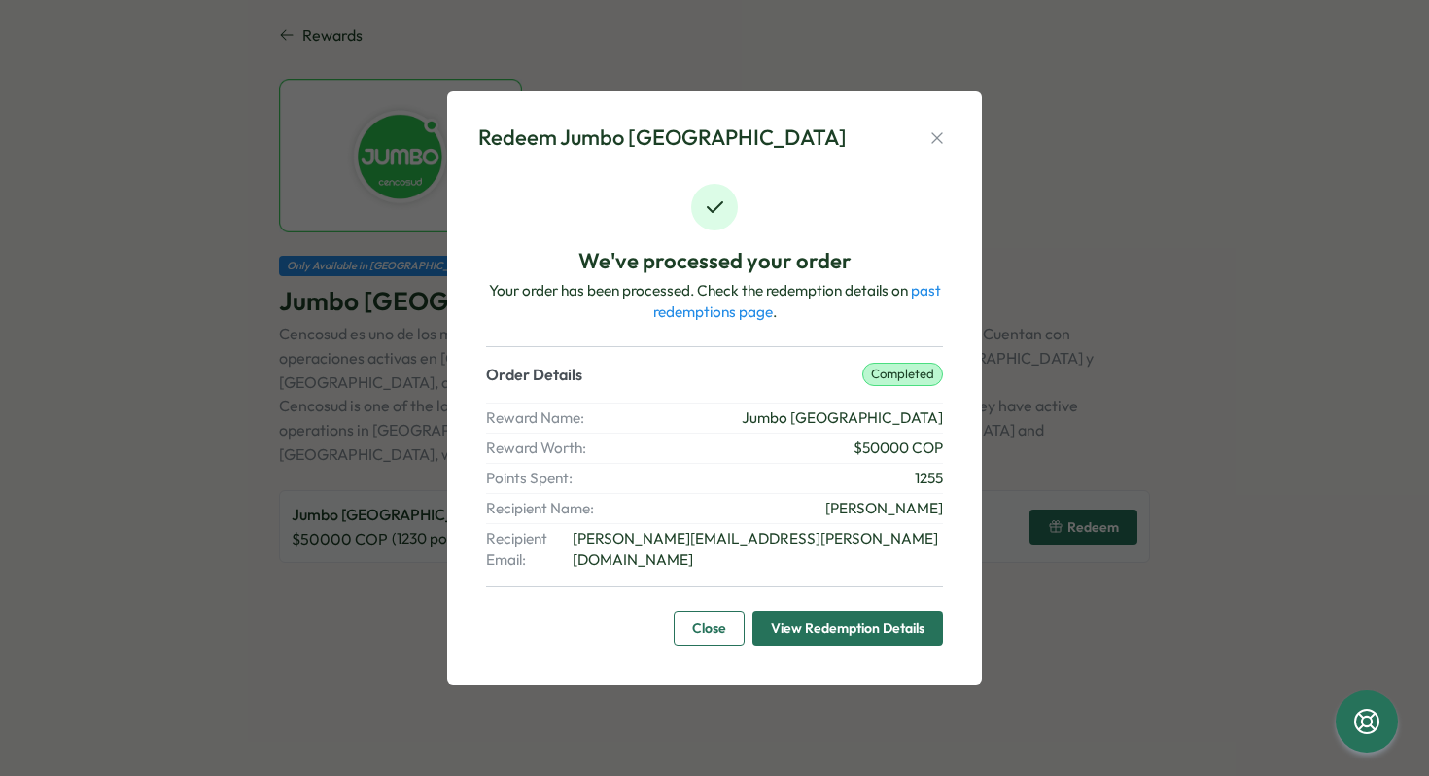
click at [716, 612] on span "Close" at bounding box center [709, 628] width 34 height 33
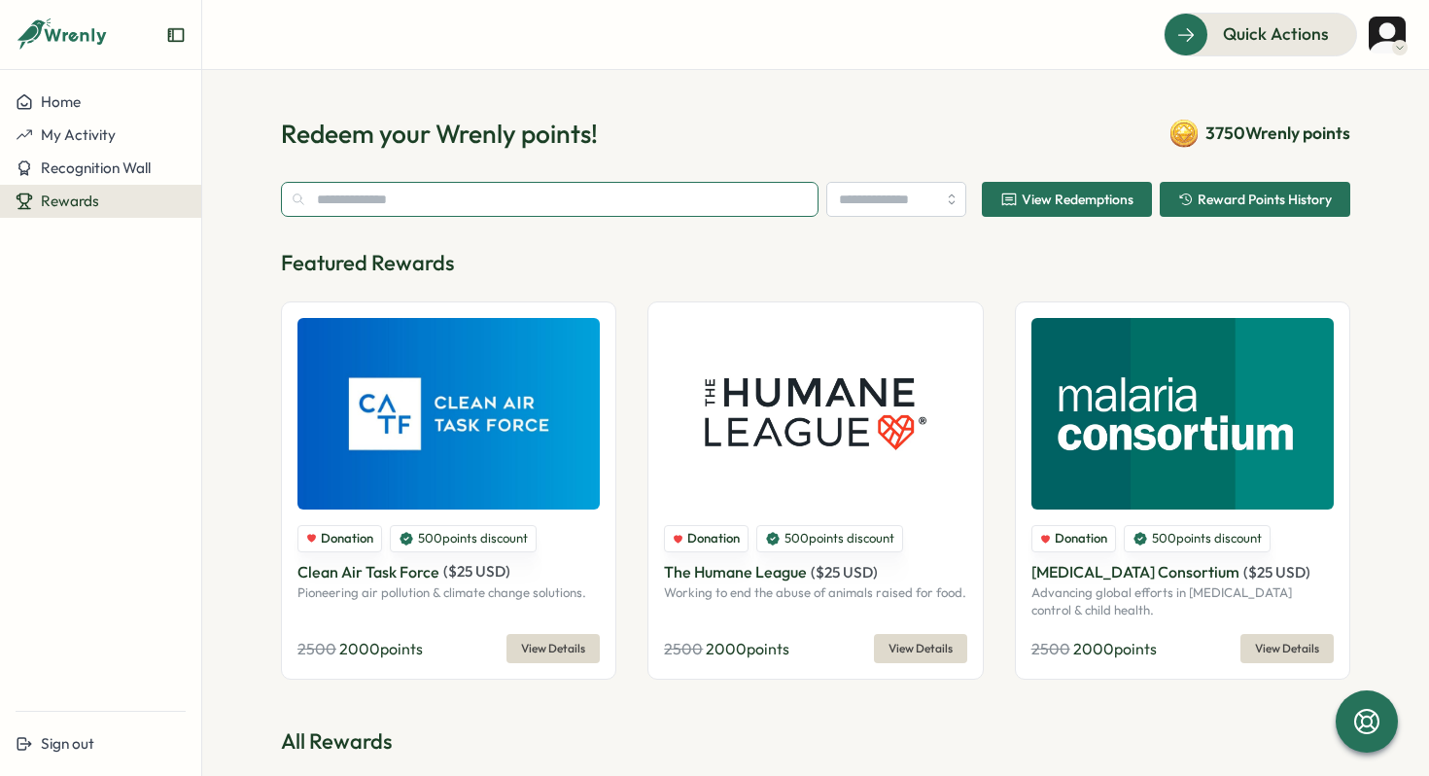
click at [400, 201] on input "text" at bounding box center [550, 199] width 538 height 35
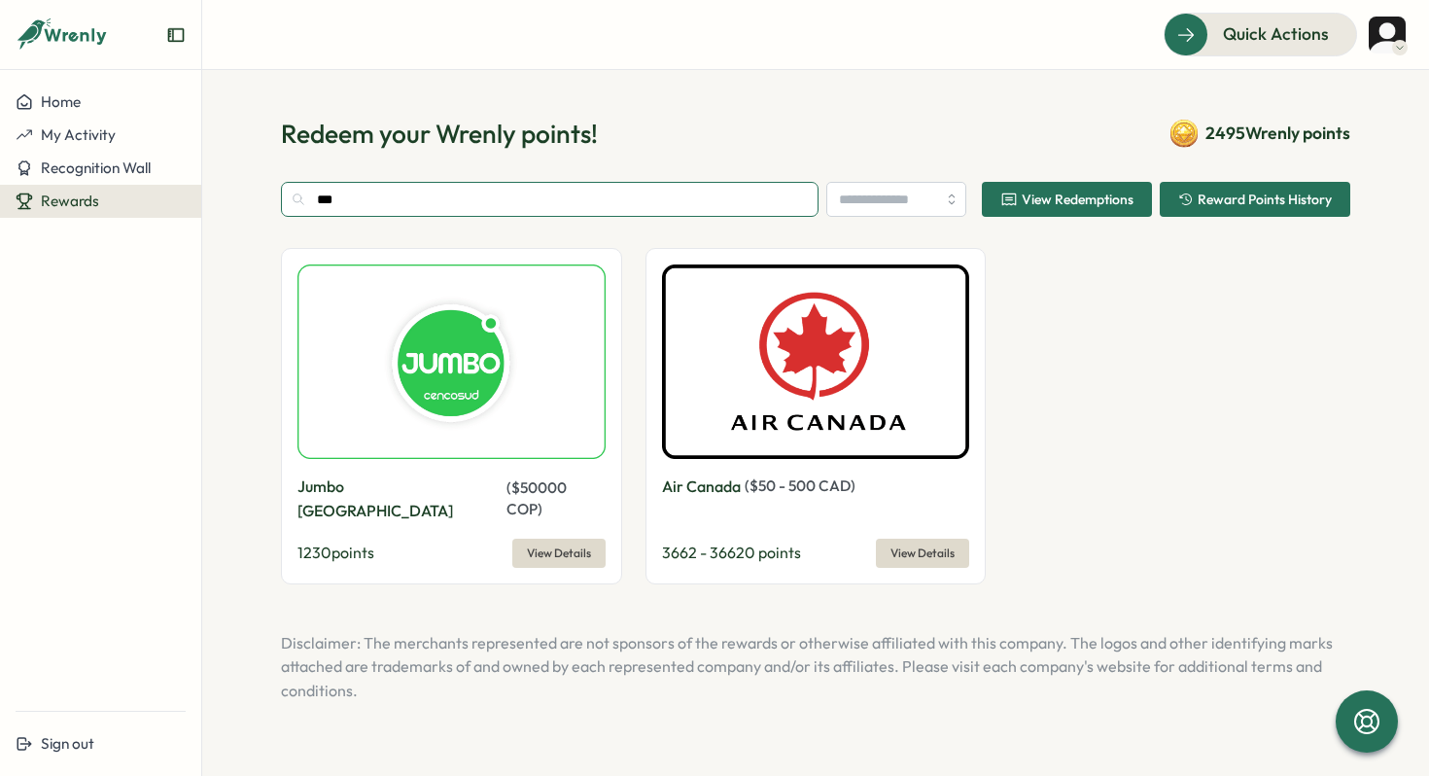
type input "***"
click at [564, 540] on span "View Details" at bounding box center [559, 553] width 64 height 27
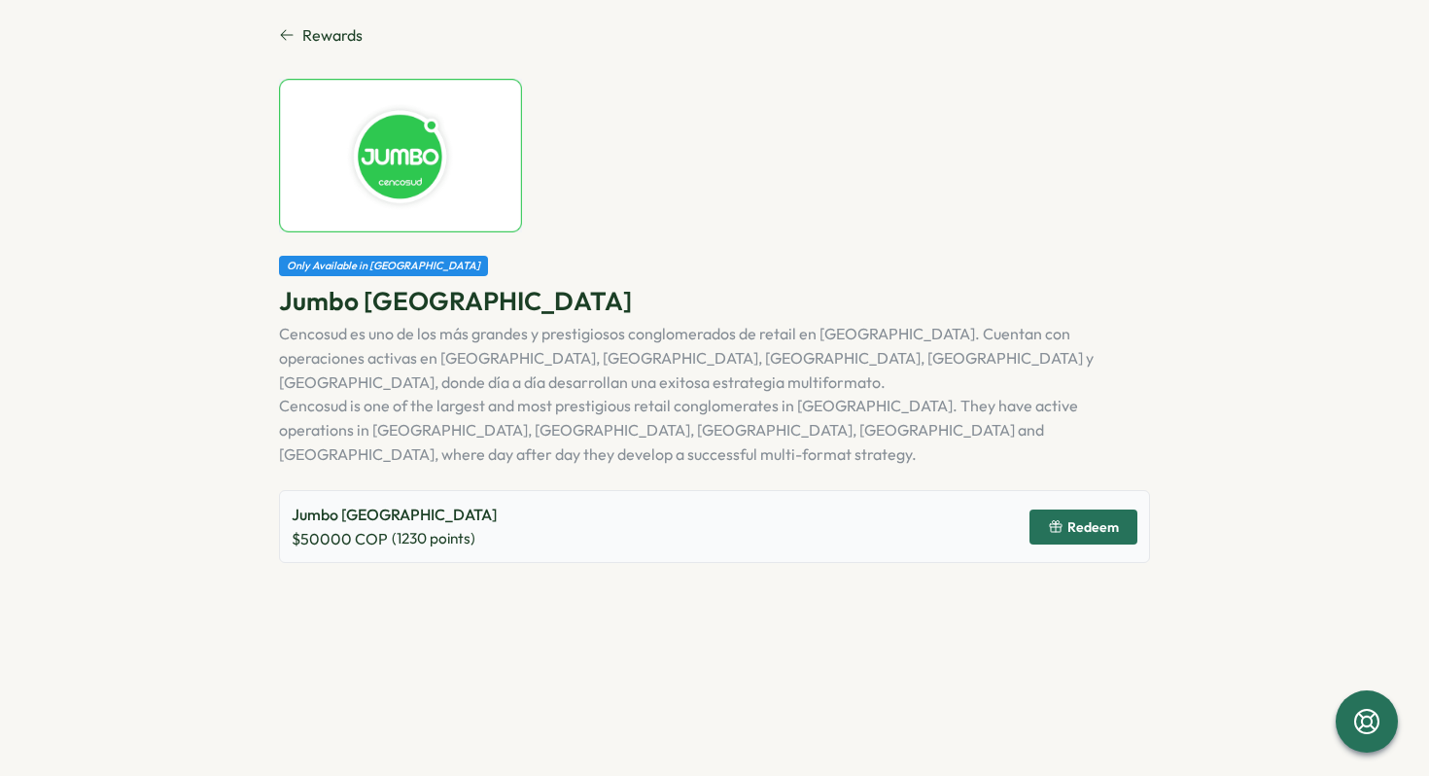
click at [1100, 510] on button "Redeem" at bounding box center [1084, 527] width 108 height 35
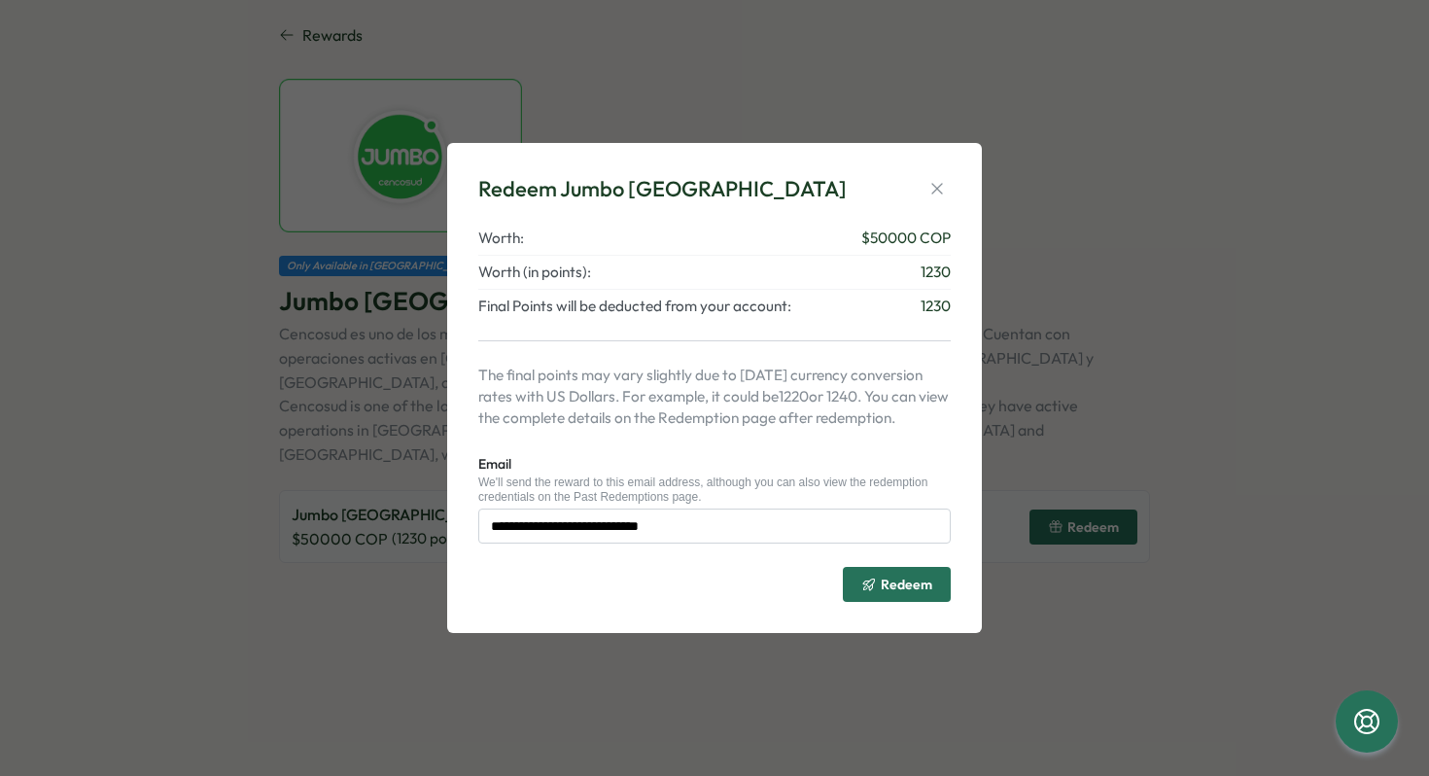
click at [851, 610] on div "**********" at bounding box center [715, 387] width 488 height 443
click at [892, 575] on span "Redeem" at bounding box center [897, 584] width 71 height 33
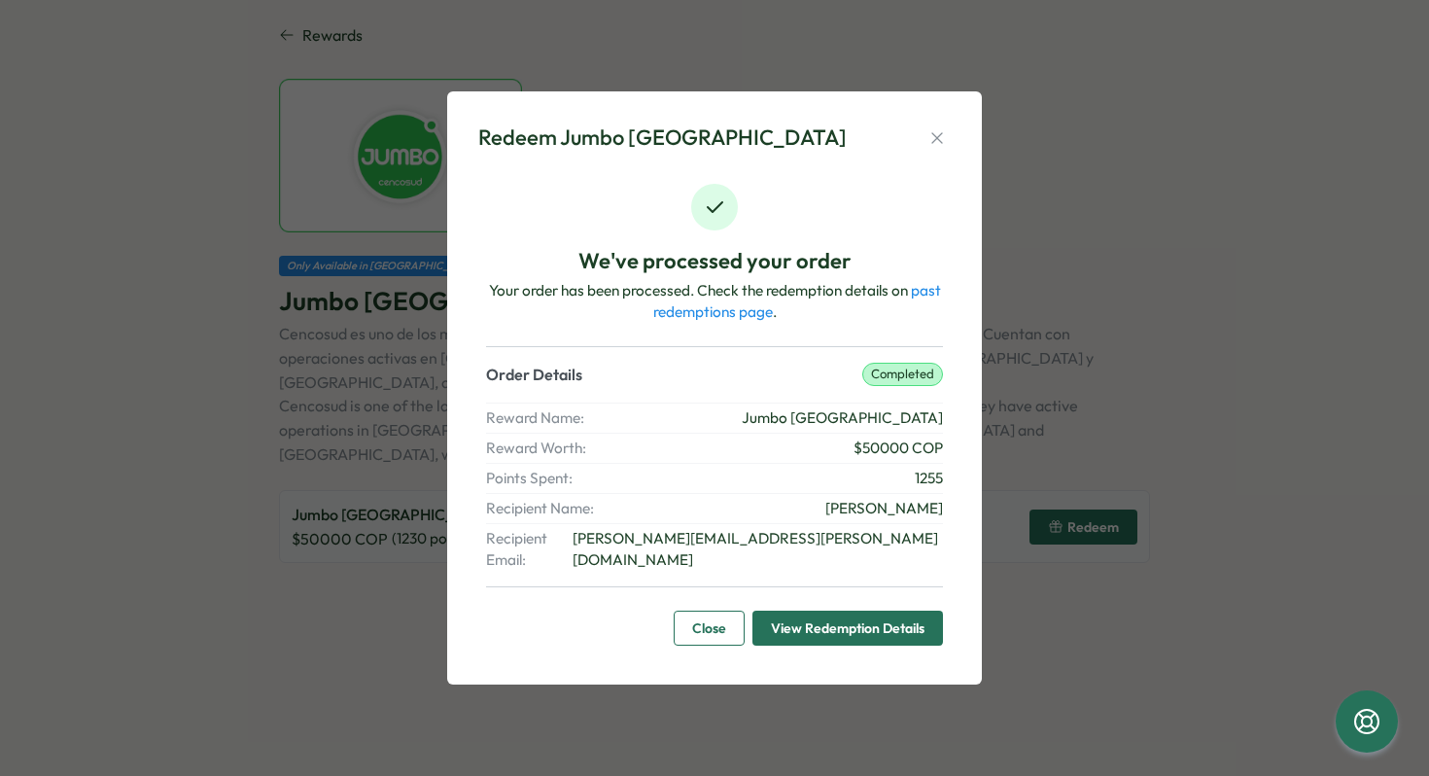
click at [712, 612] on span "Close" at bounding box center [709, 628] width 34 height 33
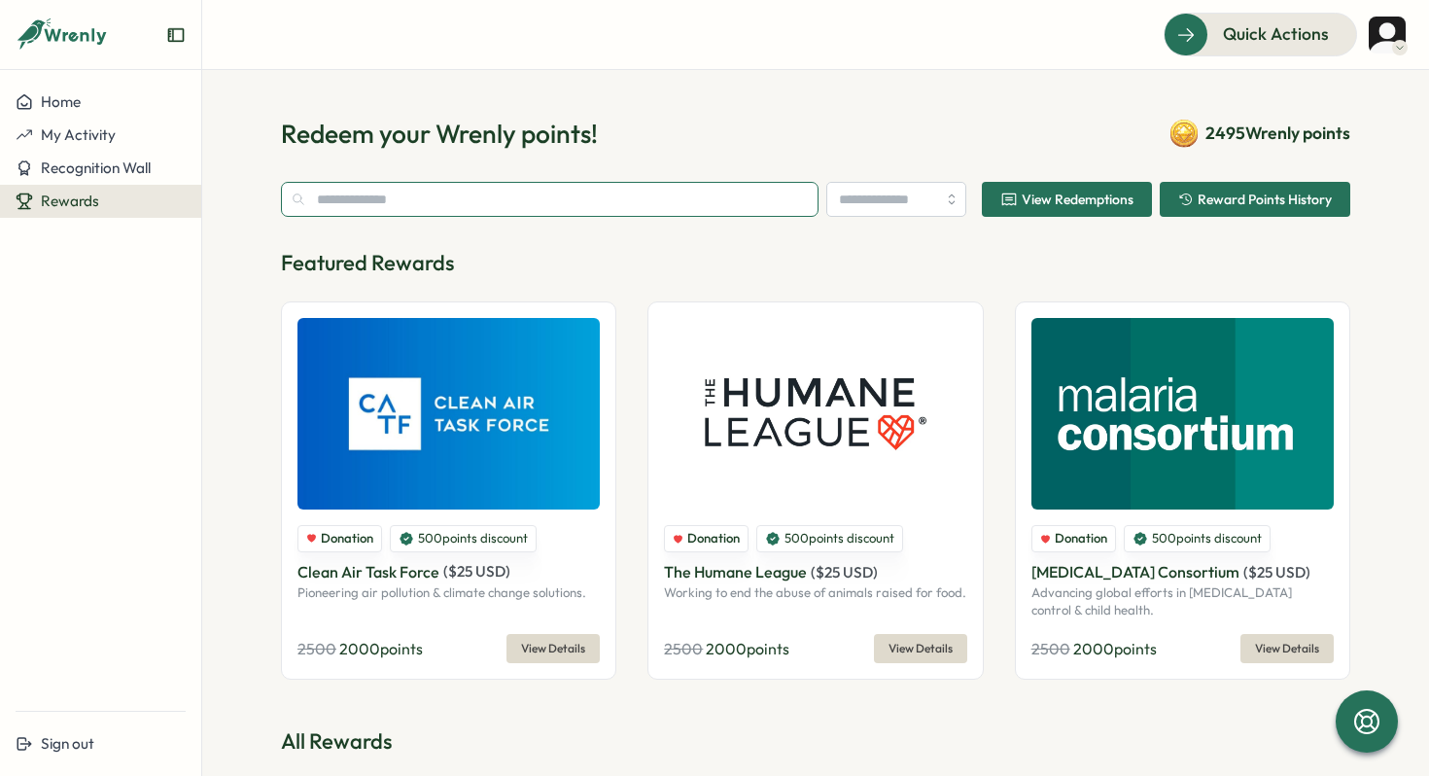
click at [460, 200] on input "text" at bounding box center [550, 199] width 538 height 35
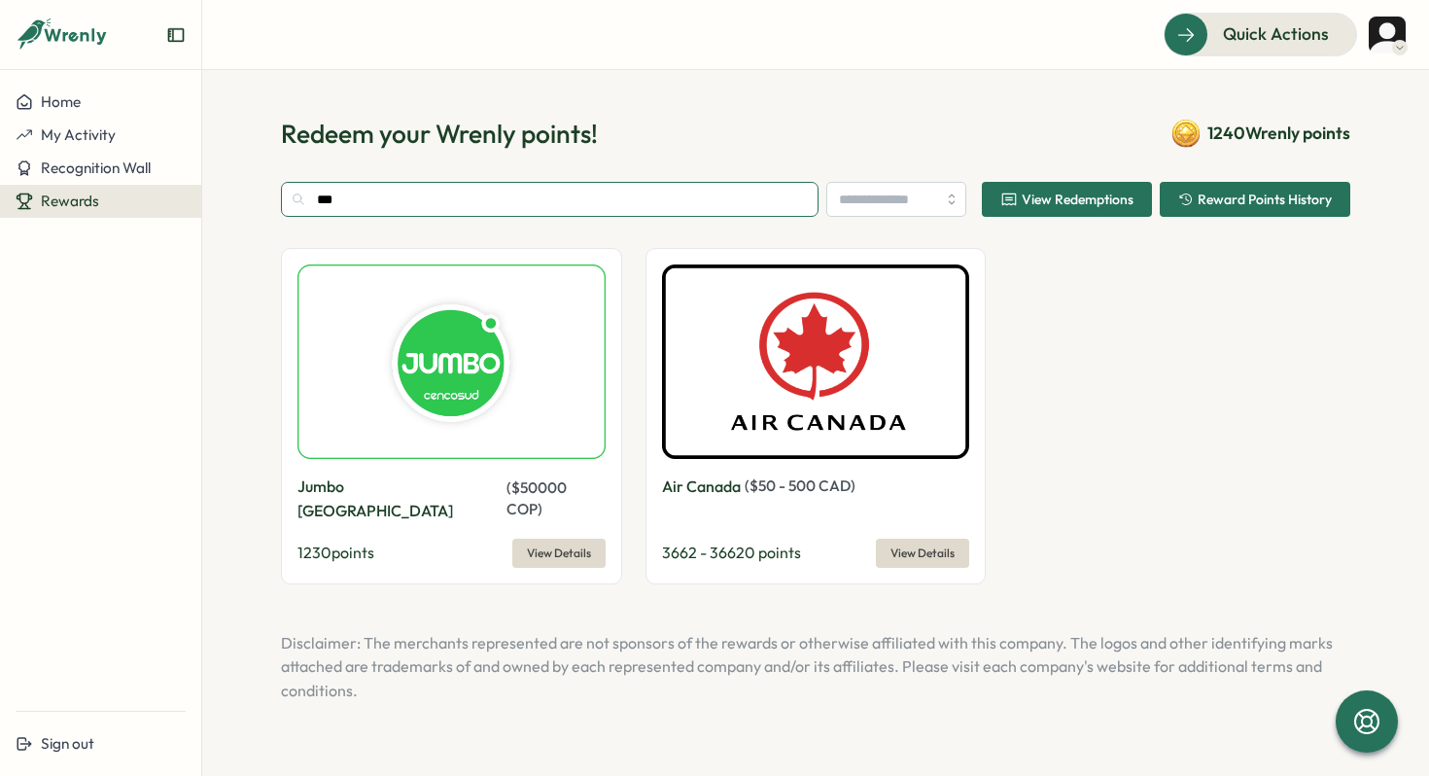
type input "***"
click at [367, 360] on img at bounding box center [452, 361] width 308 height 194
click at [564, 540] on span "View Details" at bounding box center [559, 553] width 64 height 27
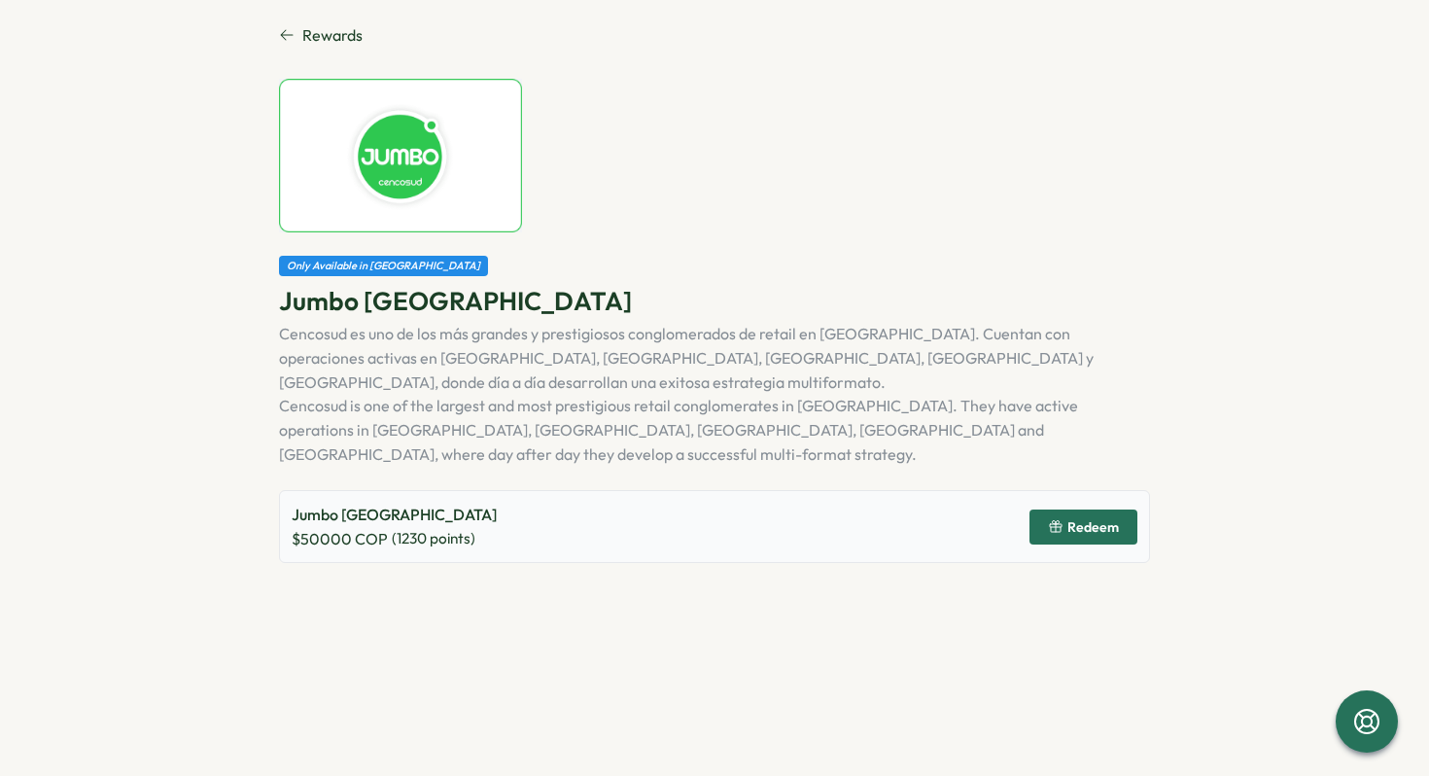
click at [1050, 510] on span "Redeem" at bounding box center [1083, 526] width 71 height 33
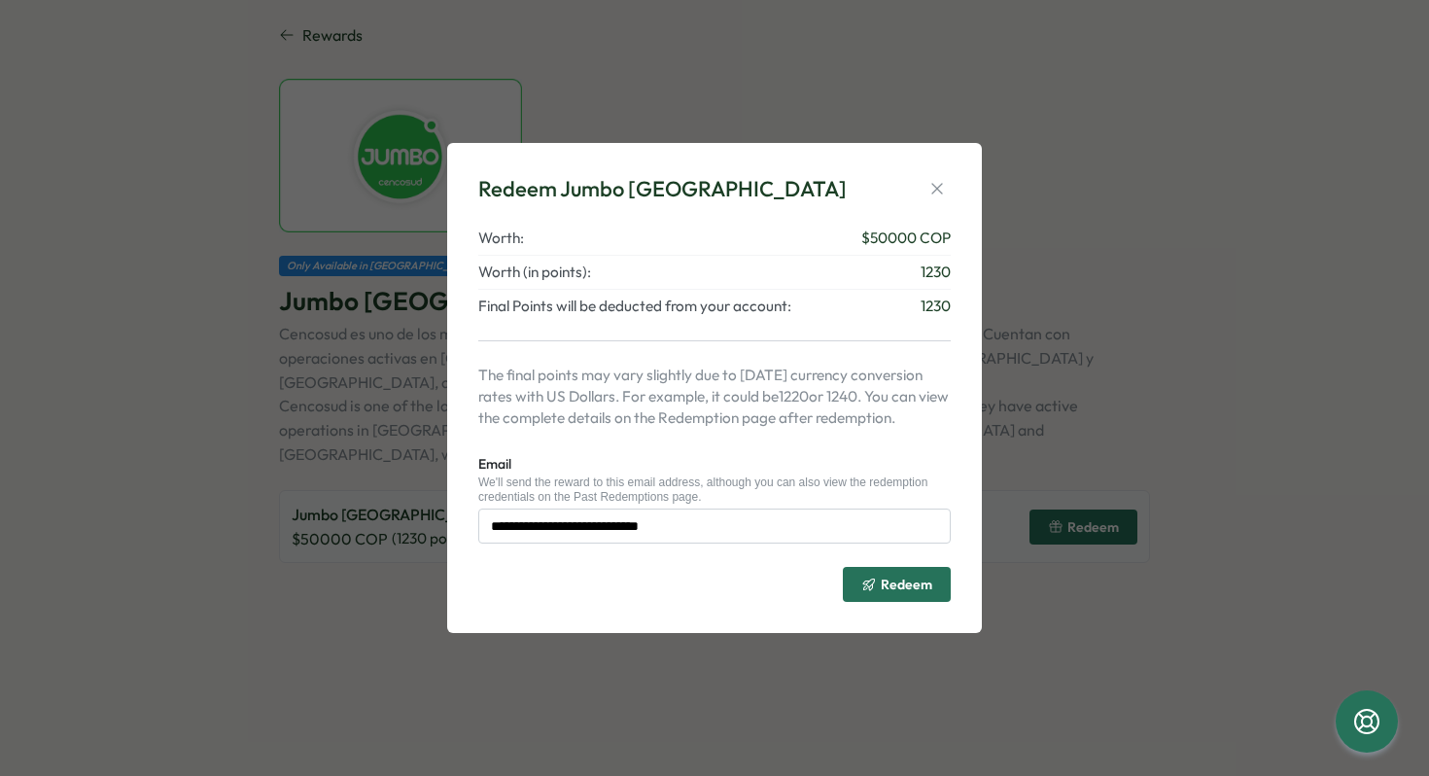
click at [892, 585] on span "Redeem" at bounding box center [907, 585] width 52 height 14
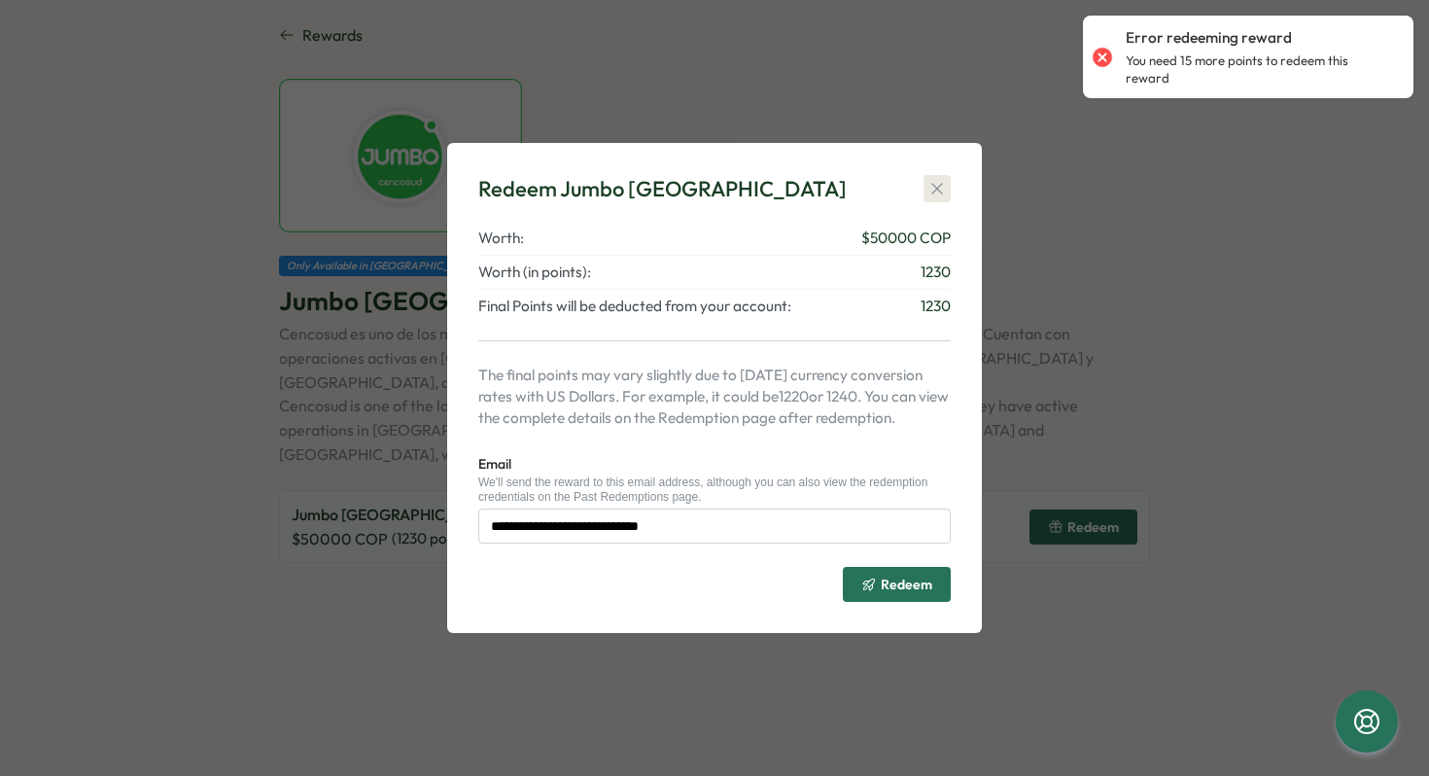
click at [939, 192] on icon "button" at bounding box center [937, 188] width 19 height 19
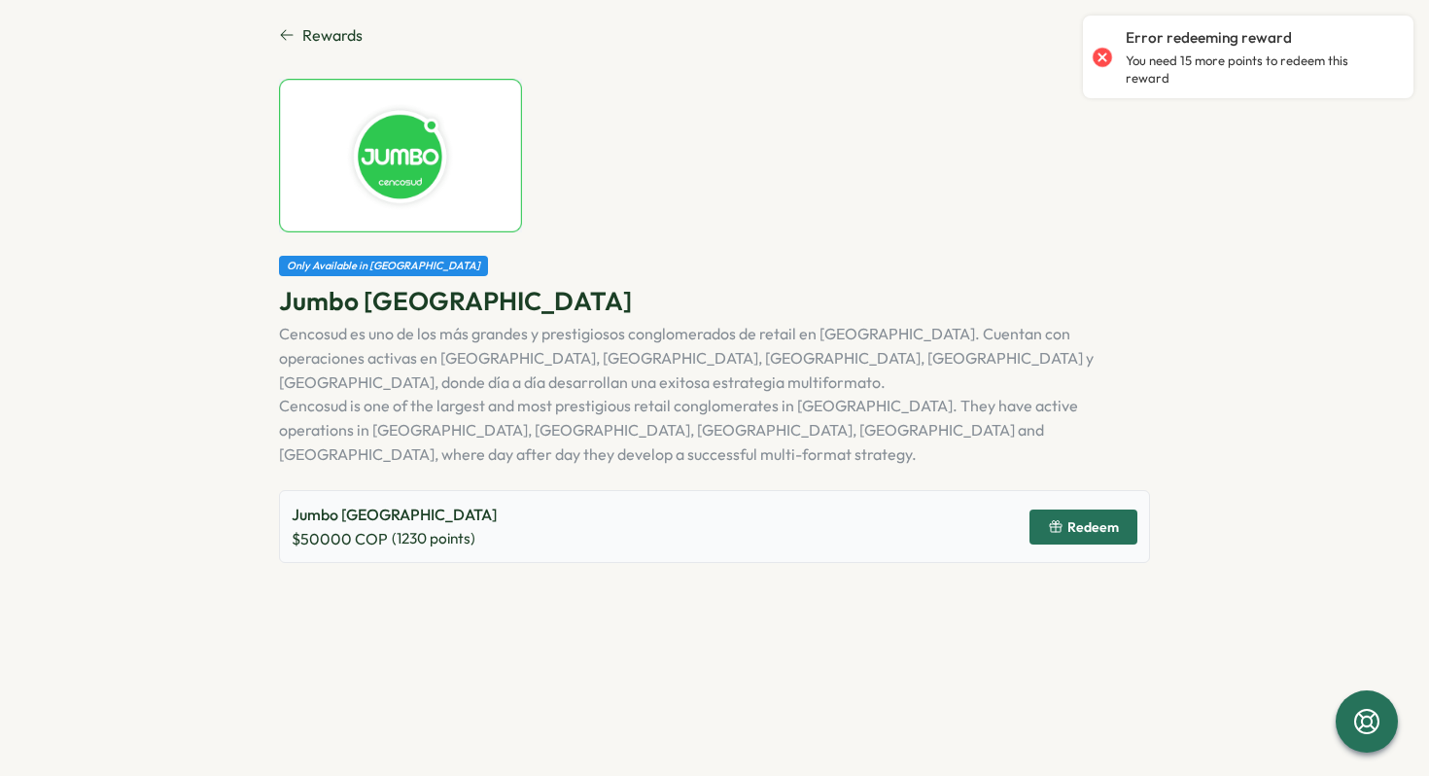
click at [283, 10] on section "Rewards Only Available in [GEOGRAPHIC_DATA] [GEOGRAPHIC_DATA] [GEOGRAPHIC_DATA]…" at bounding box center [714, 388] width 1429 height 776
click at [284, 20] on section "Rewards Only Available in [GEOGRAPHIC_DATA] [GEOGRAPHIC_DATA] [GEOGRAPHIC_DATA]…" at bounding box center [714, 388] width 1429 height 776
click at [284, 37] on icon at bounding box center [287, 35] width 16 height 16
